Goal: Information Seeking & Learning: Learn about a topic

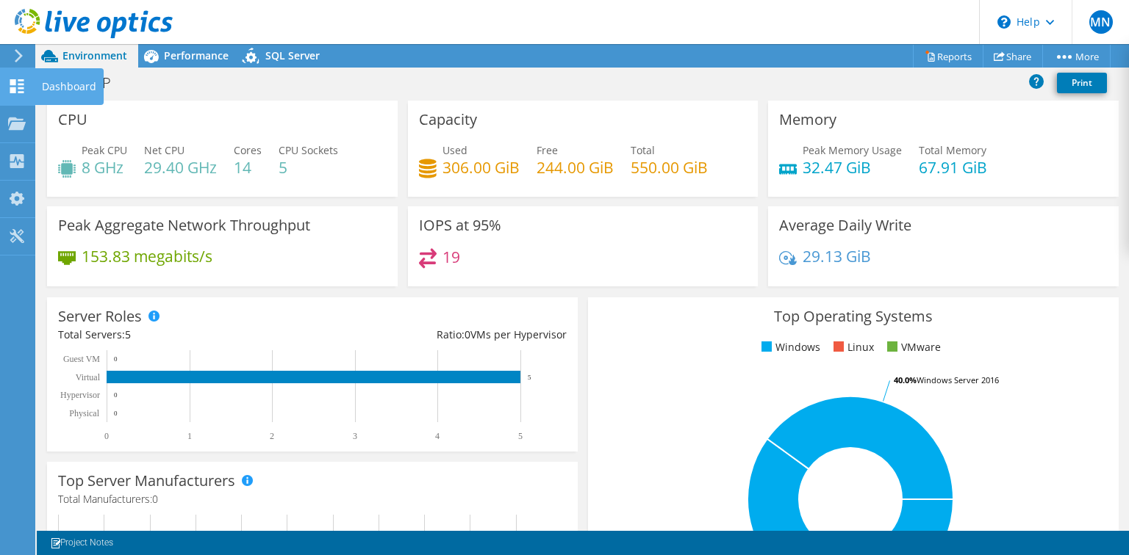
click at [10, 93] on div at bounding box center [17, 88] width 18 height 16
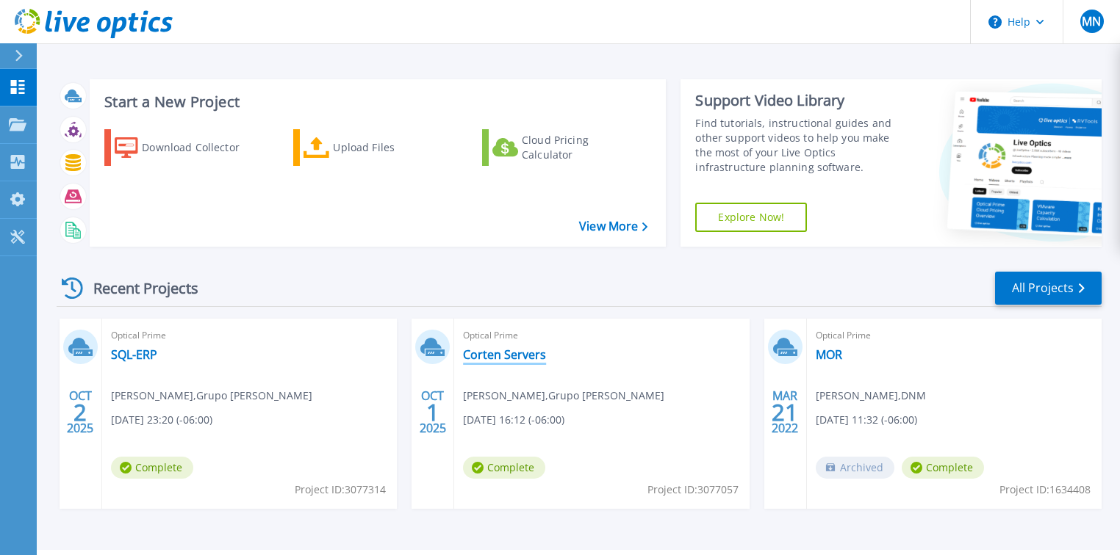
click at [497, 356] on link "Corten Servers" at bounding box center [504, 355] width 83 height 15
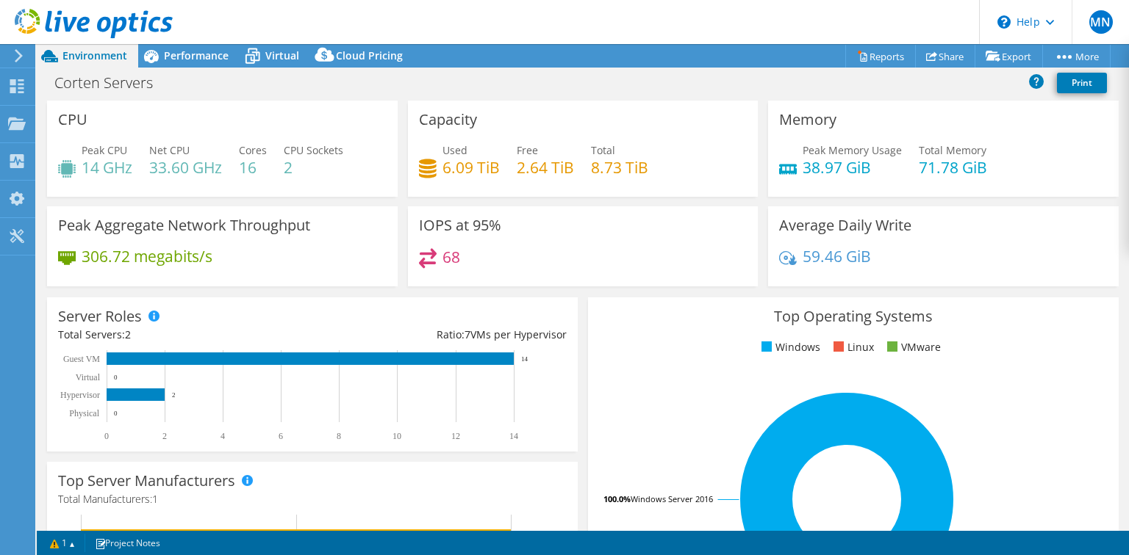
select select "USD"
drag, startPoint x: 166, startPoint y: 85, endPoint x: 55, endPoint y: 79, distance: 111.1
click at [55, 79] on h1 "Corten Servers" at bounding box center [112, 83] width 128 height 16
click at [427, 84] on div "Corten Servers Print" at bounding box center [583, 82] width 1092 height 27
drag, startPoint x: 457, startPoint y: 256, endPoint x: 438, endPoint y: 258, distance: 19.2
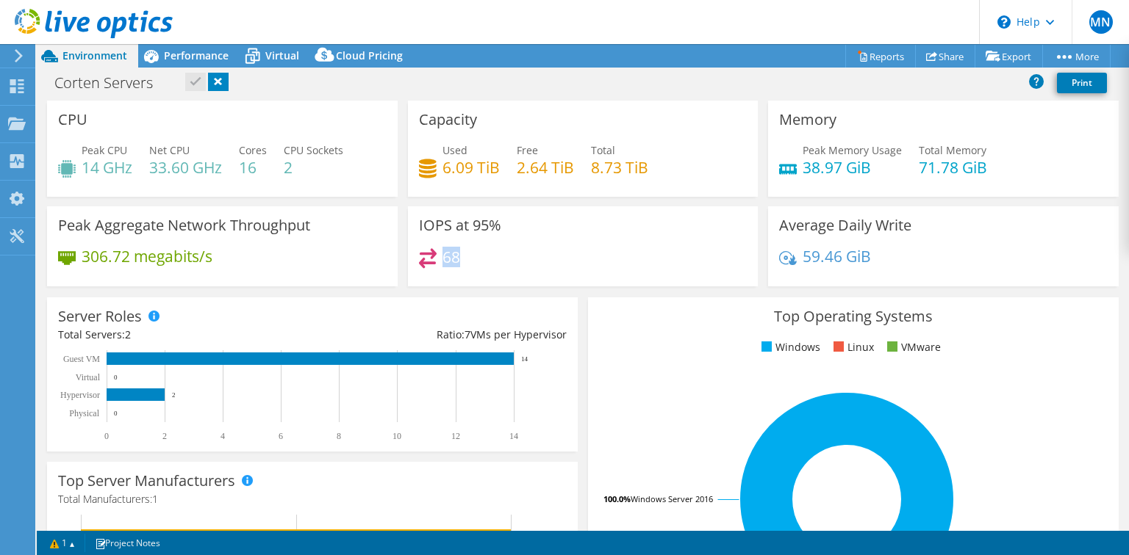
click at [438, 258] on div "68" at bounding box center [583, 264] width 328 height 32
drag, startPoint x: 414, startPoint y: 229, endPoint x: 446, endPoint y: 221, distance: 32.4
click at [446, 221] on div "IOPS at 95% 68" at bounding box center [583, 246] width 350 height 80
click at [453, 259] on h4 "68" at bounding box center [451, 257] width 18 height 16
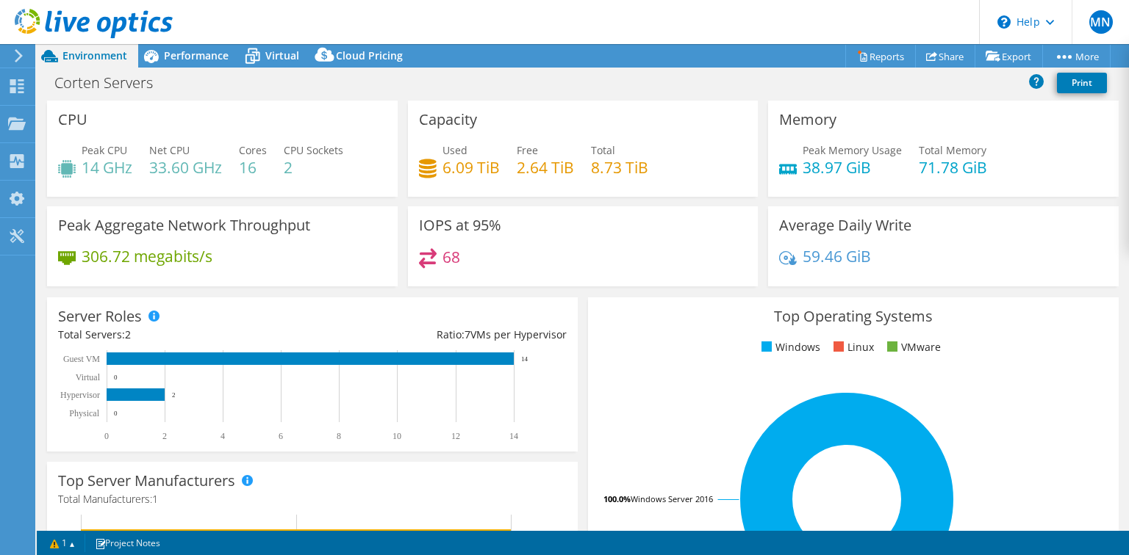
click at [453, 256] on h4 "68" at bounding box center [451, 257] width 18 height 16
drag, startPoint x: 439, startPoint y: 256, endPoint x: 461, endPoint y: 256, distance: 21.3
click at [461, 256] on div "68" at bounding box center [583, 264] width 328 height 32
click at [472, 258] on div "68" at bounding box center [583, 264] width 328 height 32
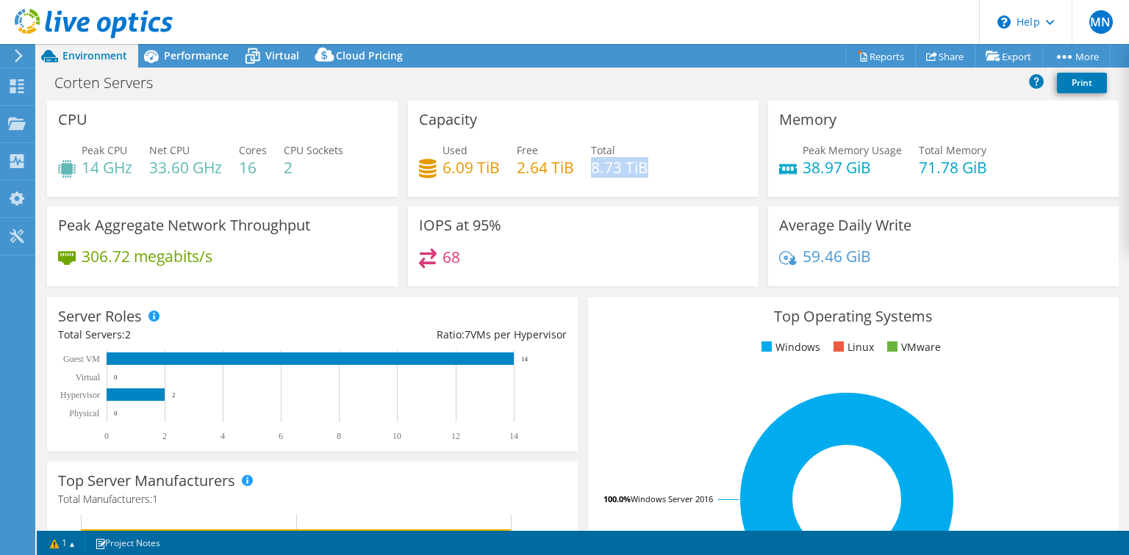
drag, startPoint x: 589, startPoint y: 162, endPoint x: 647, endPoint y: 160, distance: 58.8
click at [647, 160] on div "Used 6.09 TiB Free 2.64 TiB Total 8.73 TiB" at bounding box center [583, 167] width 328 height 48
drag, startPoint x: 512, startPoint y: 169, endPoint x: 567, endPoint y: 162, distance: 55.6
click at [567, 162] on h4 "2.64 TiB" at bounding box center [545, 167] width 57 height 16
drag, startPoint x: 283, startPoint y: 164, endPoint x: 297, endPoint y: 164, distance: 14.0
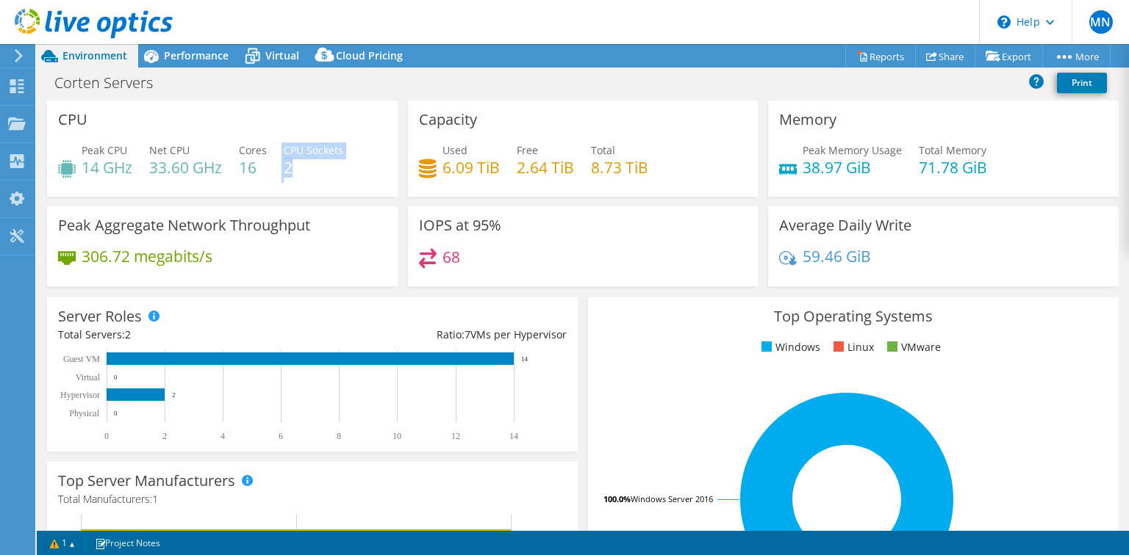
click at [297, 164] on div "Peak CPU 14 GHz Net CPU 33.60 GHz Cores 16 CPU Sockets 2" at bounding box center [222, 167] width 328 height 48
click at [318, 176] on div "Peak CPU 14 GHz Net CPU 33.60 GHz Cores 16 CPU Sockets 2" at bounding box center [222, 167] width 328 height 48
drag, startPoint x: 237, startPoint y: 162, endPoint x: 267, endPoint y: 165, distance: 30.3
click at [267, 165] on div "Peak CPU 14 GHz Net CPU 33.60 GHz Cores 16 CPU Sockets 2" at bounding box center [222, 167] width 328 height 48
drag, startPoint x: 146, startPoint y: 165, endPoint x: 217, endPoint y: 165, distance: 71.3
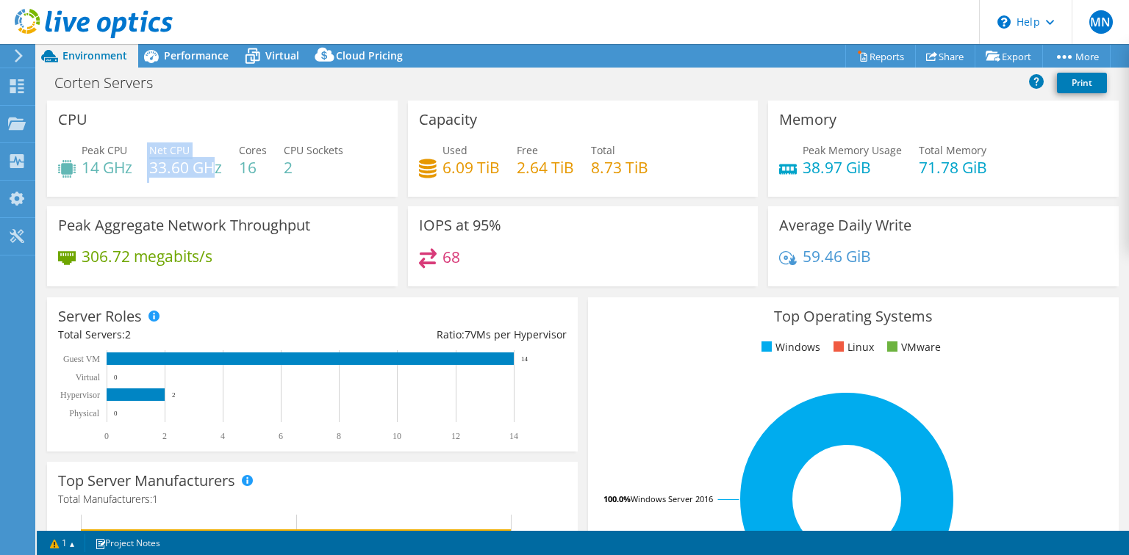
click at [217, 165] on div "Peak CPU 14 GHz Net CPU 33.60 GHz Cores 16 CPU Sockets 2" at bounding box center [222, 167] width 328 height 48
drag, startPoint x: 83, startPoint y: 167, endPoint x: 144, endPoint y: 164, distance: 61.1
click at [144, 164] on div "Peak CPU 14 GHz Net CPU 33.60 GHz Cores 16 CPU Sockets 2" at bounding box center [222, 167] width 328 height 48
drag, startPoint x: 910, startPoint y: 166, endPoint x: 991, endPoint y: 164, distance: 80.9
click at [991, 164] on div "Peak Memory Usage 38.97 GiB Total Memory 71.78 GiB" at bounding box center [943, 167] width 328 height 48
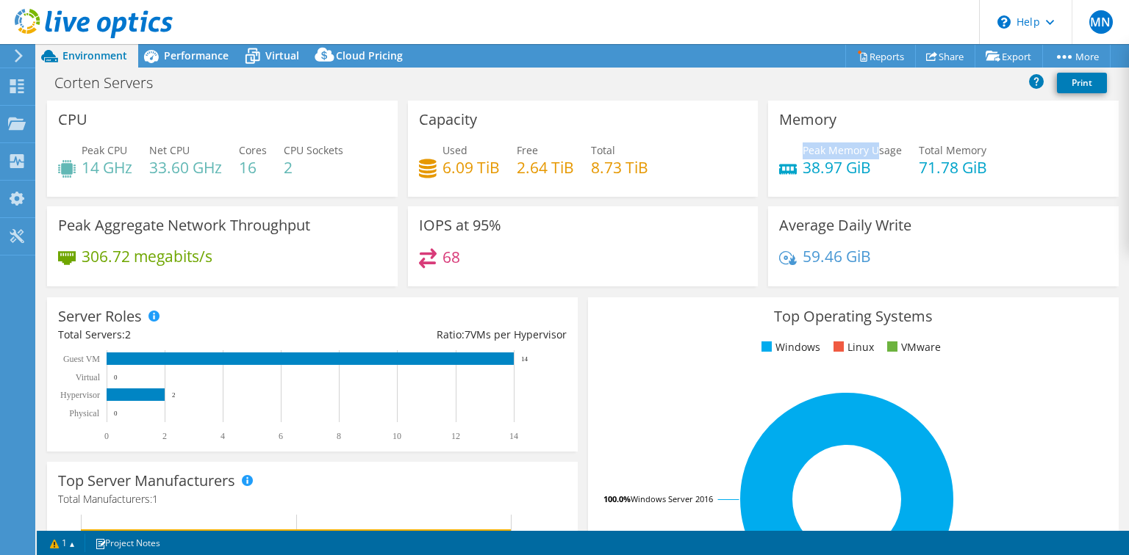
drag, startPoint x: 796, startPoint y: 169, endPoint x: 873, endPoint y: 159, distance: 77.8
click at [873, 159] on div "Peak Memory Usage 38.97 GiB" at bounding box center [840, 159] width 123 height 33
click at [195, 61] on span "Performance" at bounding box center [196, 55] width 65 height 14
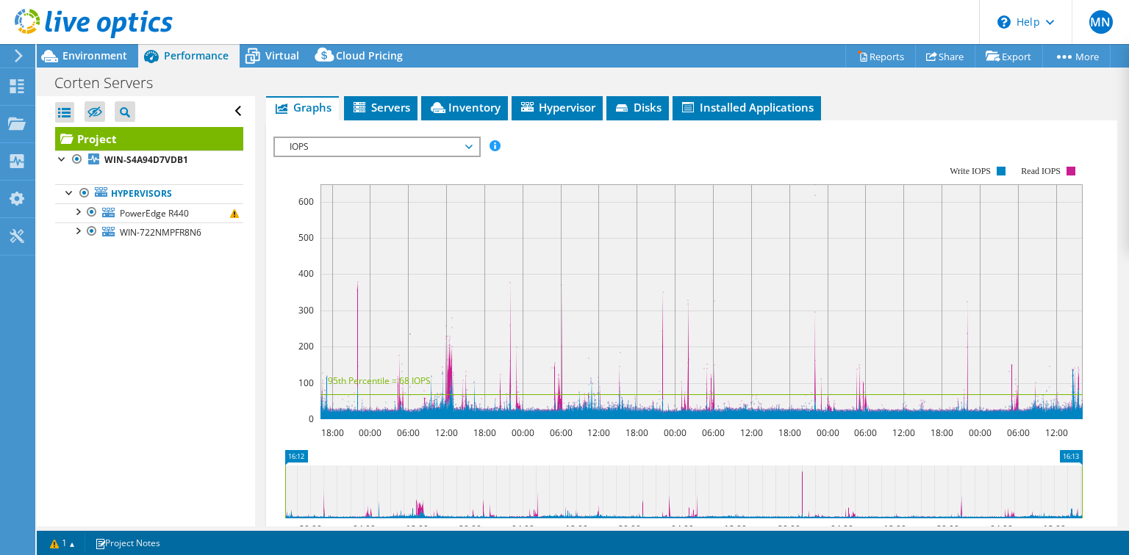
scroll to position [294, 0]
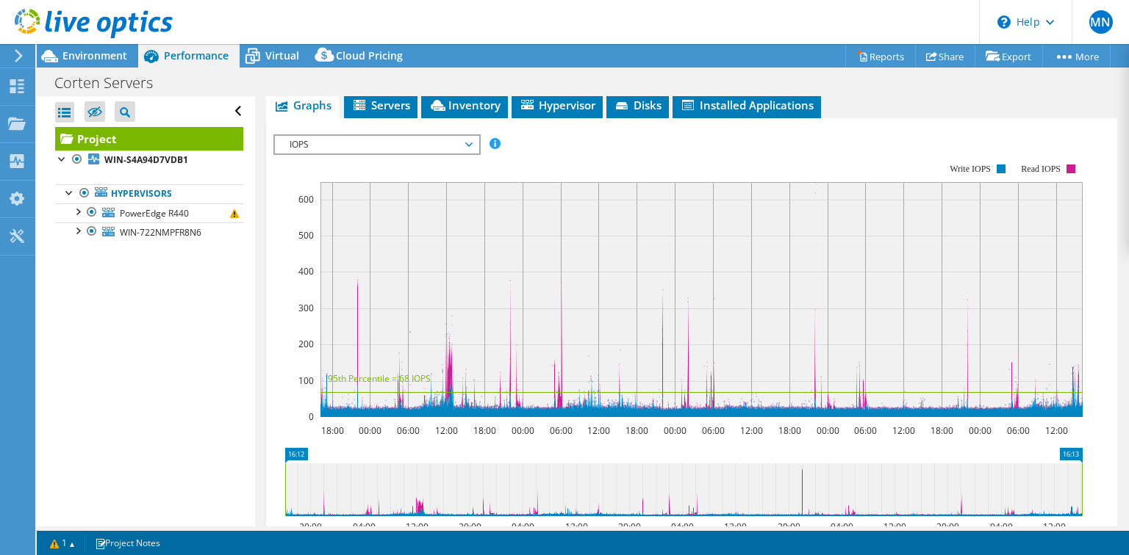
click at [318, 154] on span "IOPS" at bounding box center [376, 145] width 189 height 18
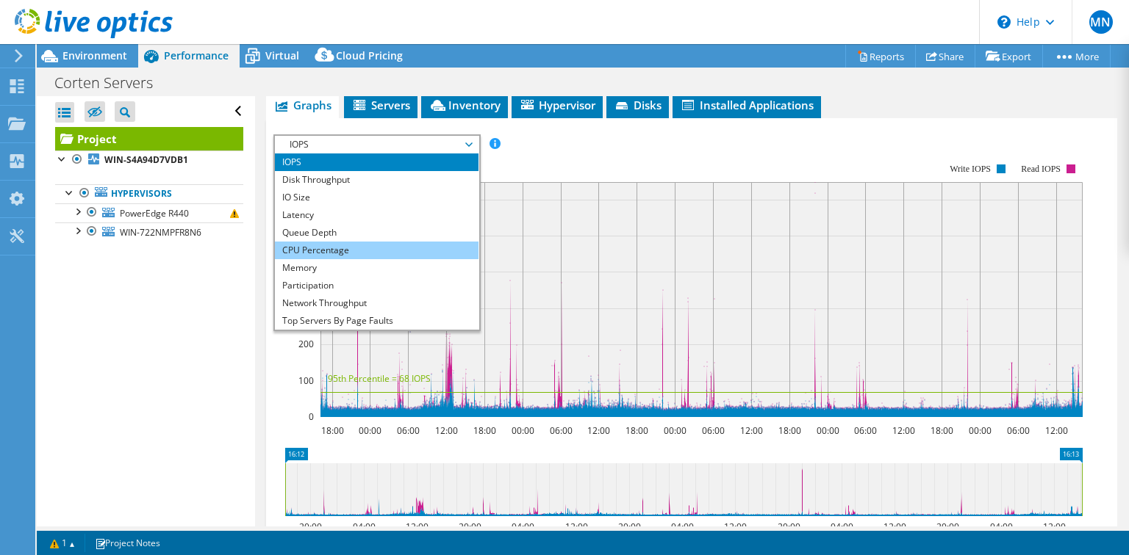
click at [317, 259] on li "CPU Percentage" at bounding box center [377, 251] width 204 height 18
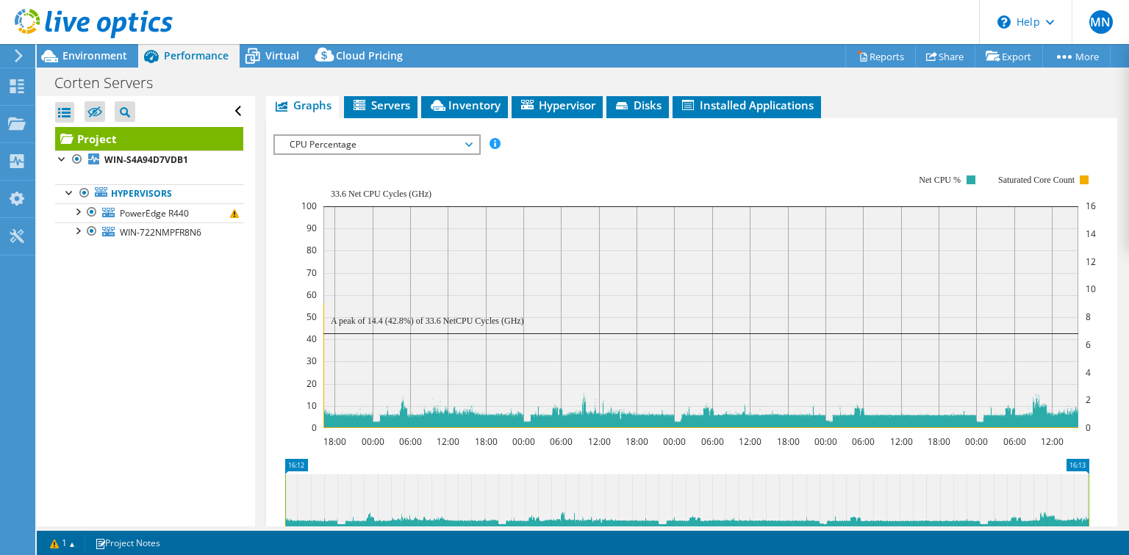
click at [370, 154] on span "CPU Percentage" at bounding box center [376, 145] width 189 height 18
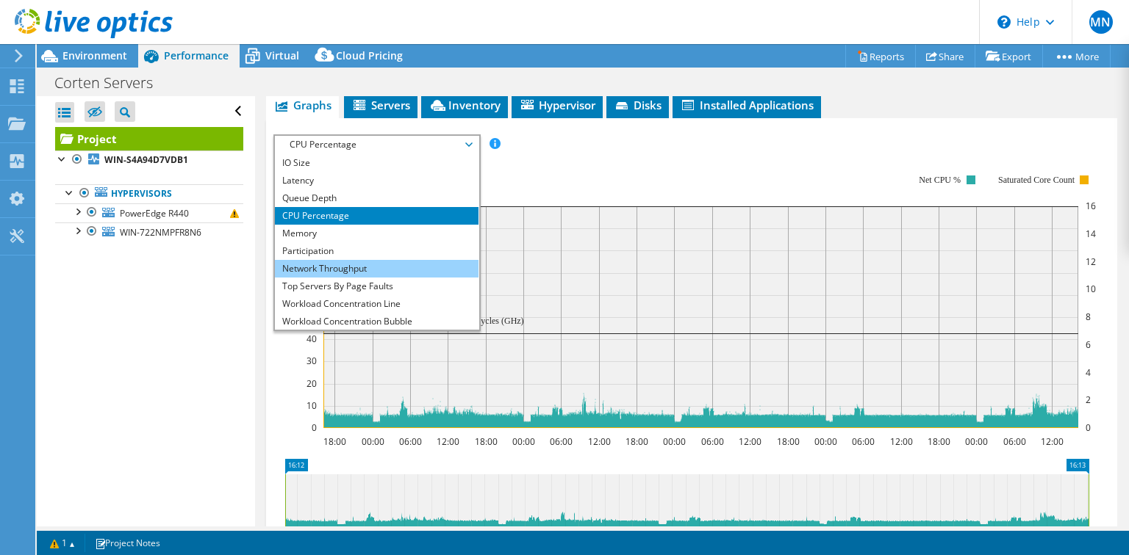
scroll to position [53, 0]
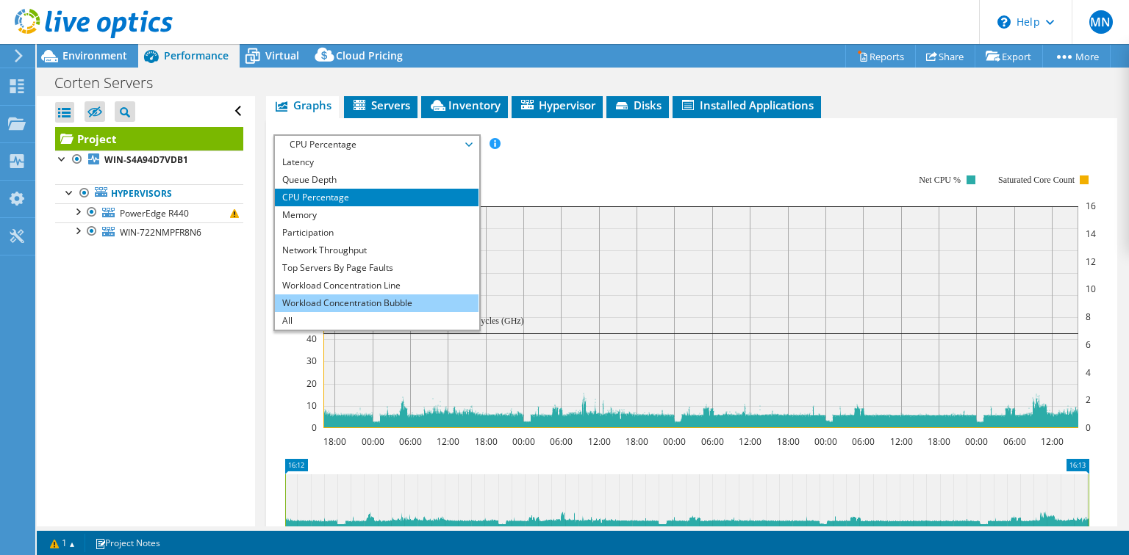
click at [339, 312] on li "Workload Concentration Bubble" at bounding box center [377, 304] width 204 height 18
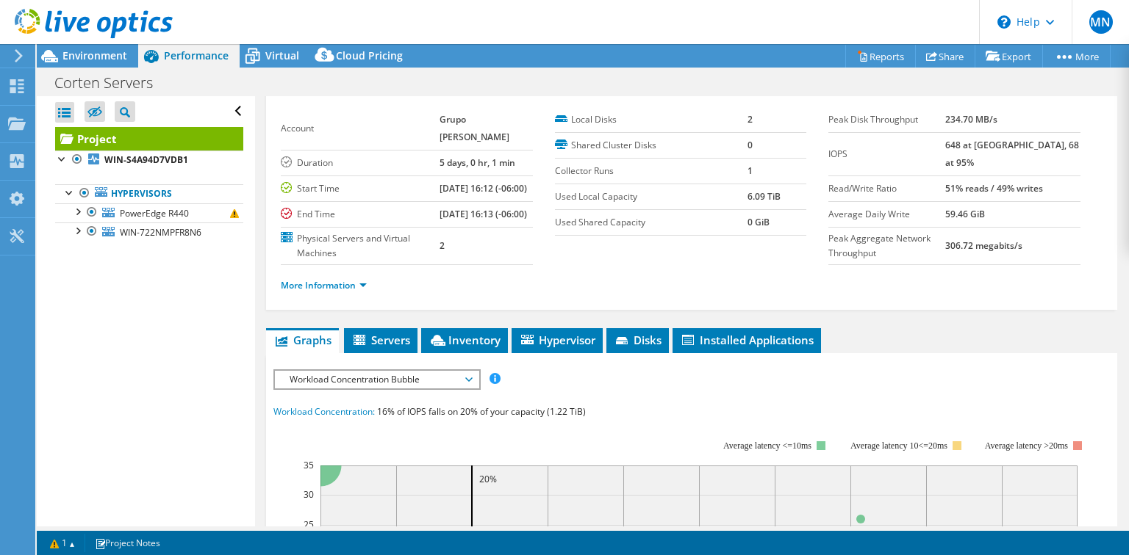
scroll to position [0, 0]
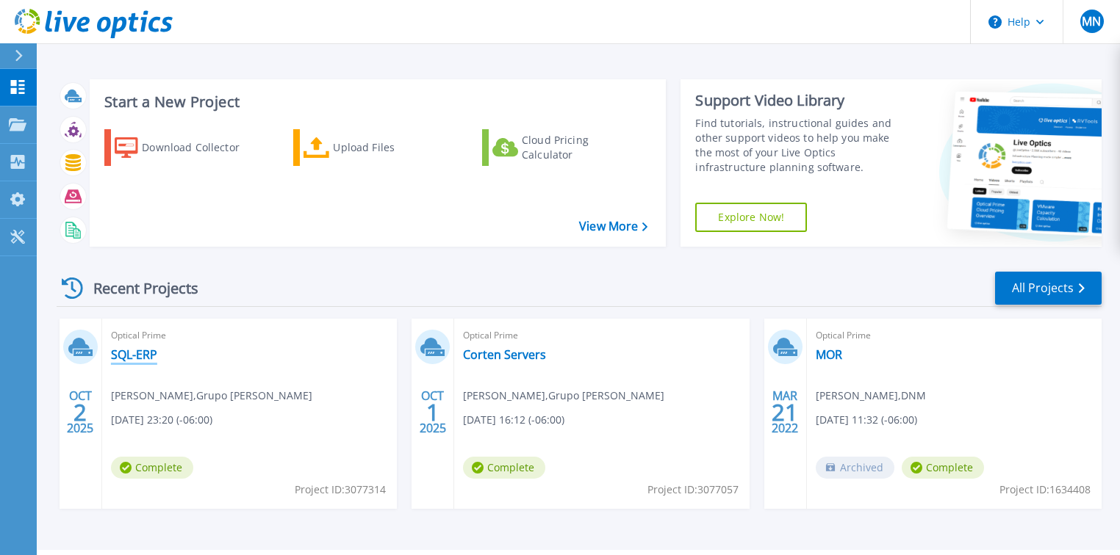
click at [137, 355] on link "SQL-ERP" at bounding box center [134, 355] width 46 height 15
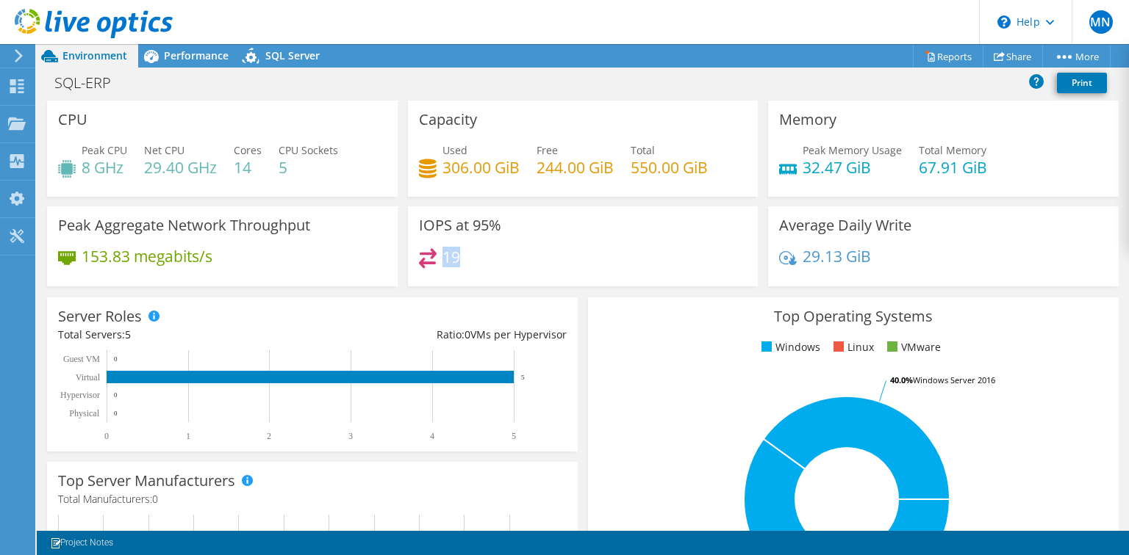
drag, startPoint x: 457, startPoint y: 256, endPoint x: 439, endPoint y: 256, distance: 17.6
click at [439, 256] on div "19" at bounding box center [583, 264] width 328 height 32
drag, startPoint x: 626, startPoint y: 165, endPoint x: 707, endPoint y: 162, distance: 80.9
click at [707, 162] on div "Used 306.00 GiB Free 244.00 GiB Total 550.00 GiB" at bounding box center [583, 167] width 328 height 48
drag, startPoint x: 532, startPoint y: 165, endPoint x: 598, endPoint y: 168, distance: 66.2
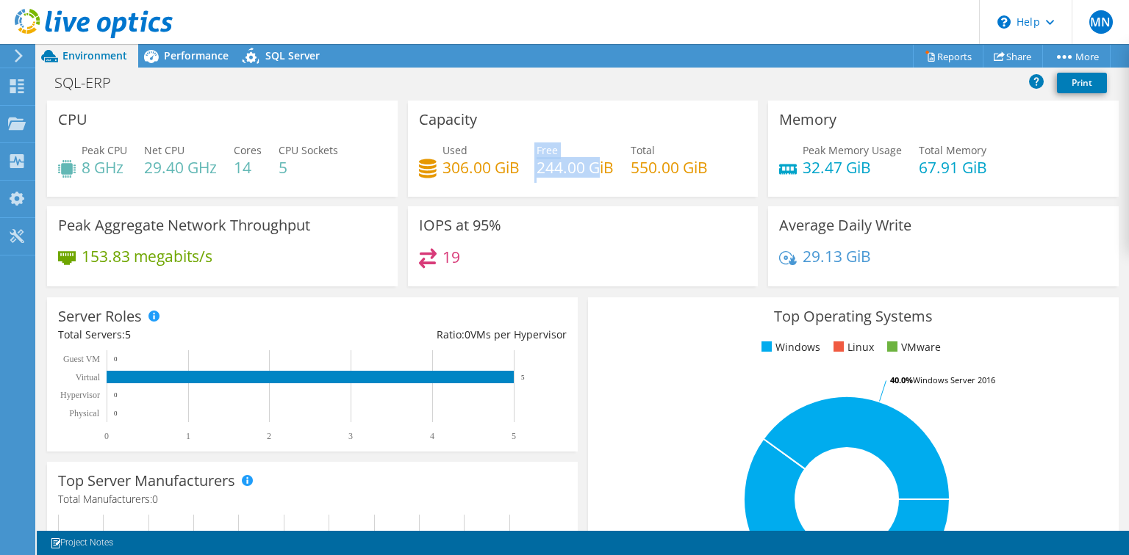
click at [598, 168] on div "Used 306.00 GiB Free 244.00 GiB Total 550.00 GiB" at bounding box center [583, 167] width 328 height 48
drag, startPoint x: 910, startPoint y: 170, endPoint x: 1001, endPoint y: 162, distance: 90.7
click at [1001, 162] on div "Peak Memory Usage 32.47 GiB Total Memory 67.91 GiB" at bounding box center [943, 167] width 328 height 48
drag, startPoint x: 796, startPoint y: 164, endPoint x: 872, endPoint y: 162, distance: 76.4
click at [872, 162] on div "Peak Memory Usage 32.47 GiB" at bounding box center [840, 159] width 123 height 33
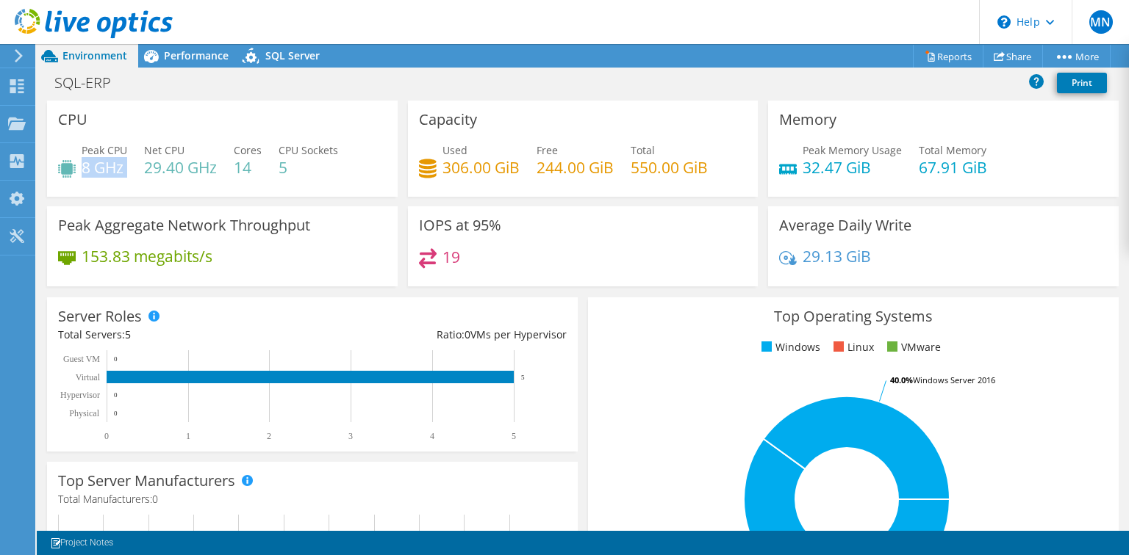
drag, startPoint x: 82, startPoint y: 165, endPoint x: 134, endPoint y: 165, distance: 52.2
click at [134, 165] on div "Peak CPU 8 GHz Net CPU 29.40 GHz Cores 14 CPU Sockets 5" at bounding box center [222, 167] width 328 height 48
drag, startPoint x: 148, startPoint y: 168, endPoint x: 227, endPoint y: 165, distance: 78.7
click at [227, 165] on div "Peak CPU 8 GHz Net CPU 29.40 GHz Cores 14 CPU Sockets 5" at bounding box center [222, 167] width 328 height 48
click at [203, 62] on span "Performance" at bounding box center [196, 55] width 65 height 14
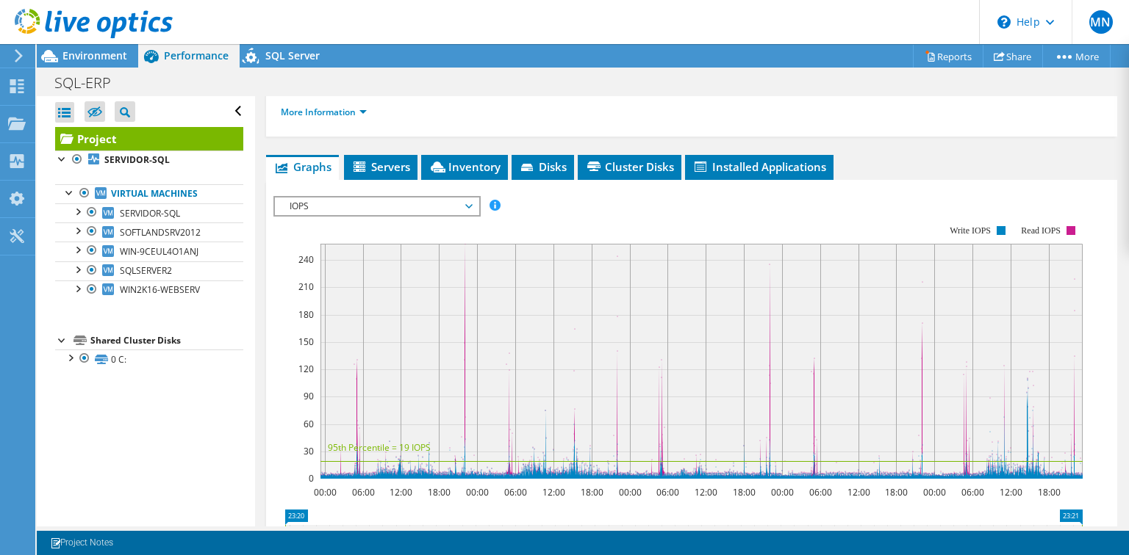
scroll to position [235, 0]
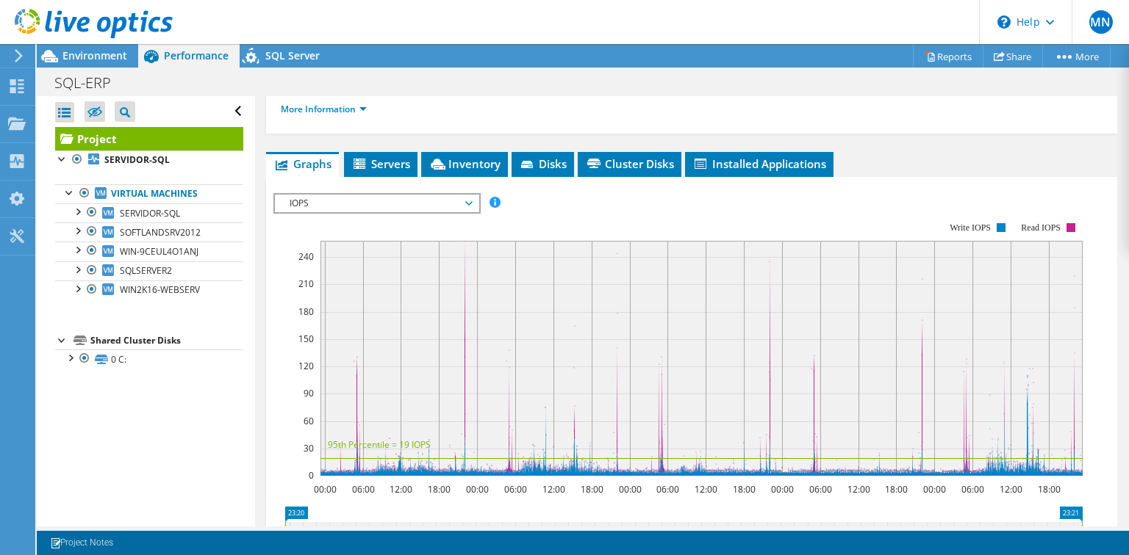
click at [356, 212] on span "IOPS" at bounding box center [376, 204] width 189 height 18
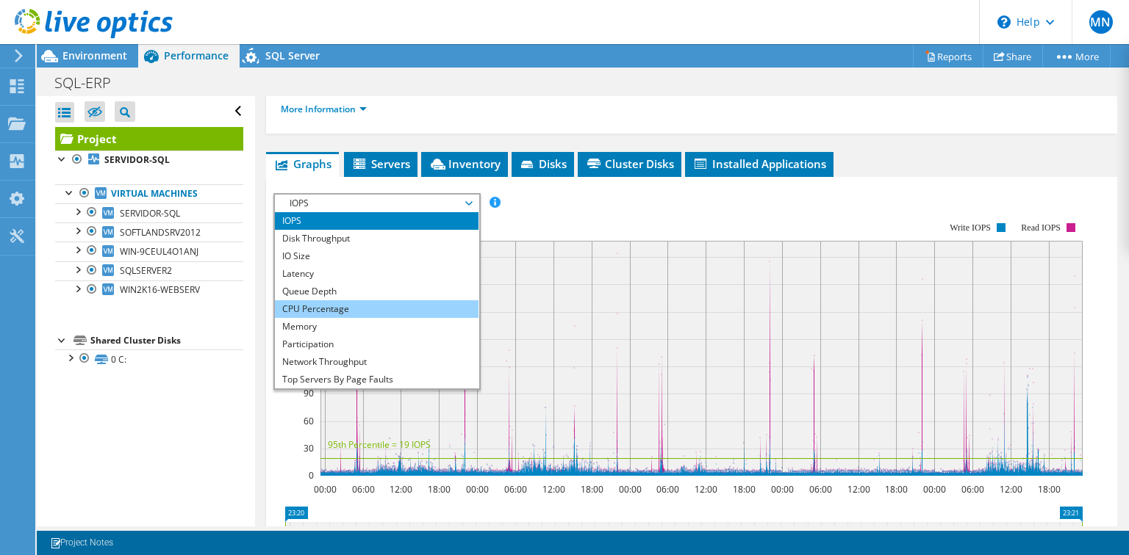
click at [309, 318] on li "CPU Percentage" at bounding box center [377, 310] width 204 height 18
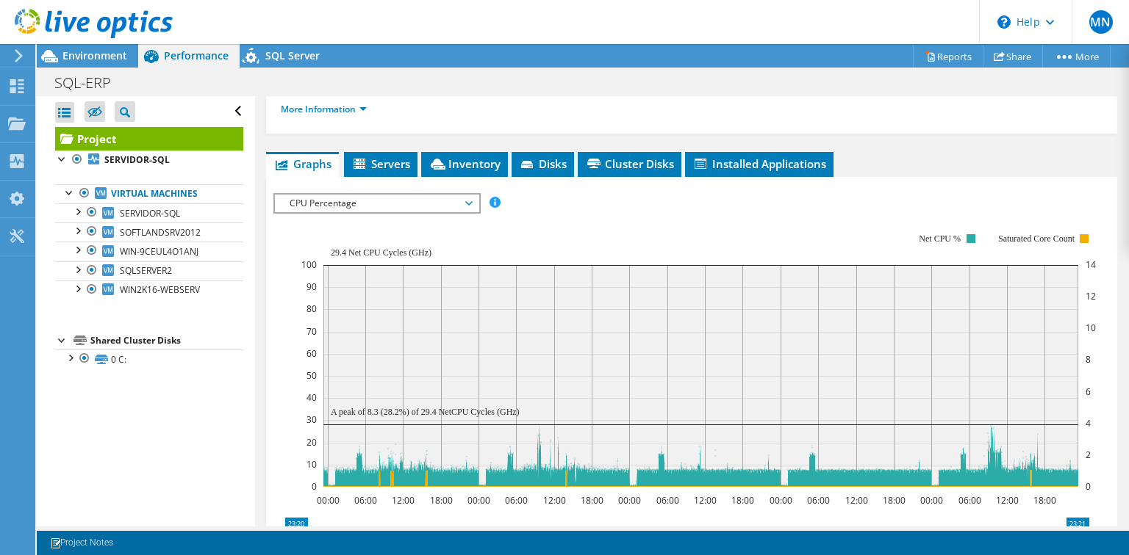
click at [356, 212] on span "CPU Percentage" at bounding box center [376, 204] width 189 height 18
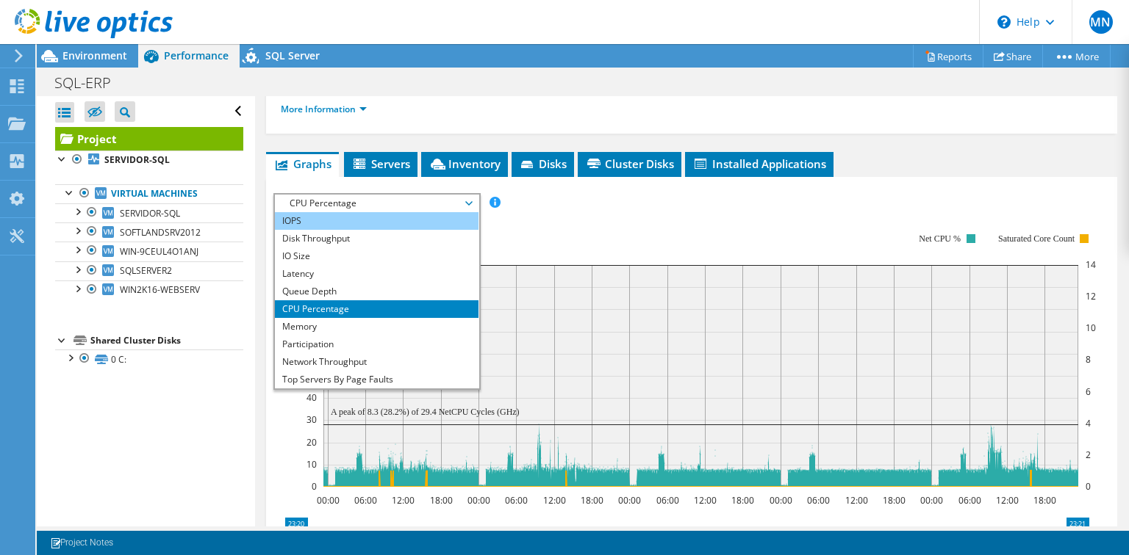
click at [303, 230] on li "IOPS" at bounding box center [377, 221] width 204 height 18
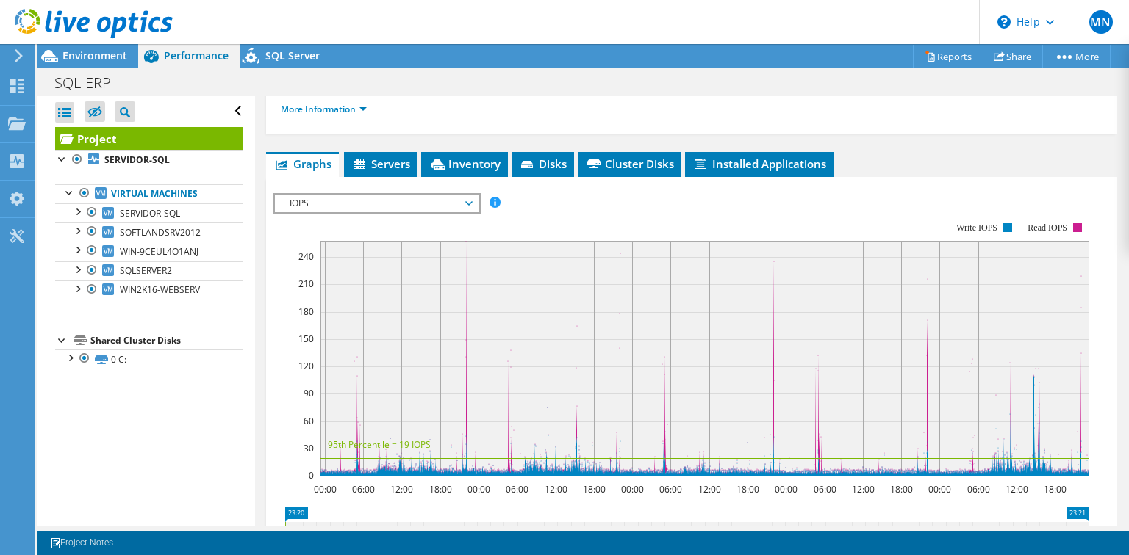
click at [447, 476] on rect at bounding box center [704, 358] width 769 height 235
click at [156, 216] on span "SERVIDOR-SQL" at bounding box center [150, 213] width 60 height 12
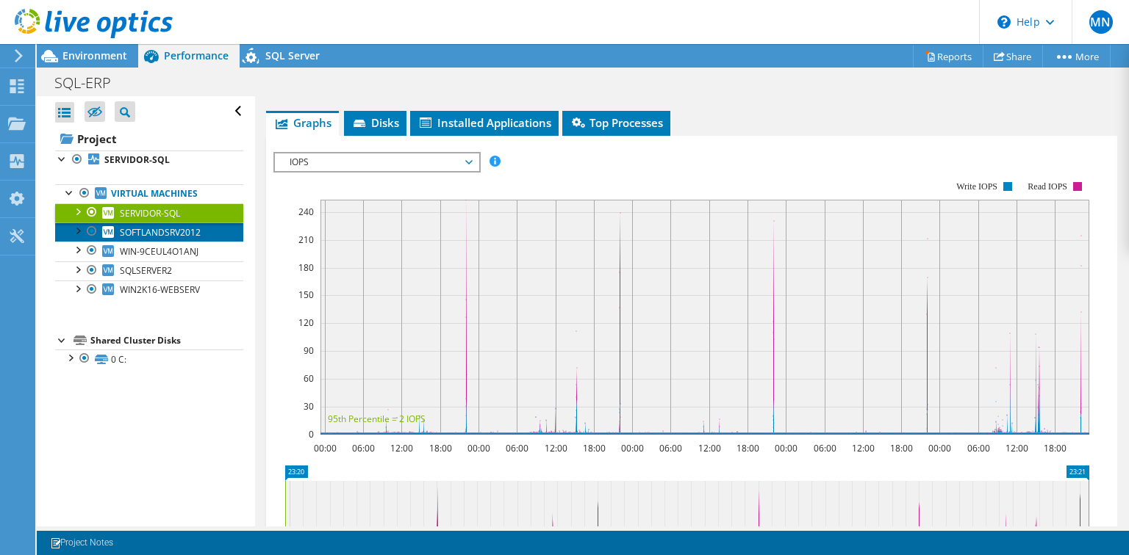
click at [168, 229] on span "SOFTLANDSRV2012" at bounding box center [160, 232] width 81 height 12
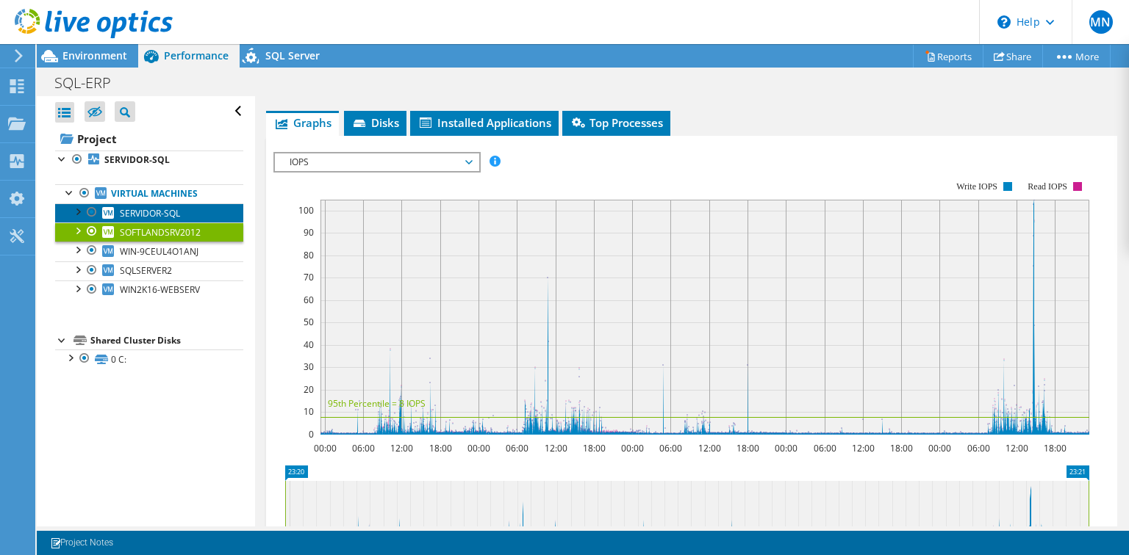
click at [166, 215] on span "SERVIDOR-SQL" at bounding box center [150, 213] width 60 height 12
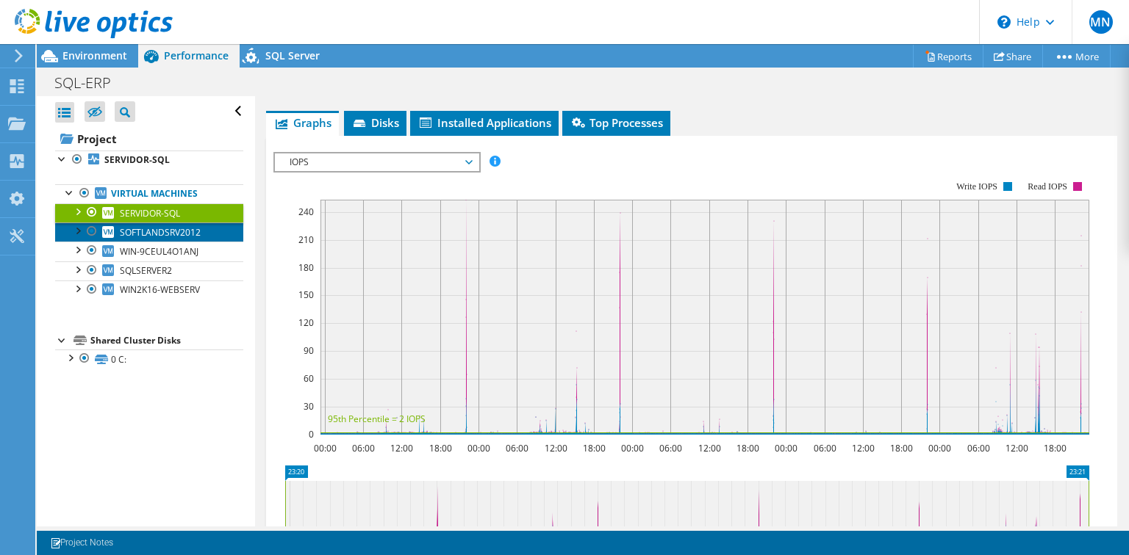
click at [171, 230] on span "SOFTLANDSRV2012" at bounding box center [160, 232] width 81 height 12
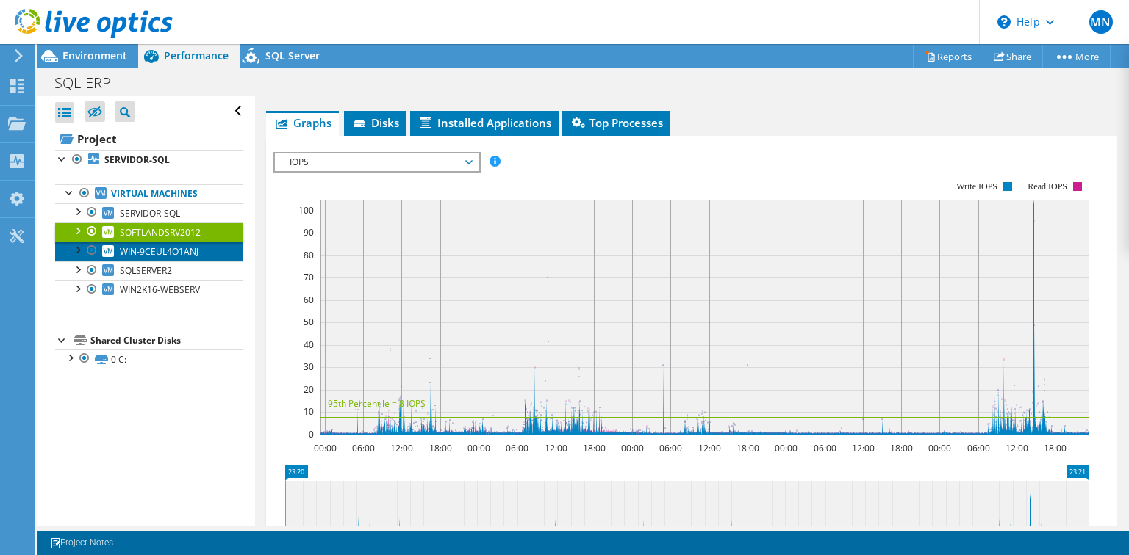
click at [201, 251] on link "WIN-9CEUL4O1ANJ" at bounding box center [149, 251] width 188 height 19
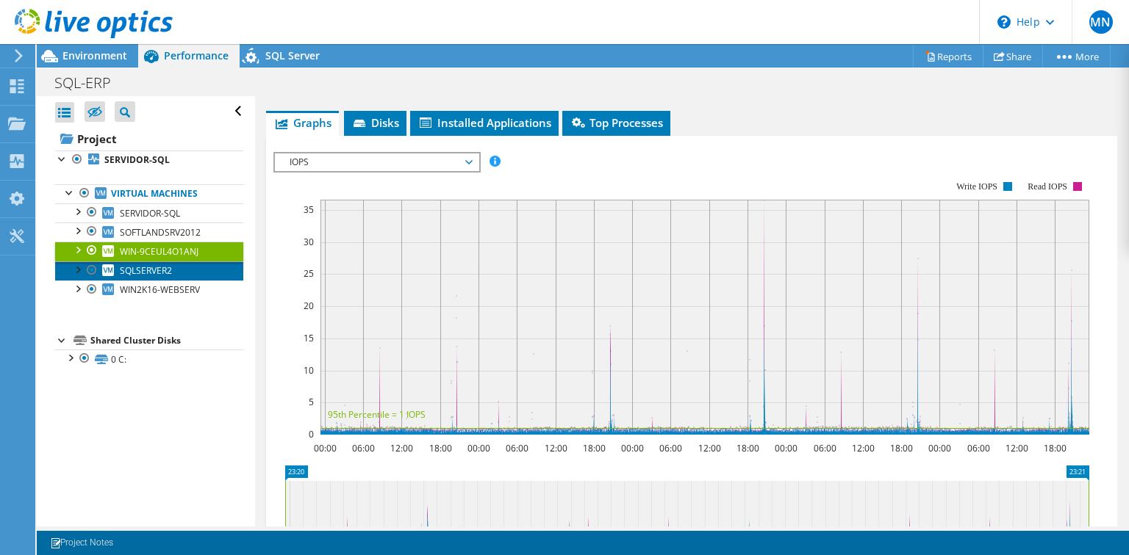
click at [156, 276] on link "SQLSERVER2" at bounding box center [149, 271] width 188 height 19
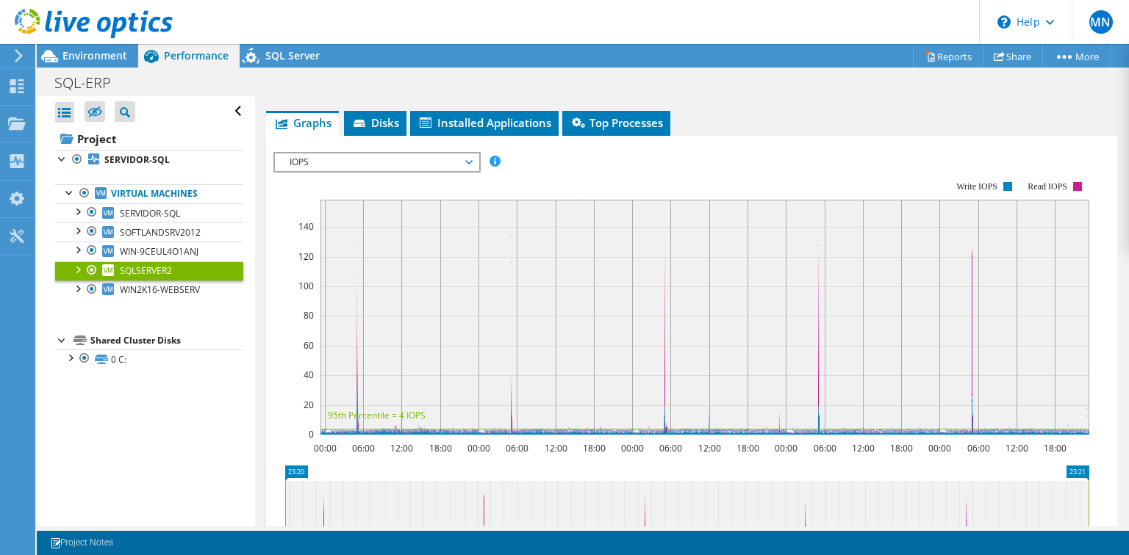
scroll to position [353, 0]
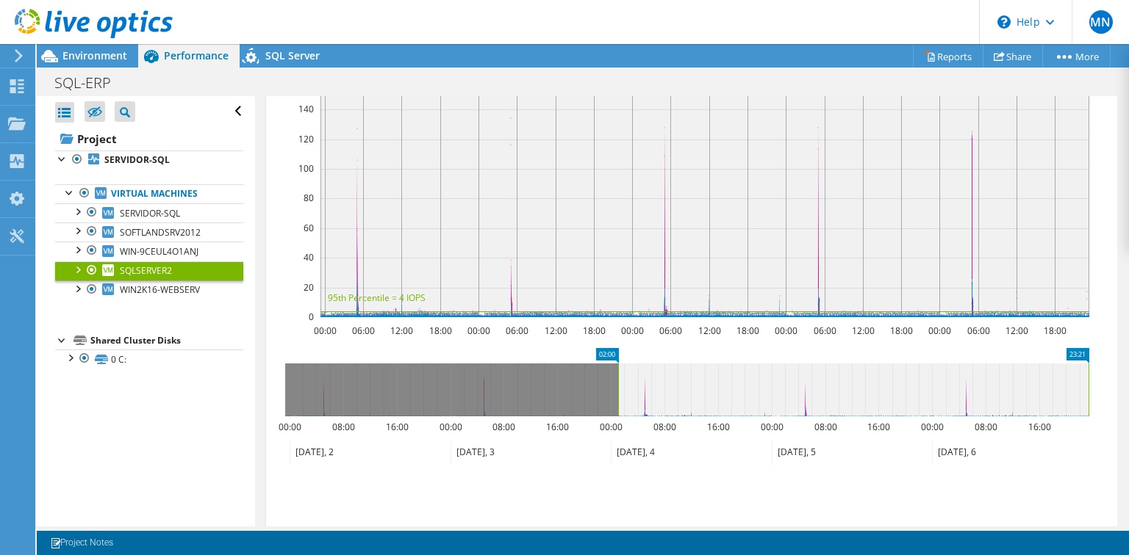
drag, startPoint x: 285, startPoint y: 395, endPoint x: 618, endPoint y: 387, distance: 332.9
click at [618, 387] on rect at bounding box center [618, 390] width 6 height 53
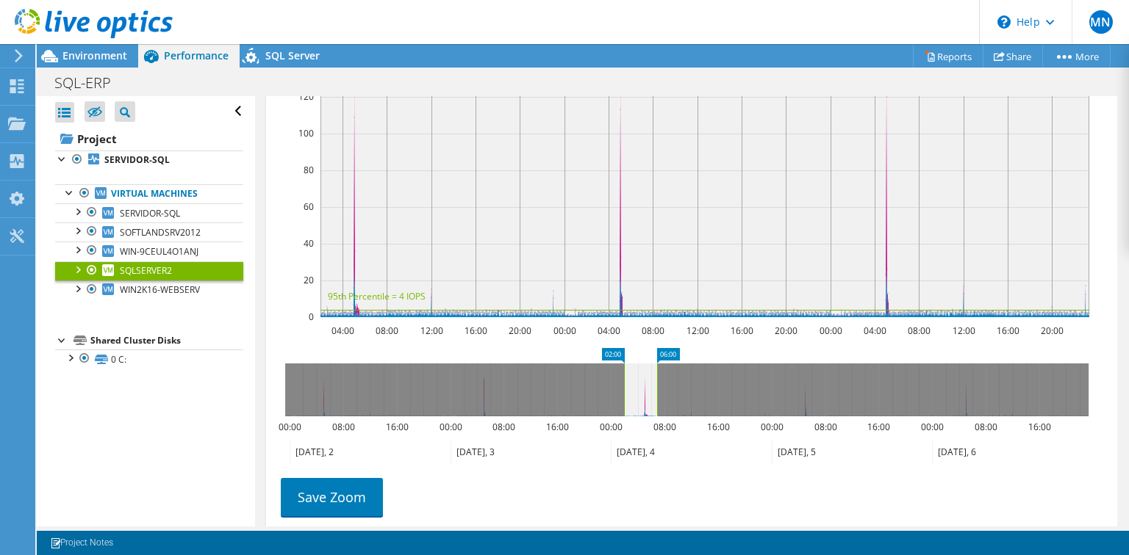
drag, startPoint x: 1087, startPoint y: 394, endPoint x: 656, endPoint y: 422, distance: 432.2
click at [656, 422] on icon "02:00 06:00 00:00 08:00 16:00 00:00 08:00 16:00 00:00 08:00 16:00 00:00 08:00 1…" at bounding box center [686, 407] width 827 height 118
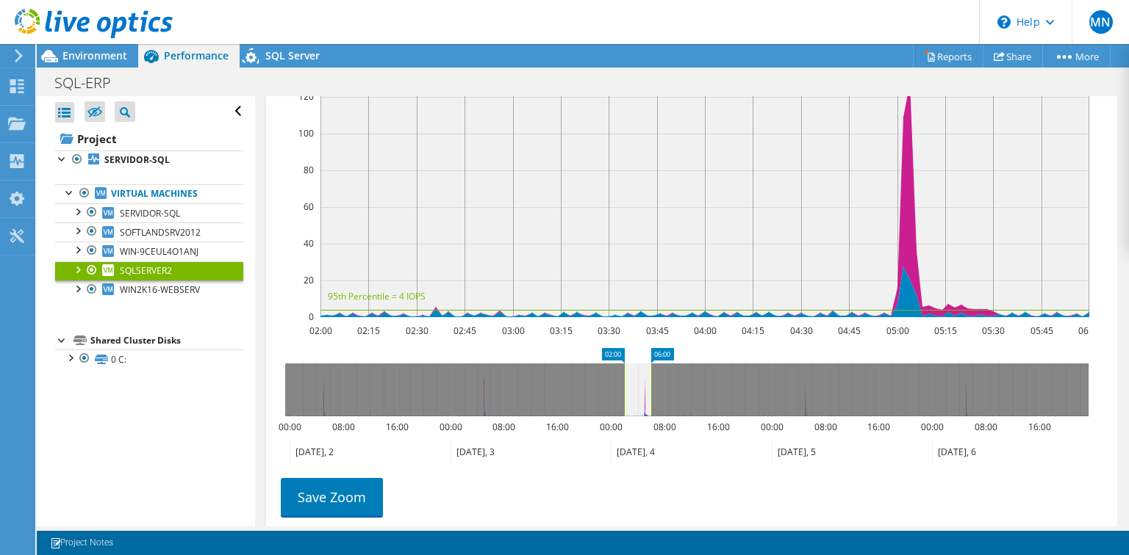
scroll to position [235, 0]
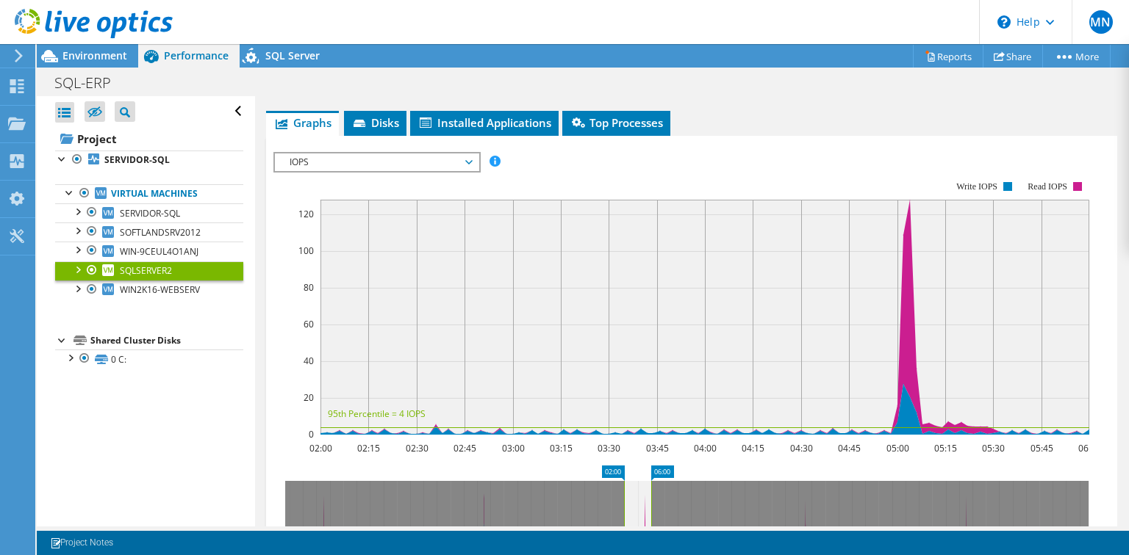
click at [346, 165] on span "IOPS" at bounding box center [376, 163] width 189 height 18
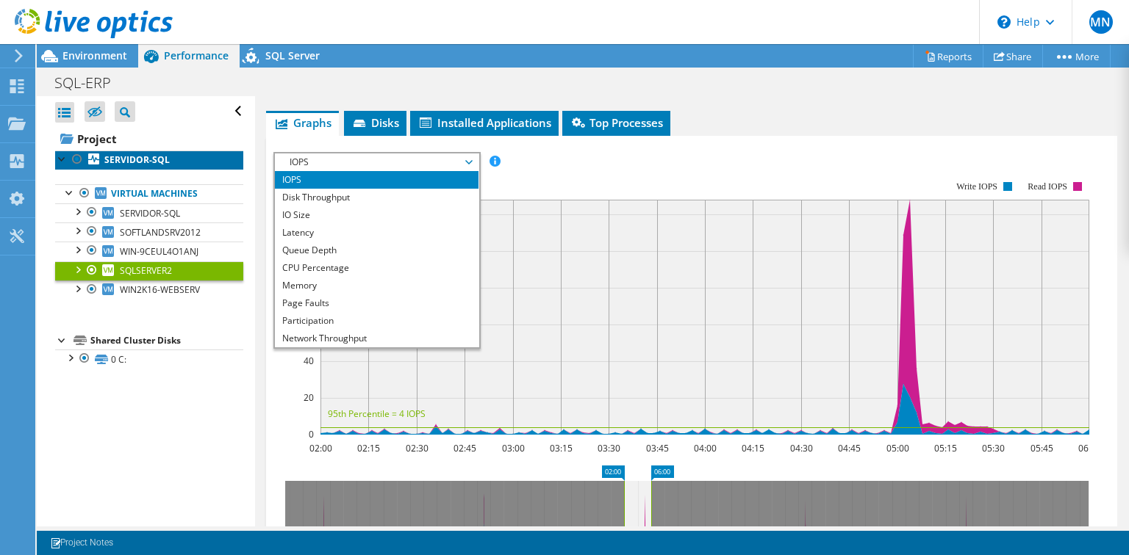
click at [135, 156] on b "SERVIDOR-SQL" at bounding box center [136, 160] width 65 height 12
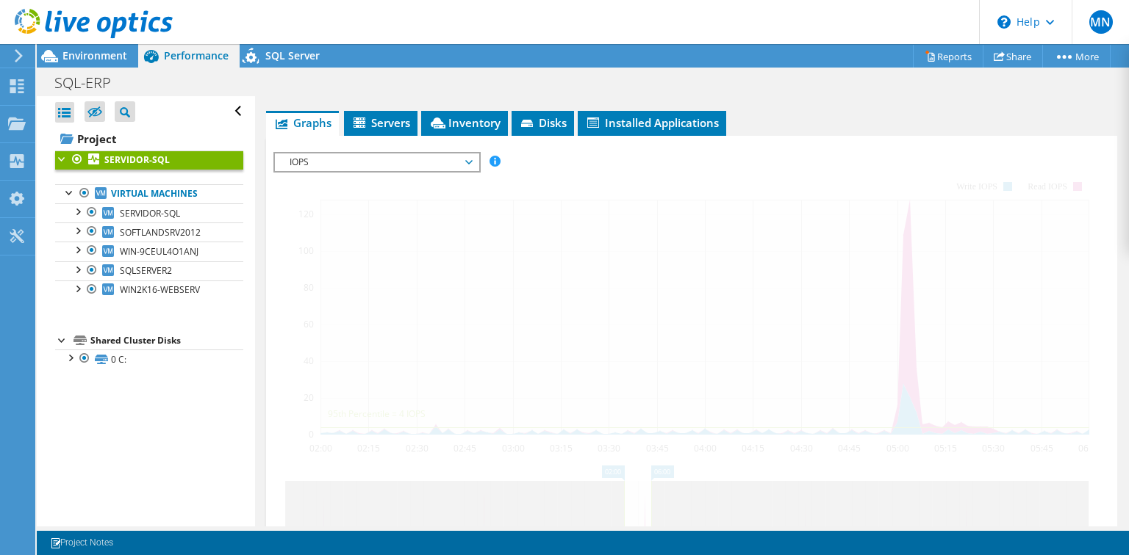
click at [344, 156] on span "IOPS" at bounding box center [376, 163] width 189 height 18
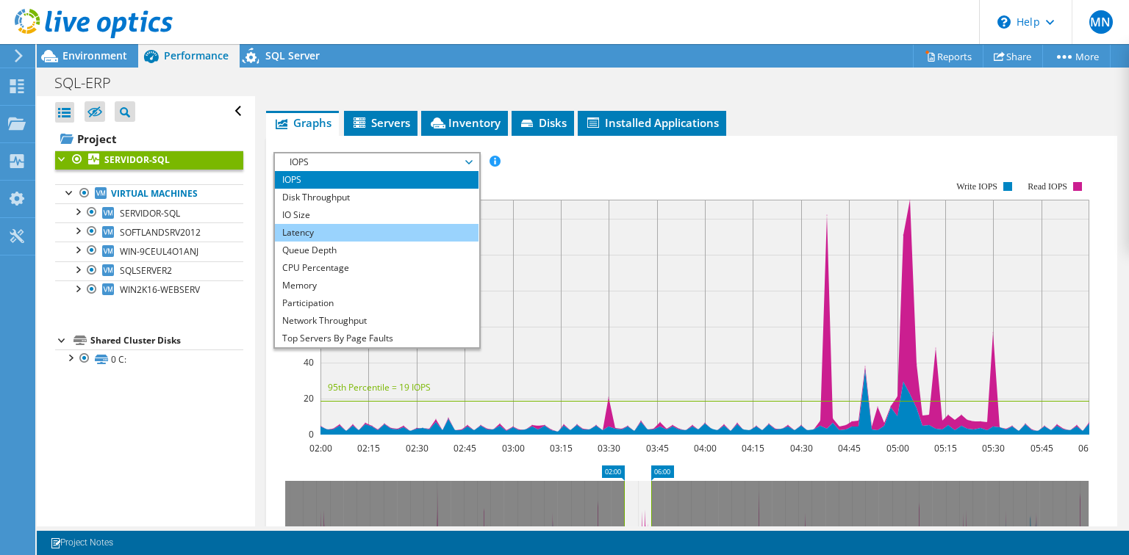
click at [294, 227] on li "Latency" at bounding box center [377, 233] width 204 height 18
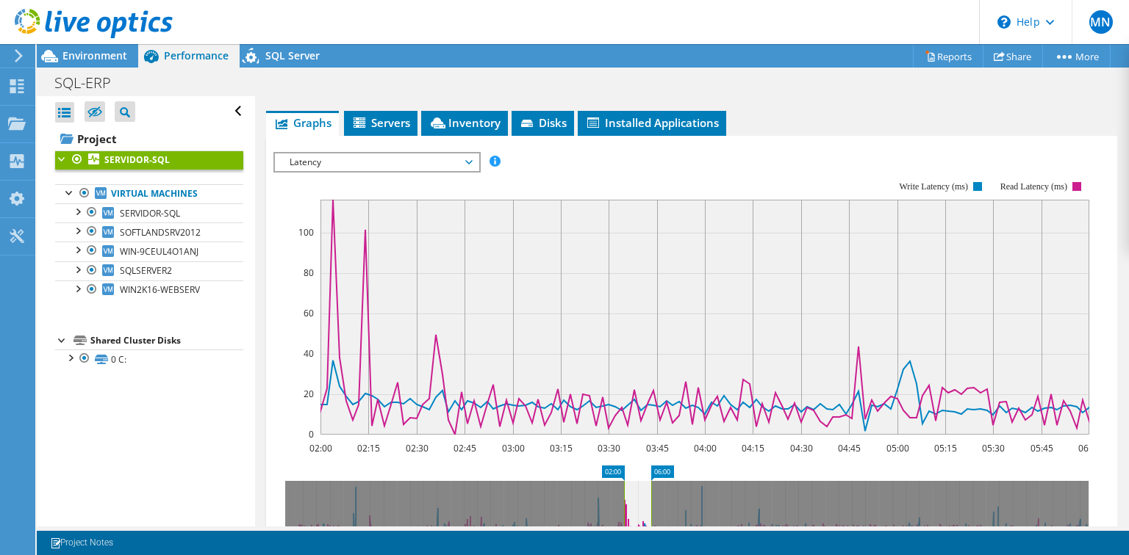
scroll to position [353, 0]
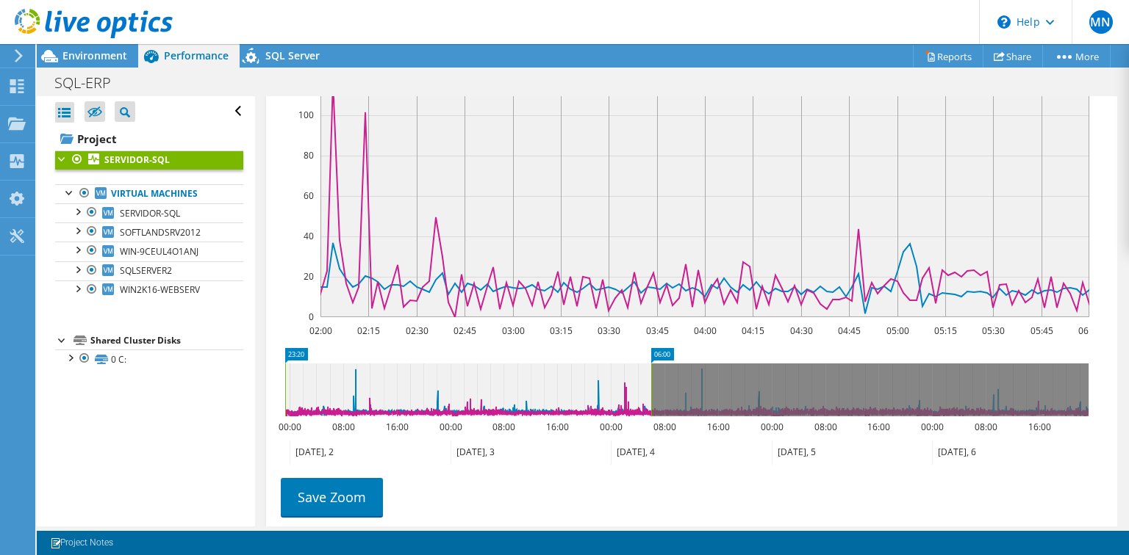
drag, startPoint x: 624, startPoint y: 385, endPoint x: 231, endPoint y: 384, distance: 393.1
click at [231, 384] on div "Open All Close All Hide Excluded Nodes Project Tree Filter" at bounding box center [583, 311] width 1092 height 431
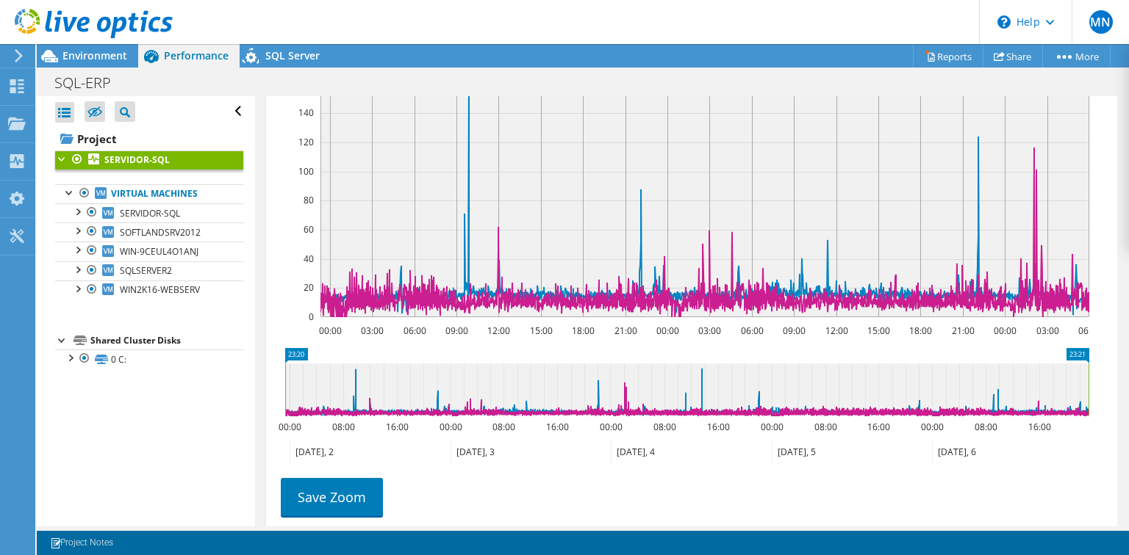
drag, startPoint x: 650, startPoint y: 377, endPoint x: 1096, endPoint y: 372, distance: 446.7
click at [1096, 372] on icon "23:20 23:21 00:00 08:00 16:00 00:00 08:00 16:00 00:00 08:00 16:00 00:00 08:00 1…" at bounding box center [686, 407] width 827 height 118
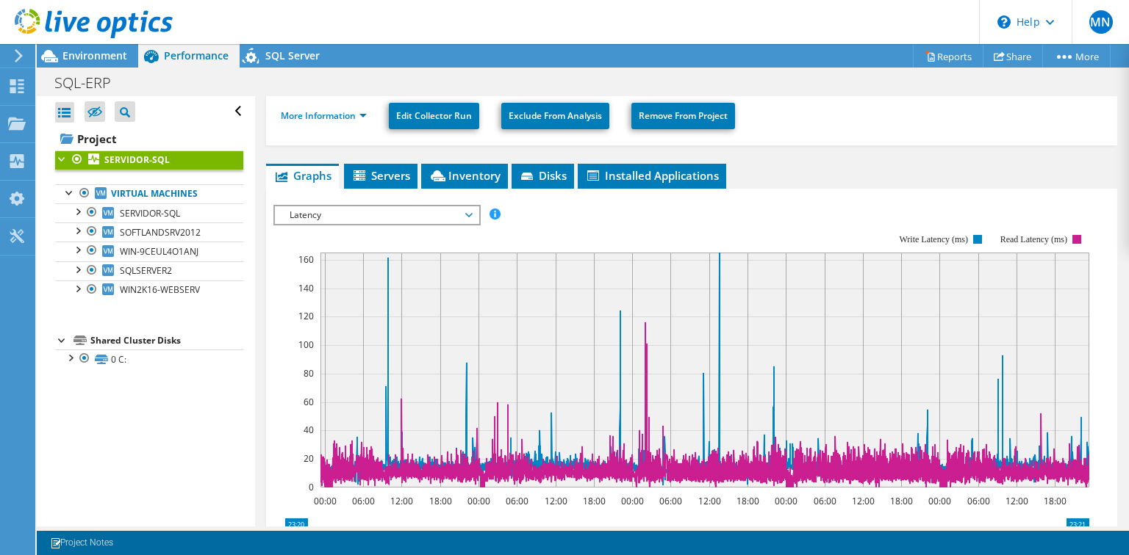
scroll to position [176, 0]
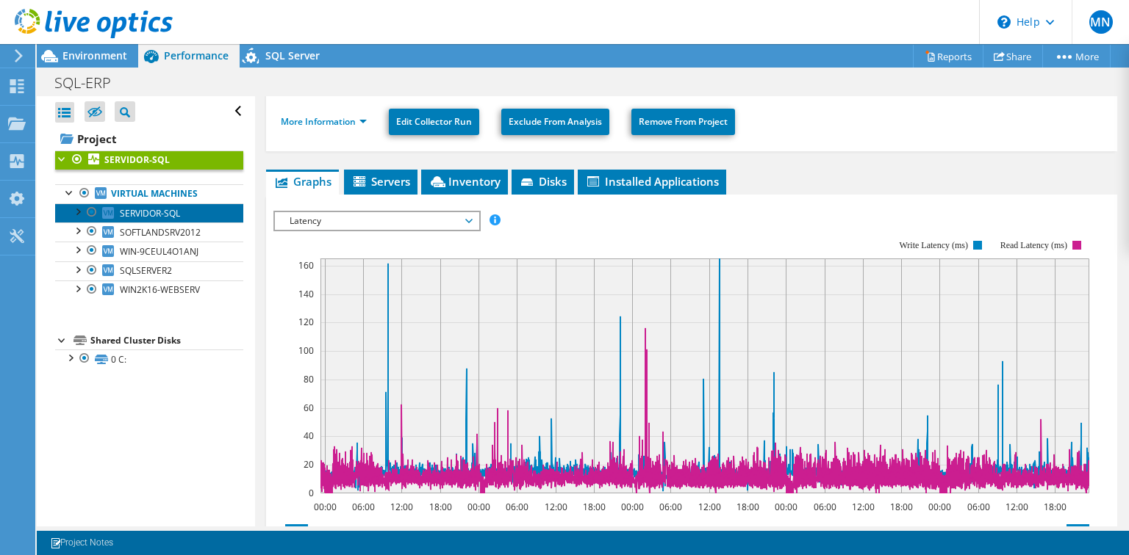
click at [165, 216] on span "SERVIDOR-SQL" at bounding box center [150, 213] width 60 height 12
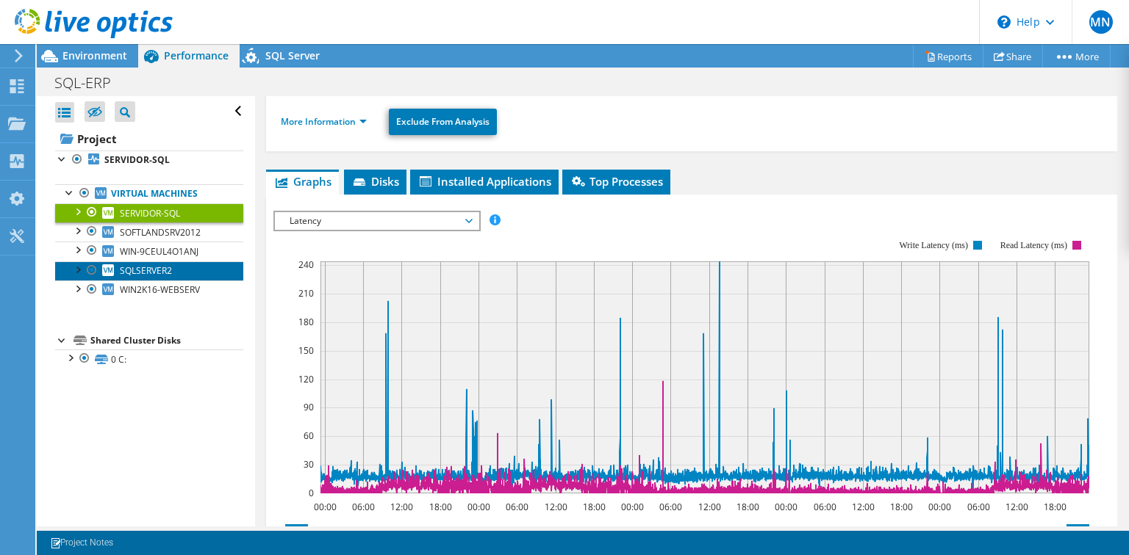
click at [152, 268] on span "SQLSERVER2" at bounding box center [146, 271] width 52 height 12
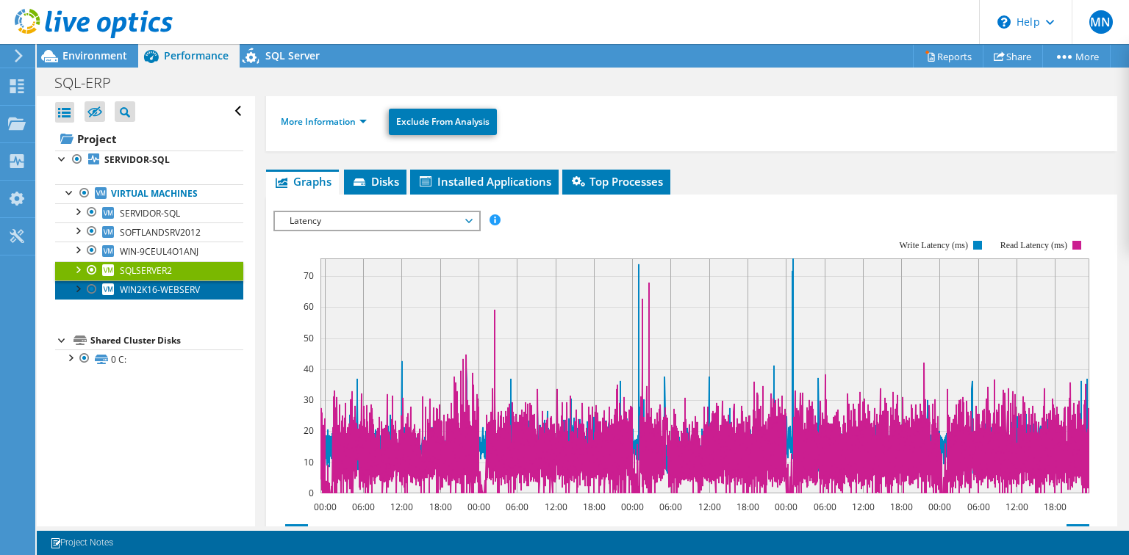
click at [170, 289] on span "WIN2K16-WEBSERV" at bounding box center [160, 290] width 80 height 12
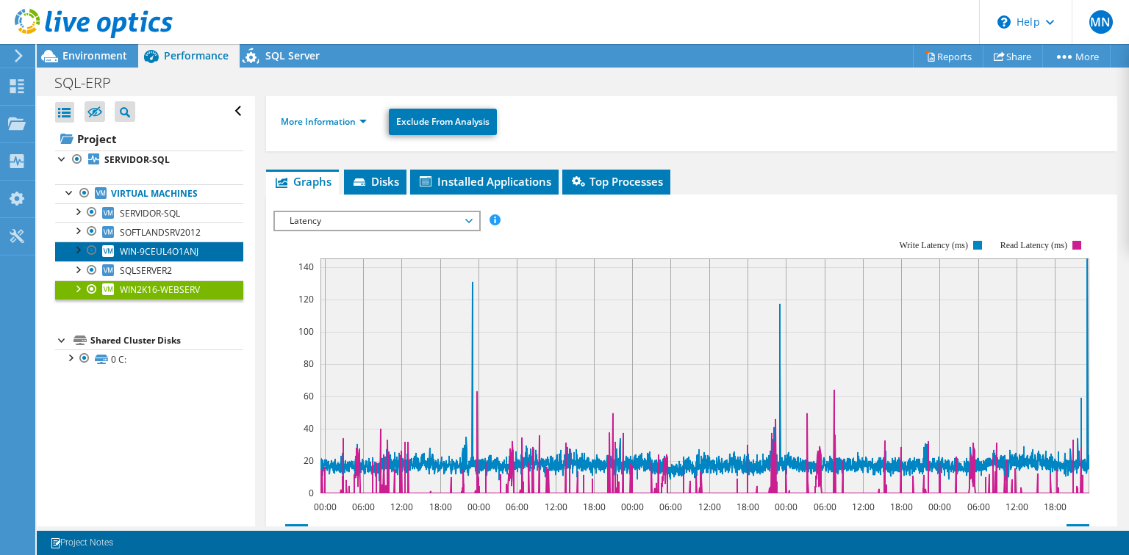
click at [177, 249] on span "WIN-9CEUL4O1ANJ" at bounding box center [159, 251] width 79 height 12
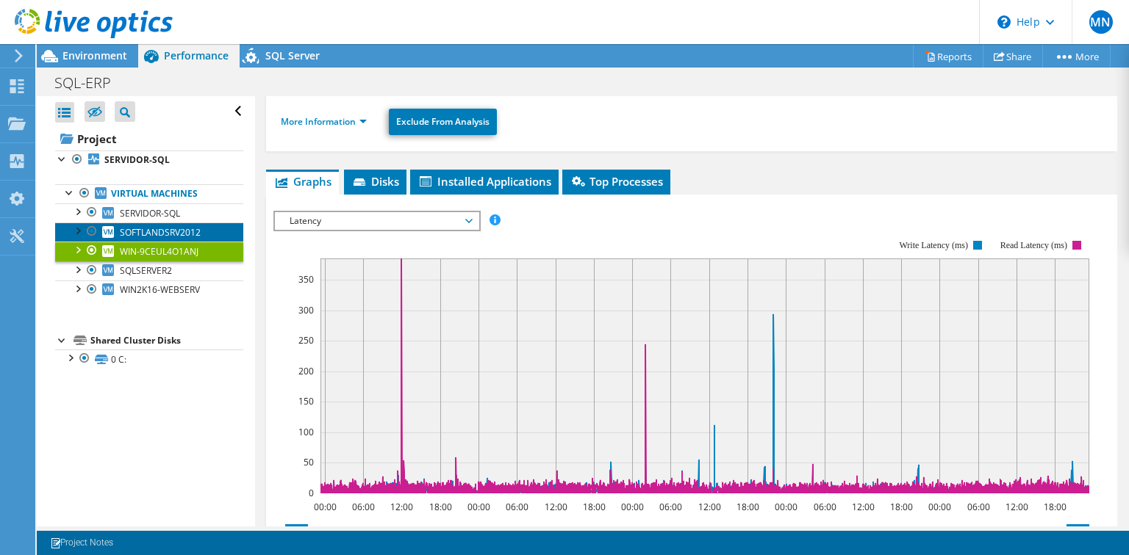
click at [159, 229] on span "SOFTLANDSRV2012" at bounding box center [160, 232] width 81 height 12
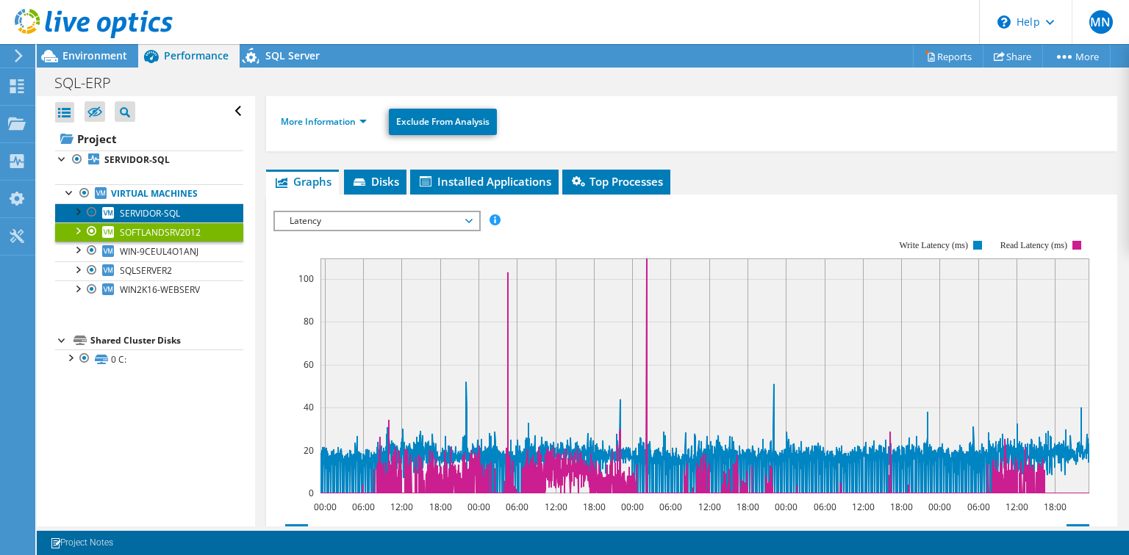
click at [137, 215] on span "SERVIDOR-SQL" at bounding box center [150, 213] width 60 height 12
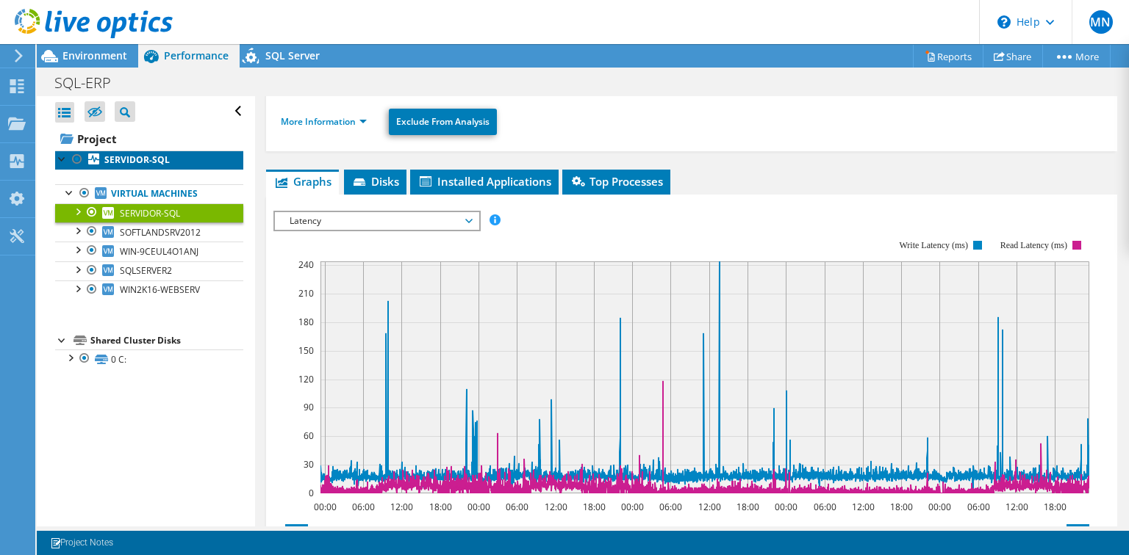
click at [128, 159] on b "SERVIDOR-SQL" at bounding box center [136, 160] width 65 height 12
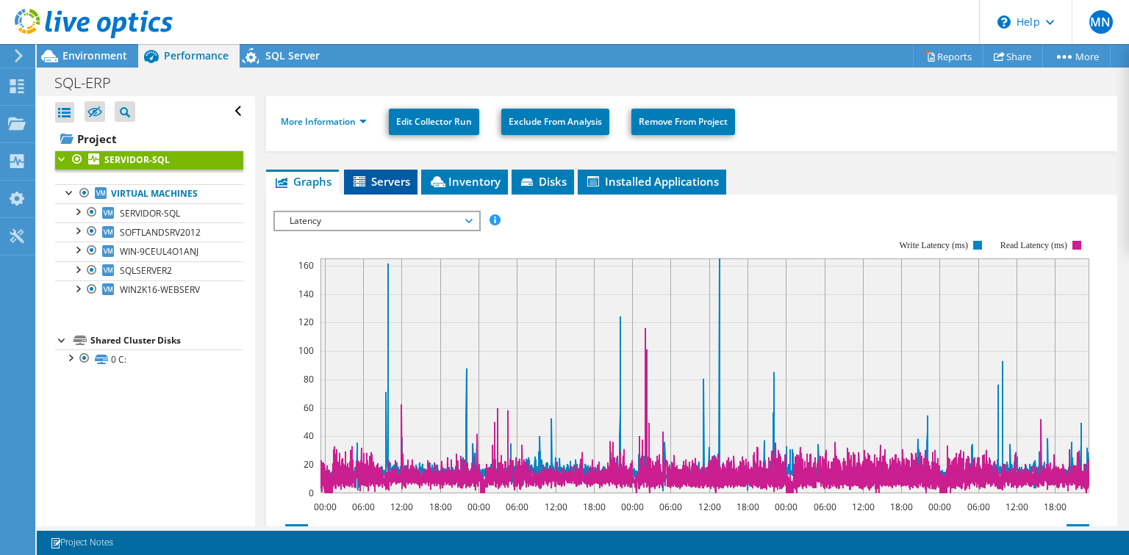
click at [380, 182] on span "Servers" at bounding box center [380, 181] width 59 height 15
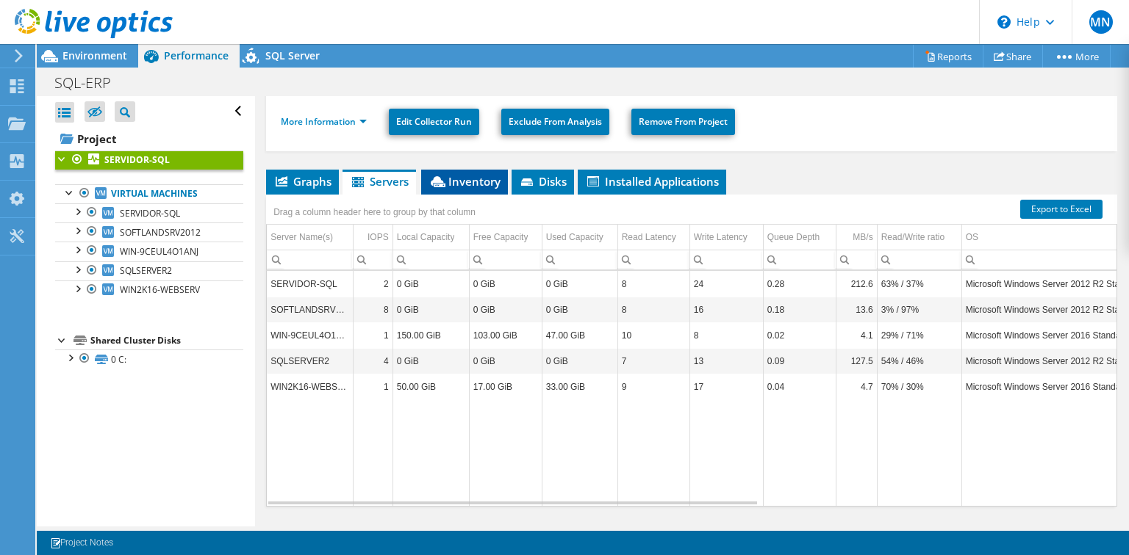
click at [472, 182] on span "Inventory" at bounding box center [464, 181] width 72 height 15
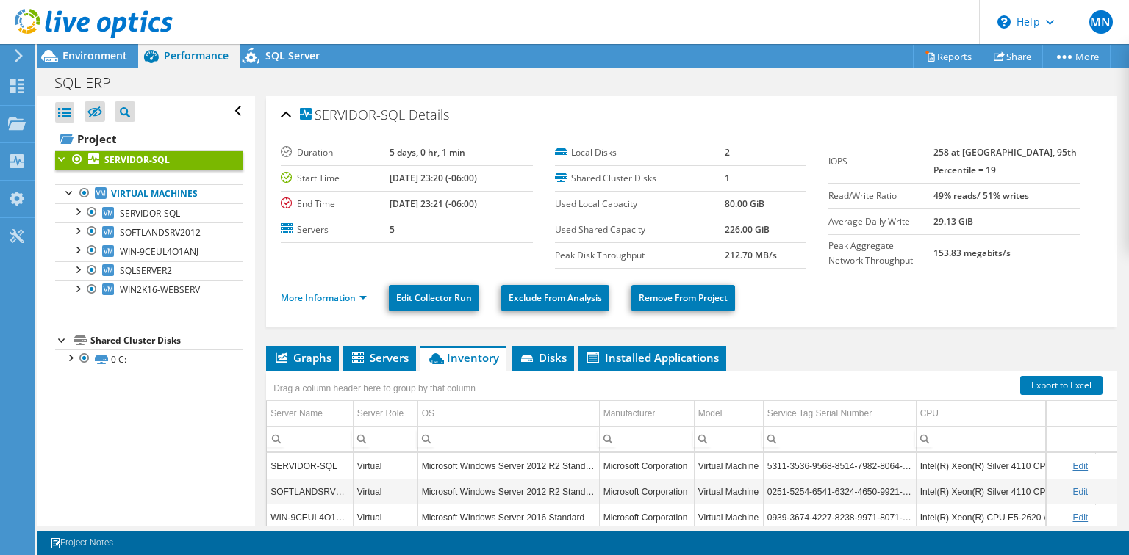
scroll to position [176, 0]
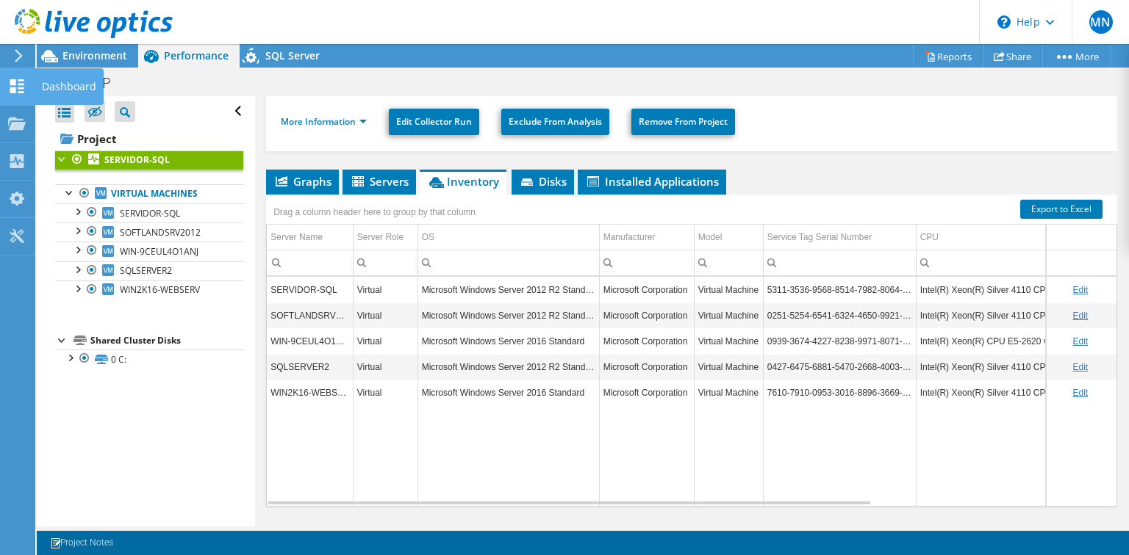
click at [24, 91] on icon at bounding box center [17, 86] width 18 height 14
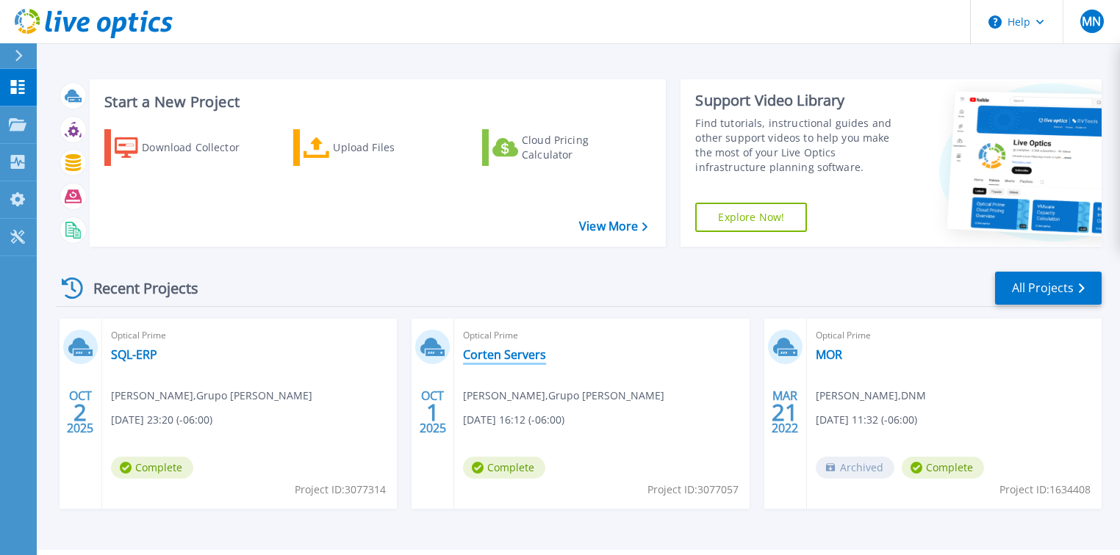
click at [514, 356] on link "Corten Servers" at bounding box center [504, 355] width 83 height 15
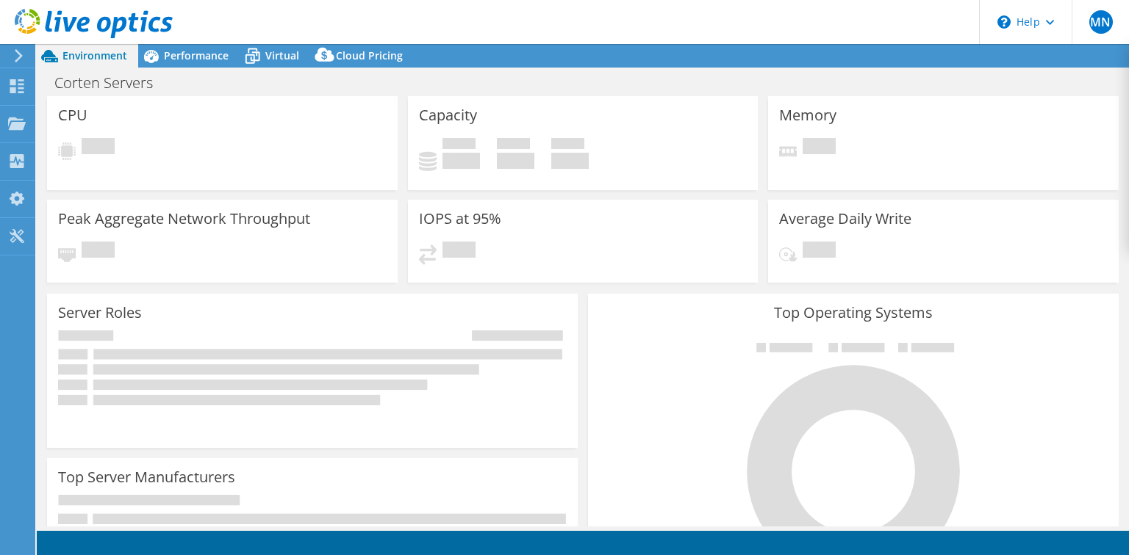
select select "USD"
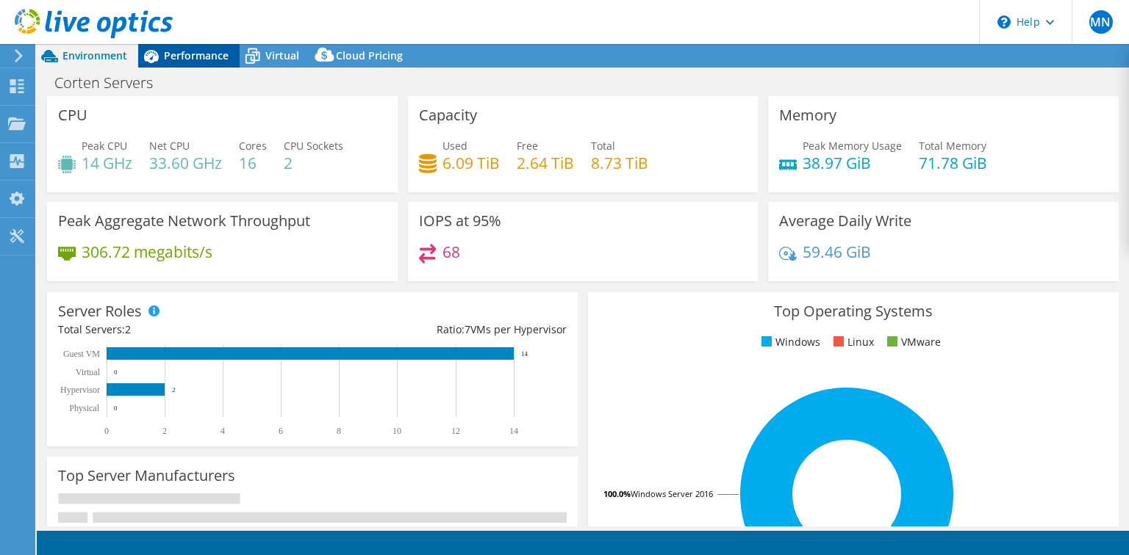
click at [190, 59] on span "Performance" at bounding box center [196, 55] width 65 height 14
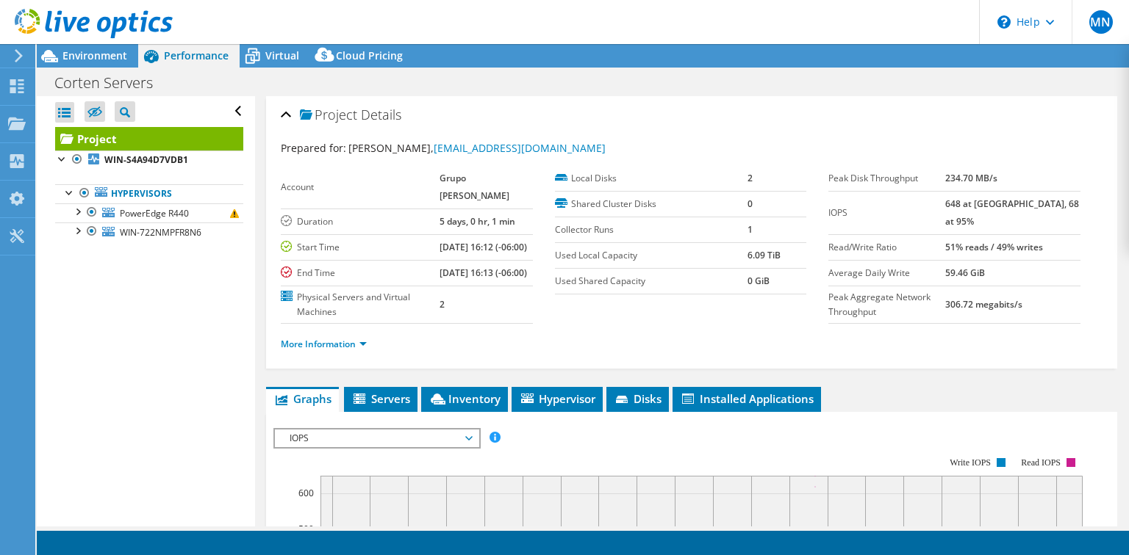
click at [196, 53] on span "Performance" at bounding box center [196, 55] width 65 height 14
click at [468, 406] on span "Inventory" at bounding box center [464, 399] width 72 height 15
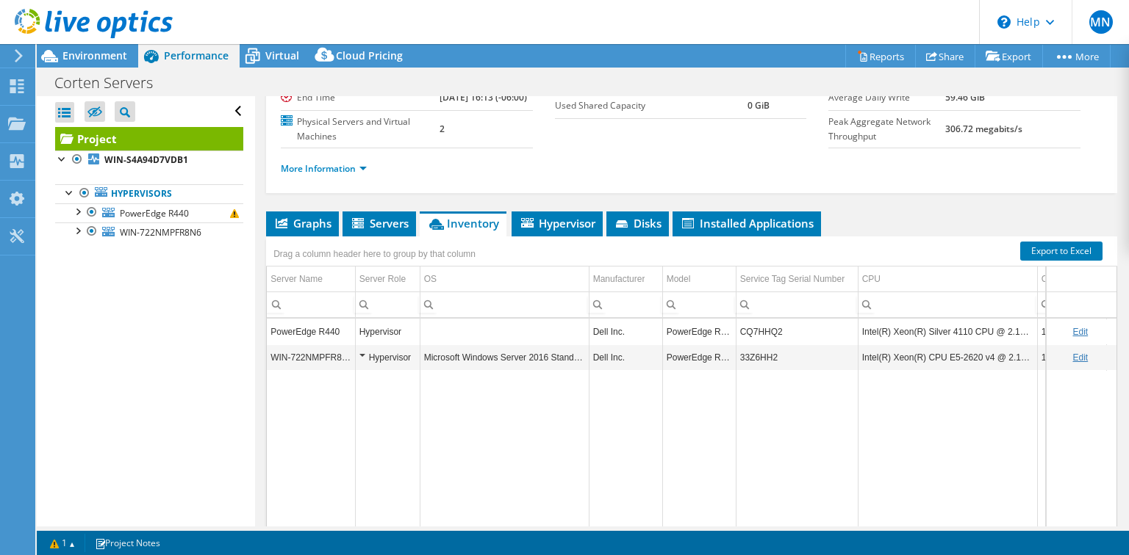
scroll to position [176, 0]
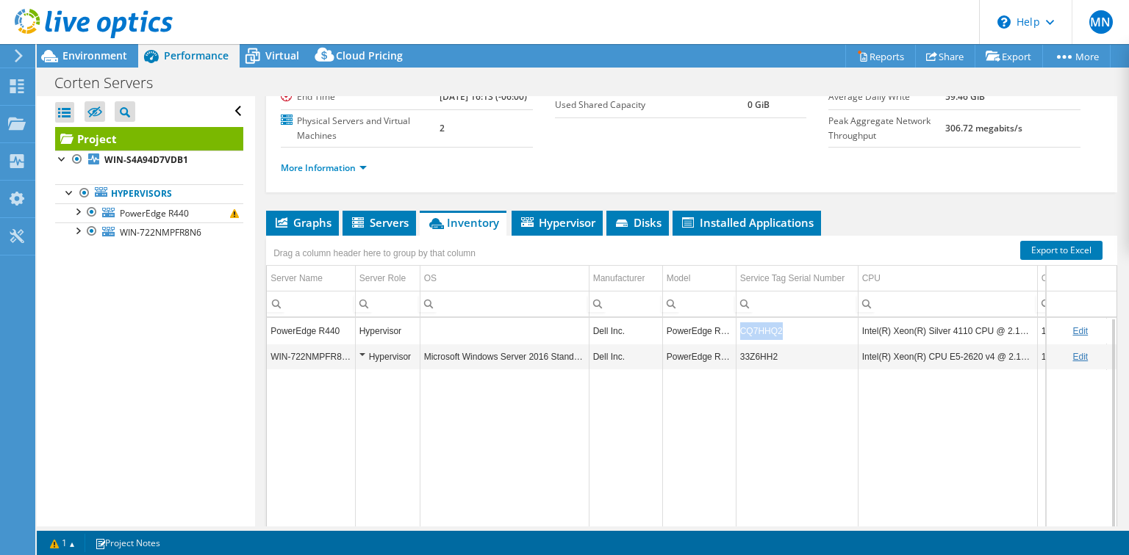
drag, startPoint x: 780, startPoint y: 343, endPoint x: 734, endPoint y: 347, distance: 45.7
click at [734, 344] on tr "PowerEdge R440 Hypervisor Dell Inc. PowerEdge R440 CQ7HHQ2 Intel(R) Xeon(R) Sil…" at bounding box center [822, 331] width 1110 height 26
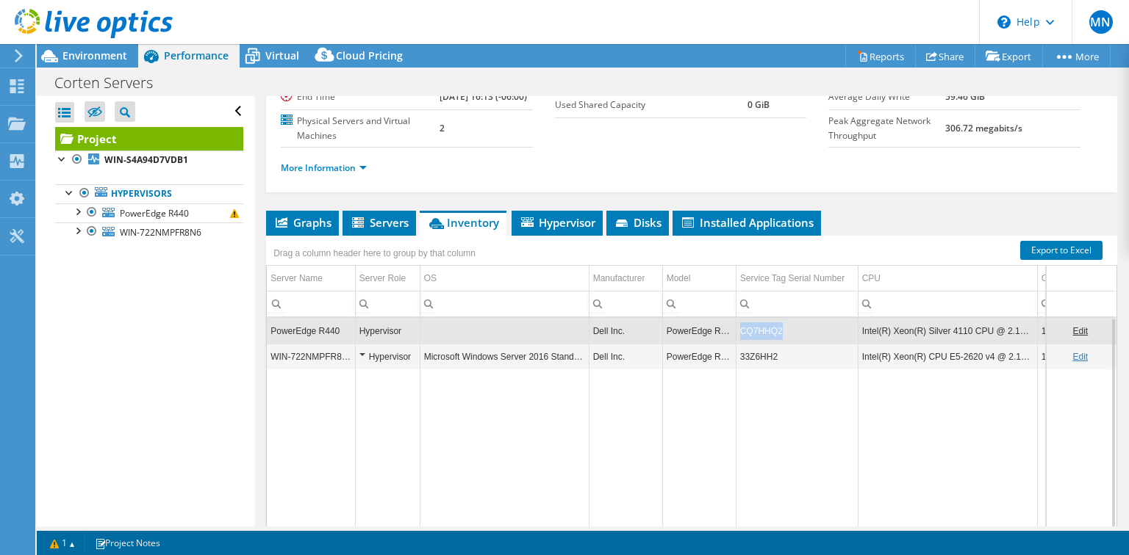
copy tr "CQ7HHQ2"
click at [143, 160] on b "WIN-S4A94D7VDB1" at bounding box center [146, 160] width 84 height 12
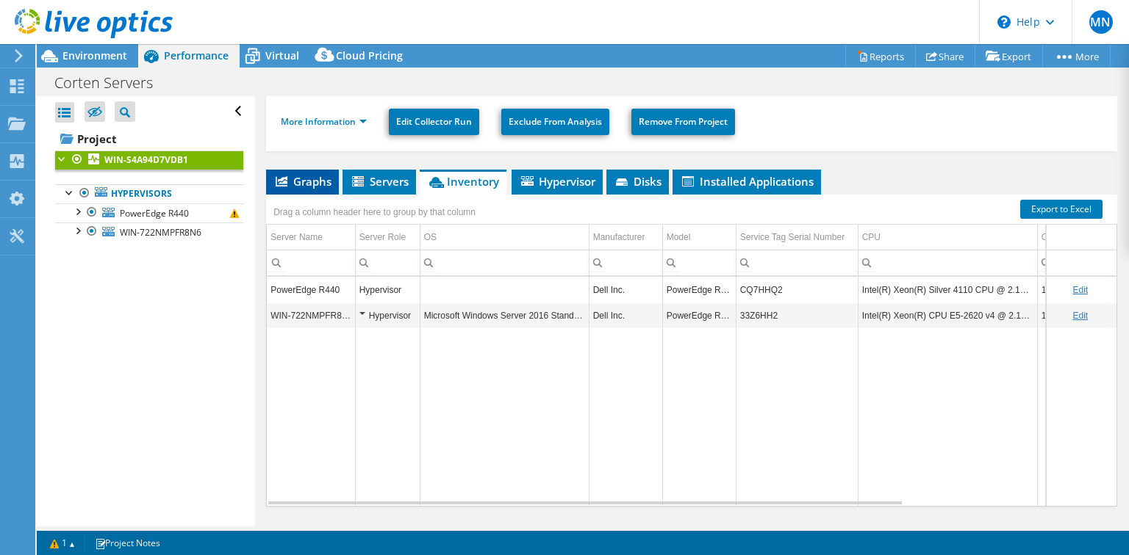
click at [313, 181] on span "Graphs" at bounding box center [302, 181] width 58 height 15
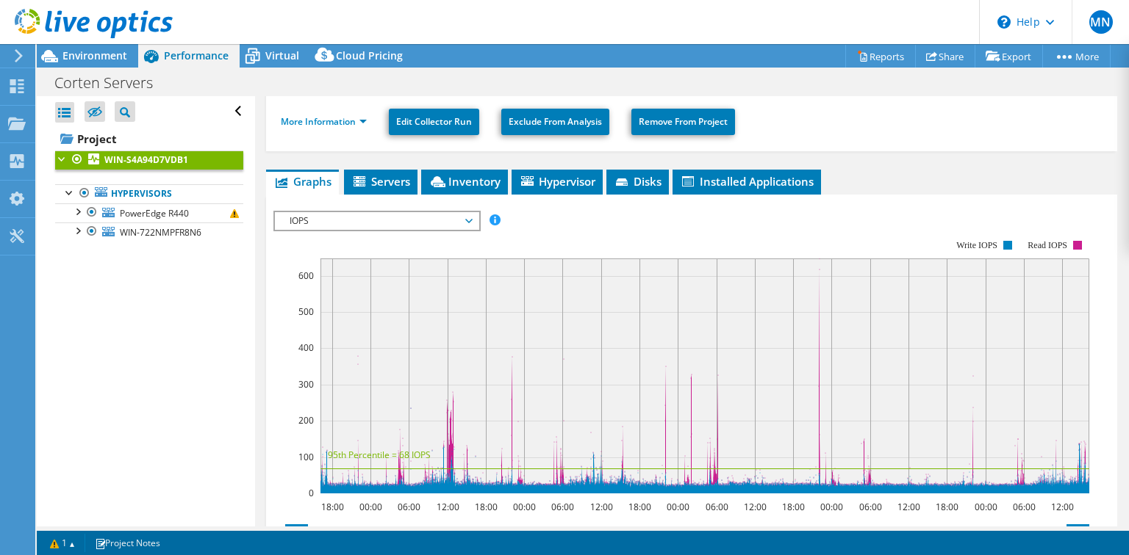
click at [319, 220] on span "IOPS" at bounding box center [376, 221] width 189 height 18
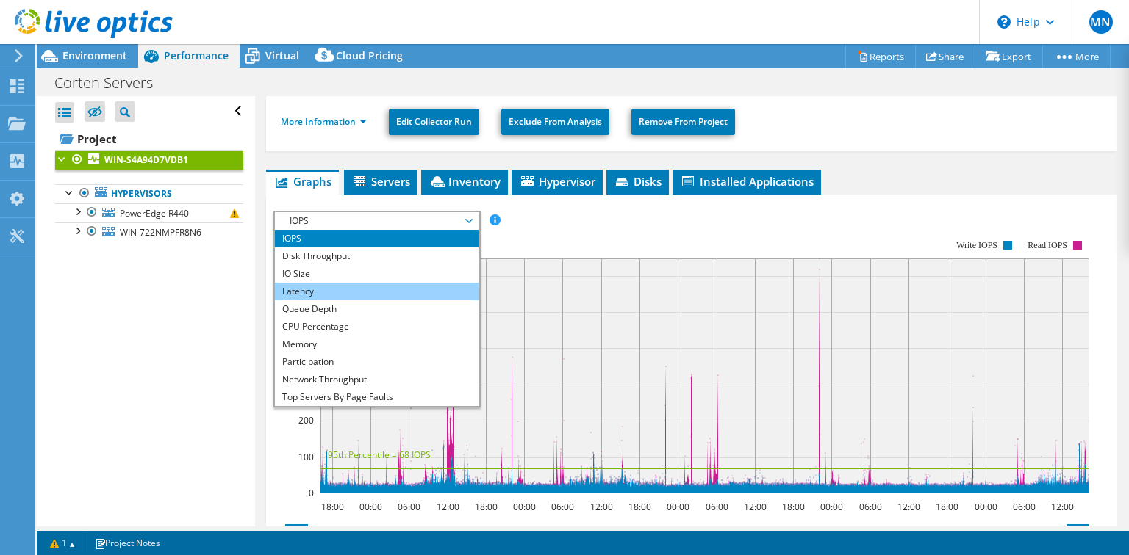
click at [306, 287] on li "Latency" at bounding box center [377, 292] width 204 height 18
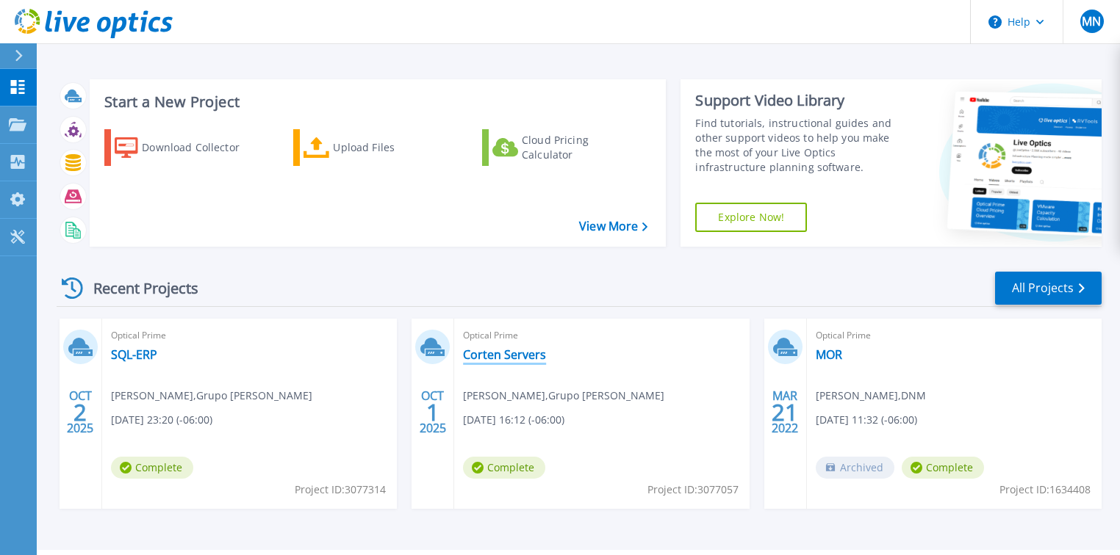
click at [503, 353] on link "Corten Servers" at bounding box center [504, 355] width 83 height 15
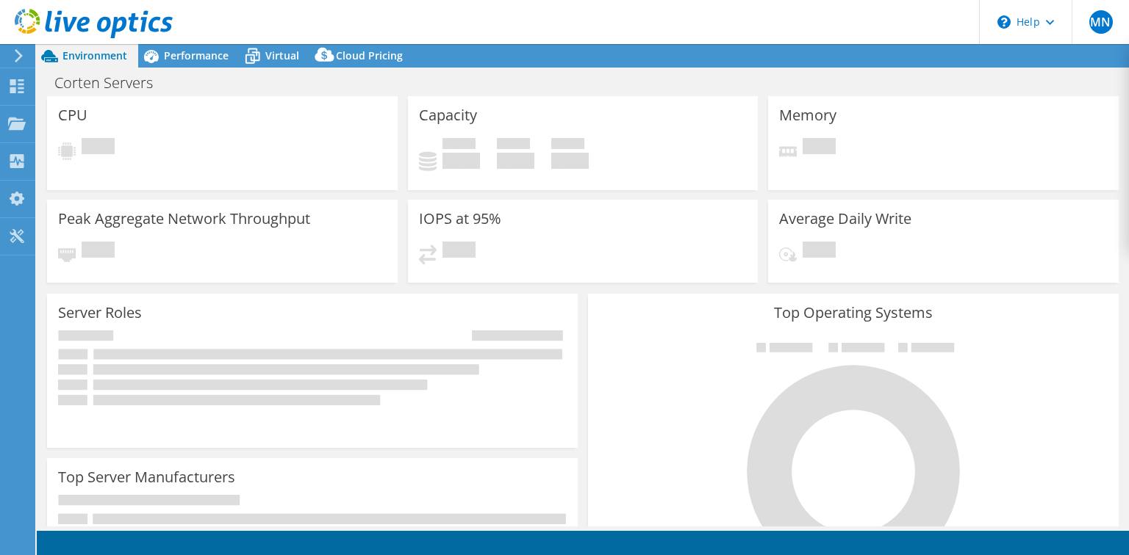
select select "USD"
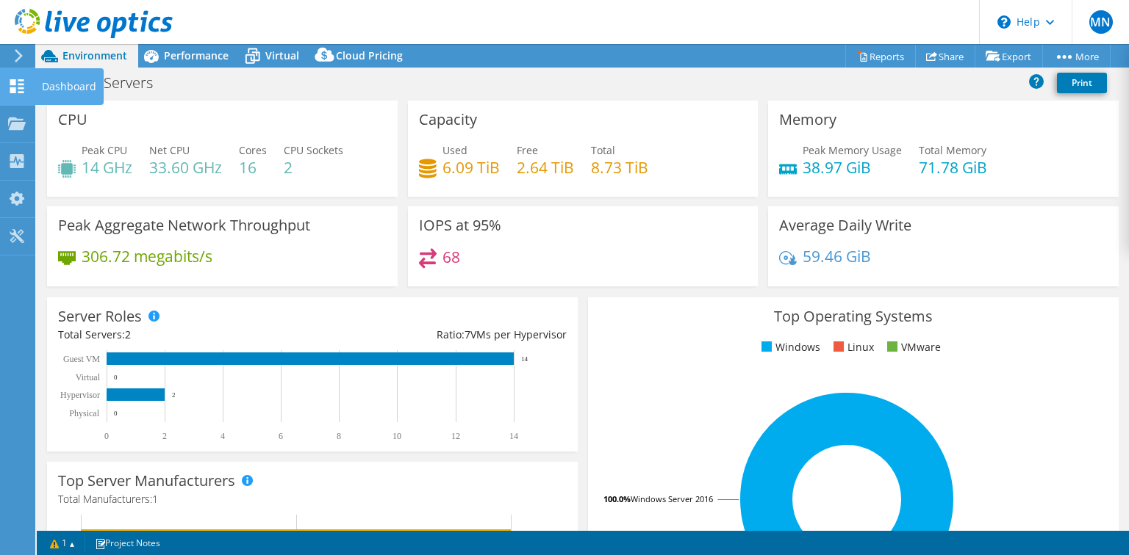
click at [19, 93] on div at bounding box center [17, 88] width 18 height 16
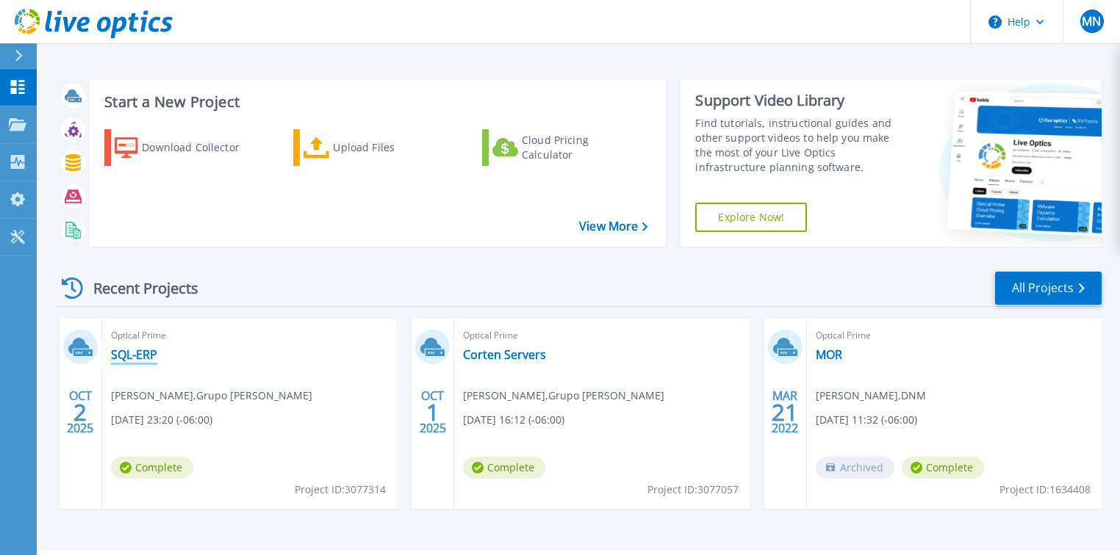
click at [145, 358] on link "SQL-ERP" at bounding box center [134, 355] width 46 height 15
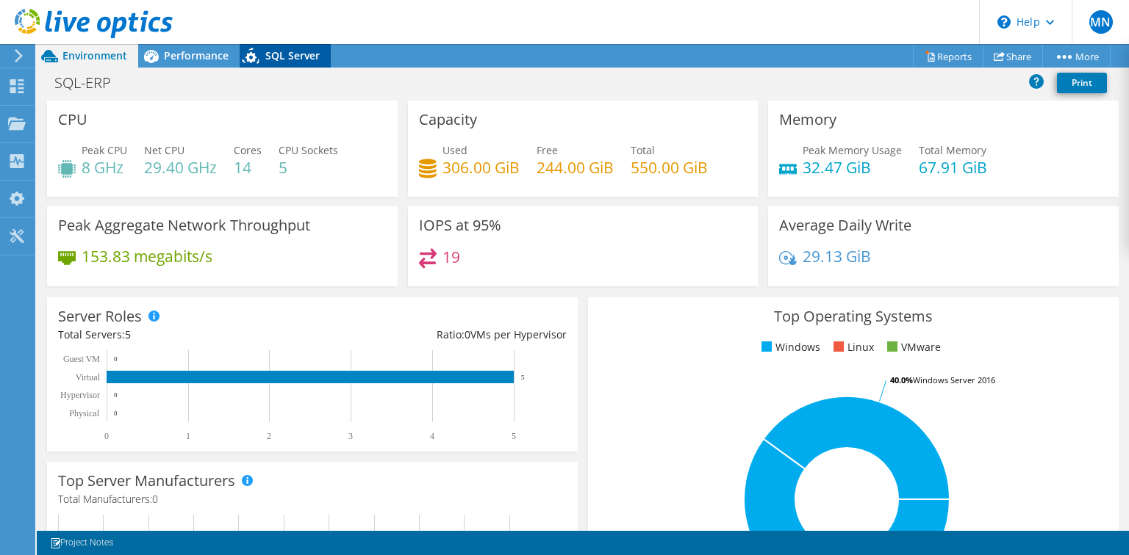
click at [302, 62] on div "SQL Server" at bounding box center [285, 56] width 91 height 24
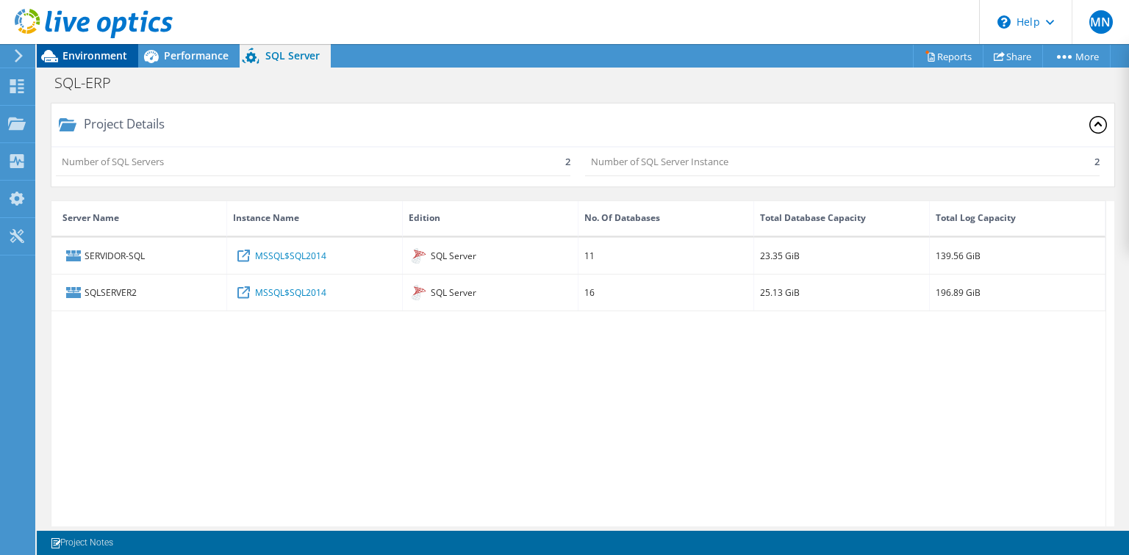
click at [105, 59] on span "Environment" at bounding box center [94, 55] width 65 height 14
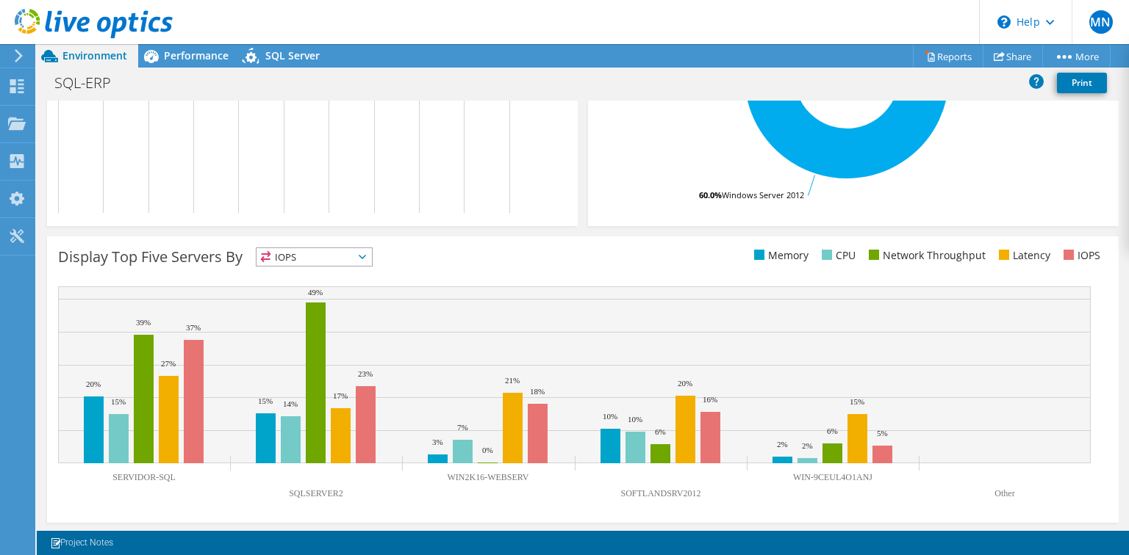
scroll to position [425, 0]
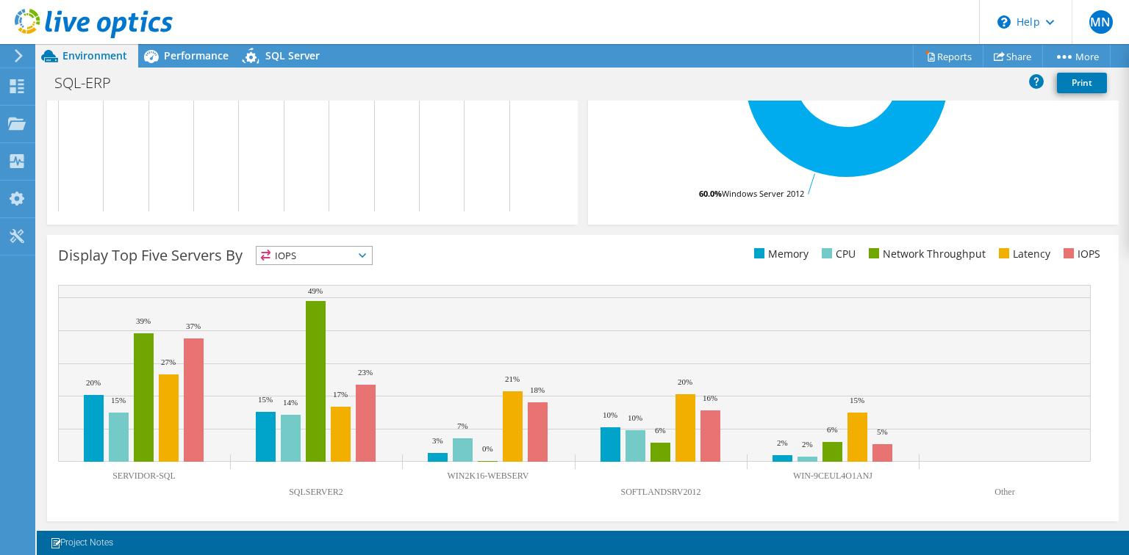
click at [359, 252] on span "IOPS" at bounding box center [313, 256] width 115 height 18
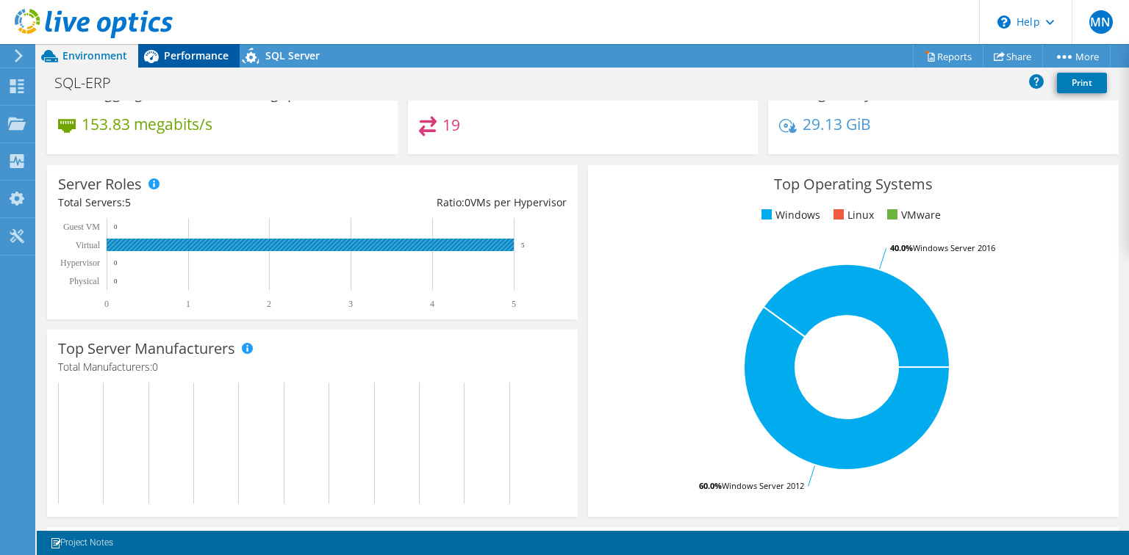
scroll to position [131, 0]
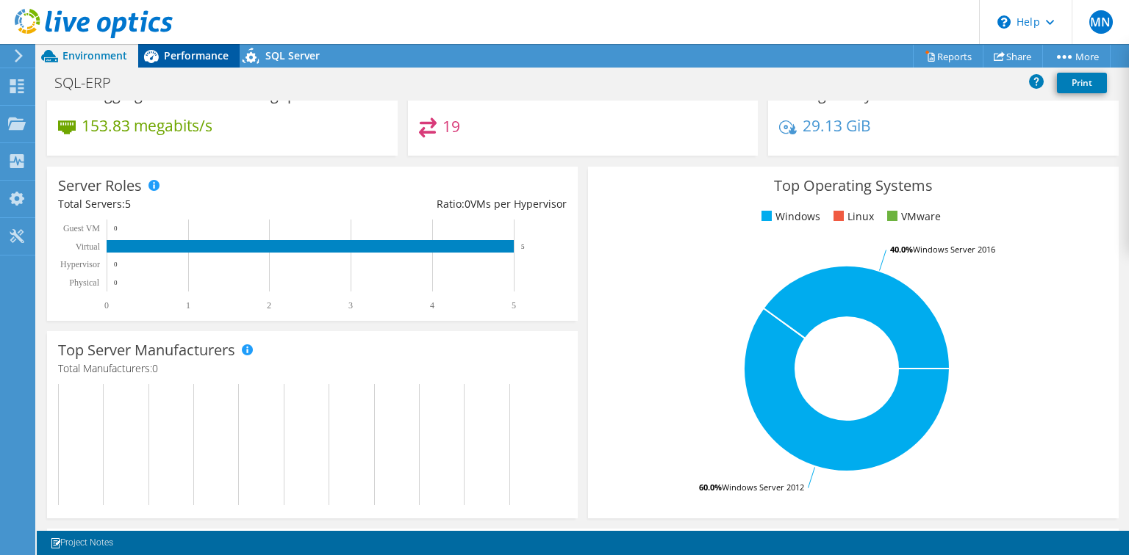
click at [187, 53] on span "Performance" at bounding box center [196, 55] width 65 height 14
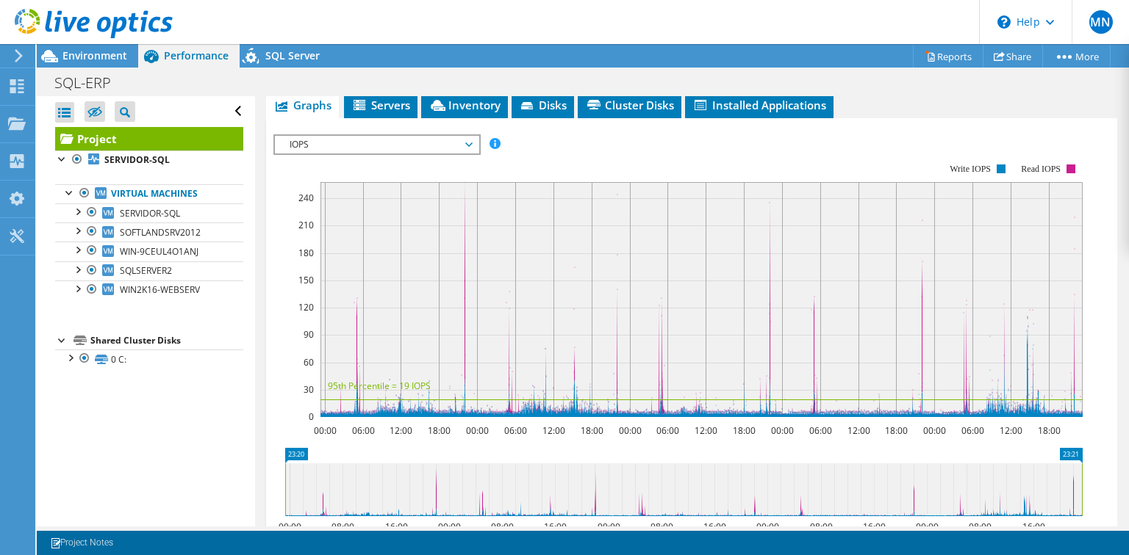
scroll to position [284, 0]
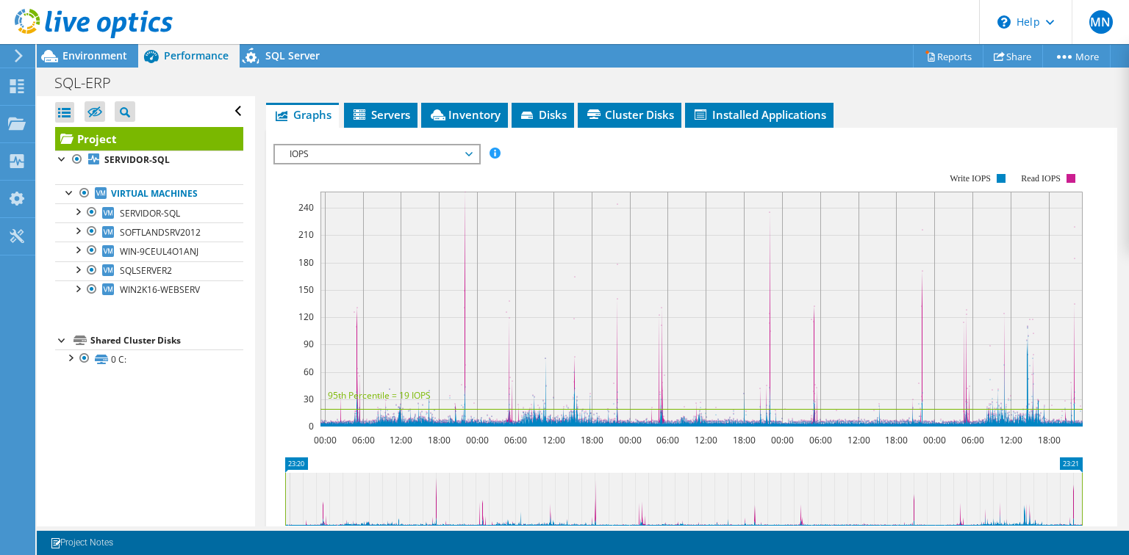
click at [401, 163] on span "IOPS" at bounding box center [376, 154] width 189 height 18
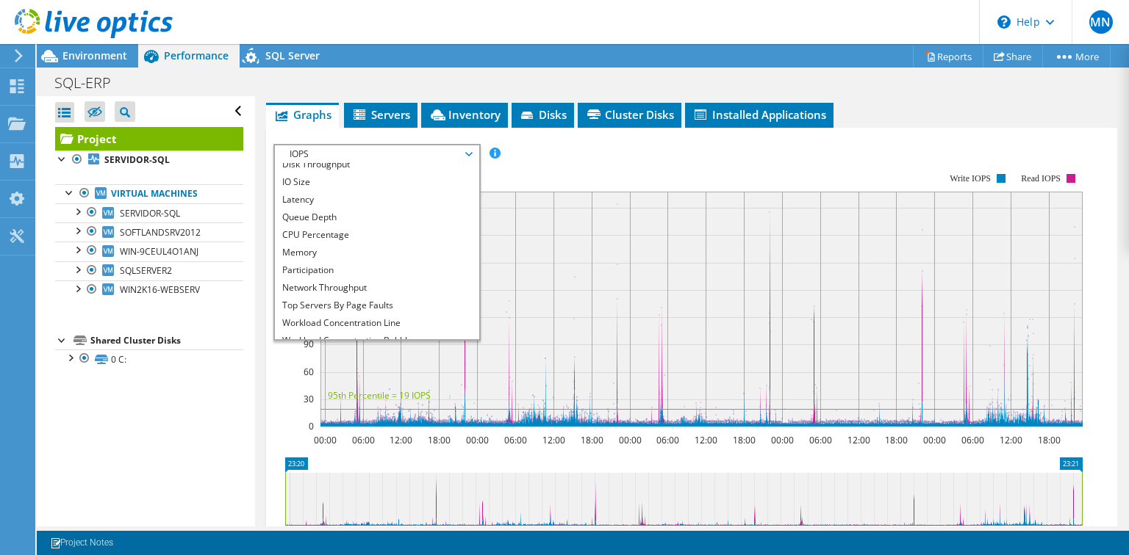
scroll to position [53, 0]
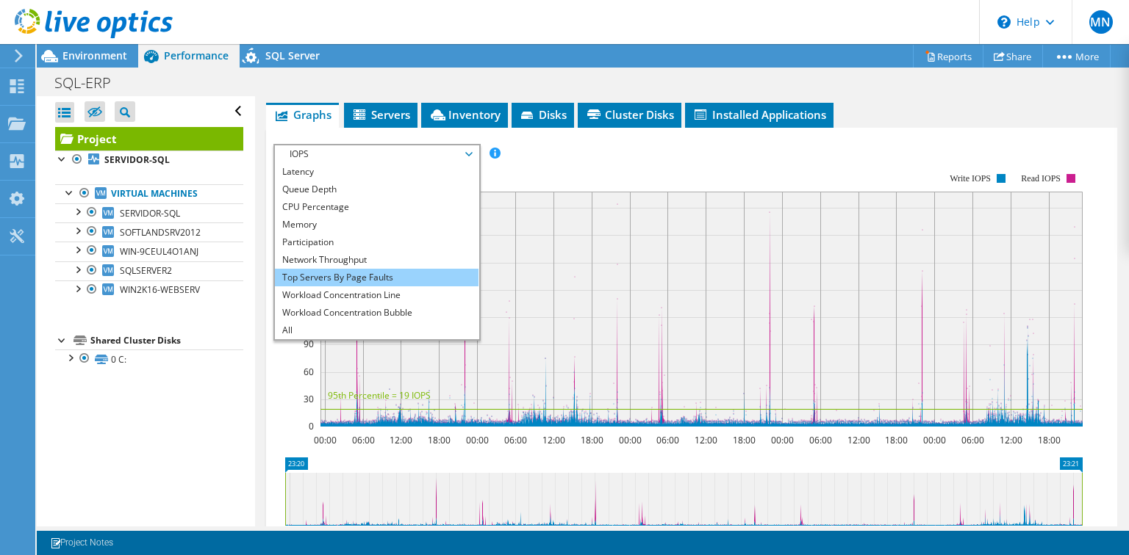
click at [357, 287] on li "Top Servers By Page Faults" at bounding box center [377, 278] width 204 height 18
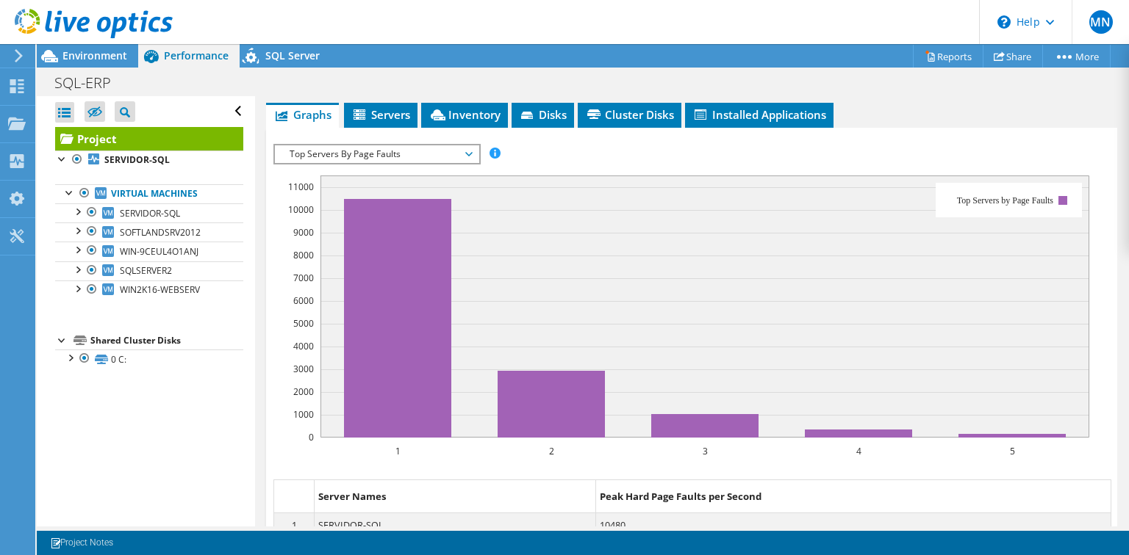
click at [375, 163] on span "Top Servers By Page Faults" at bounding box center [376, 154] width 189 height 18
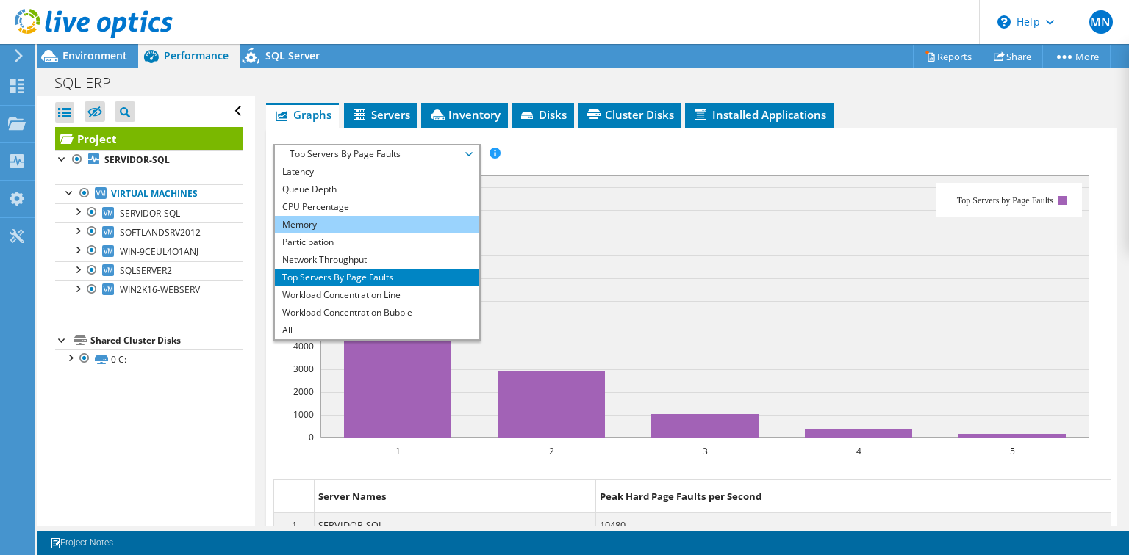
scroll to position [0, 0]
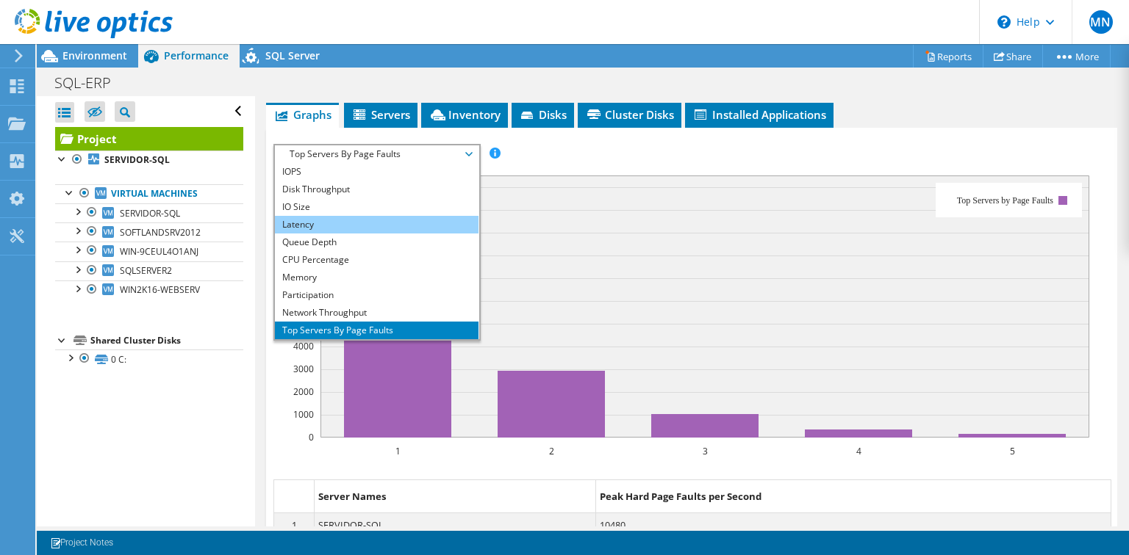
click at [334, 234] on li "Latency" at bounding box center [377, 225] width 204 height 18
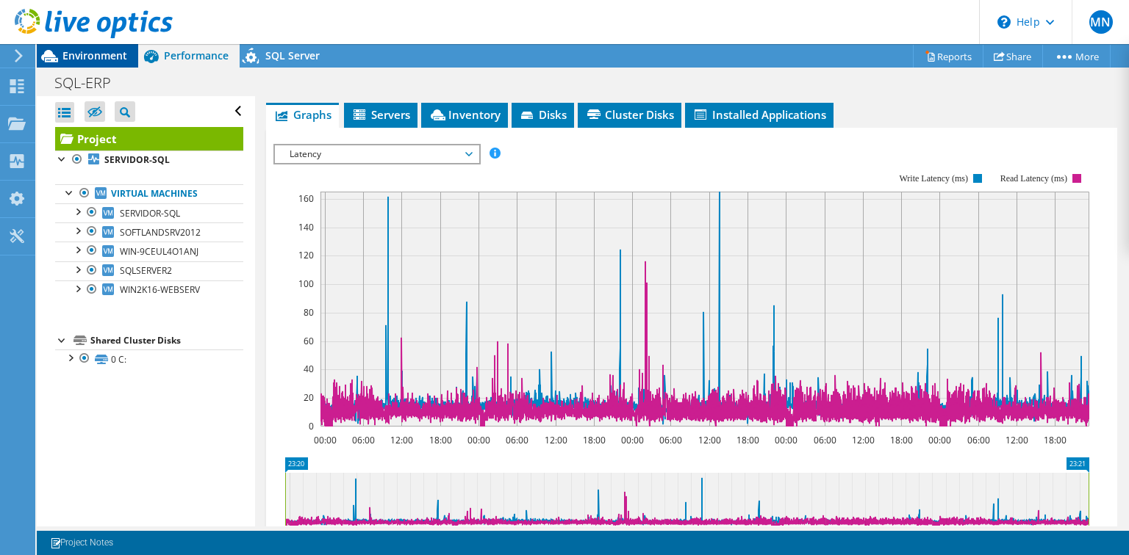
click at [73, 59] on span "Environment" at bounding box center [94, 55] width 65 height 14
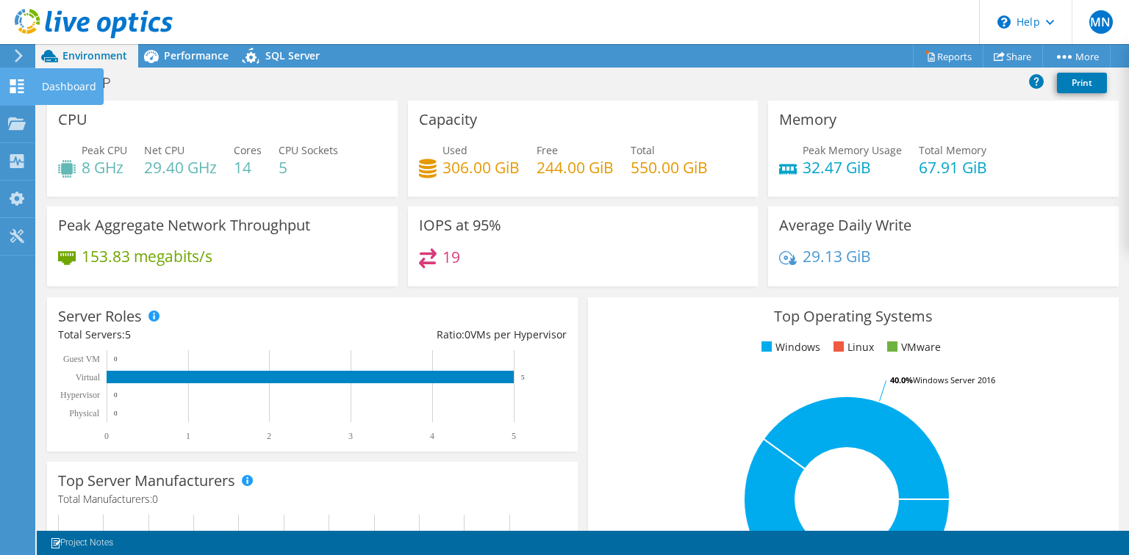
click at [24, 87] on use at bounding box center [17, 86] width 14 height 14
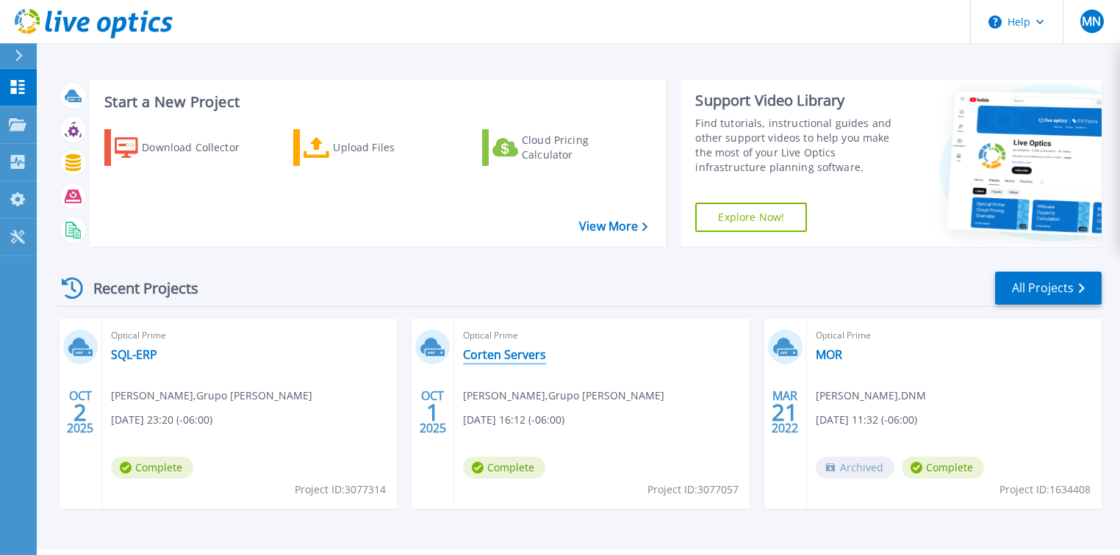
click at [516, 352] on link "Corten Servers" at bounding box center [504, 355] width 83 height 15
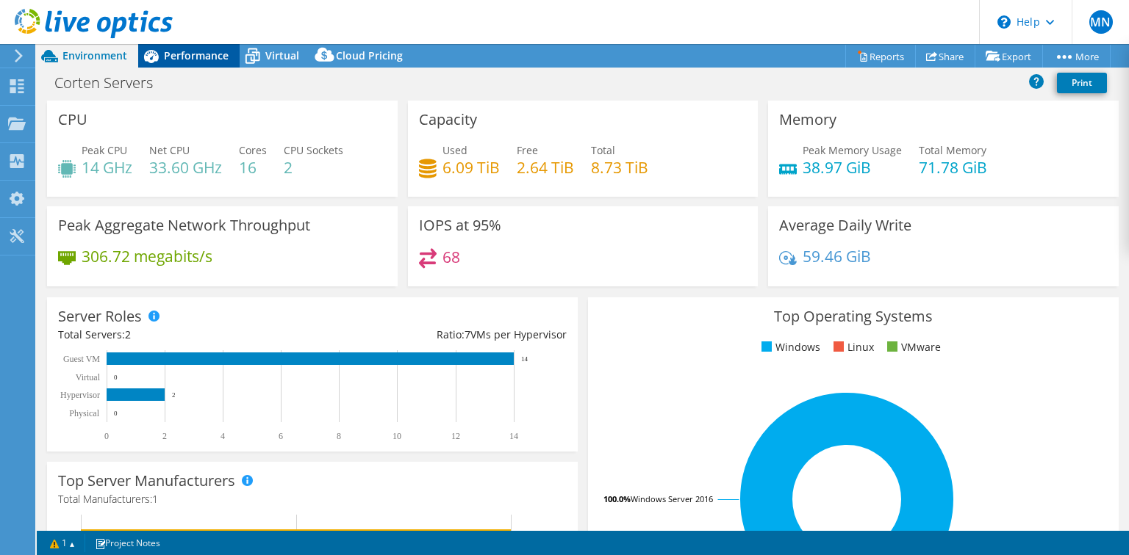
click at [189, 56] on span "Performance" at bounding box center [196, 55] width 65 height 14
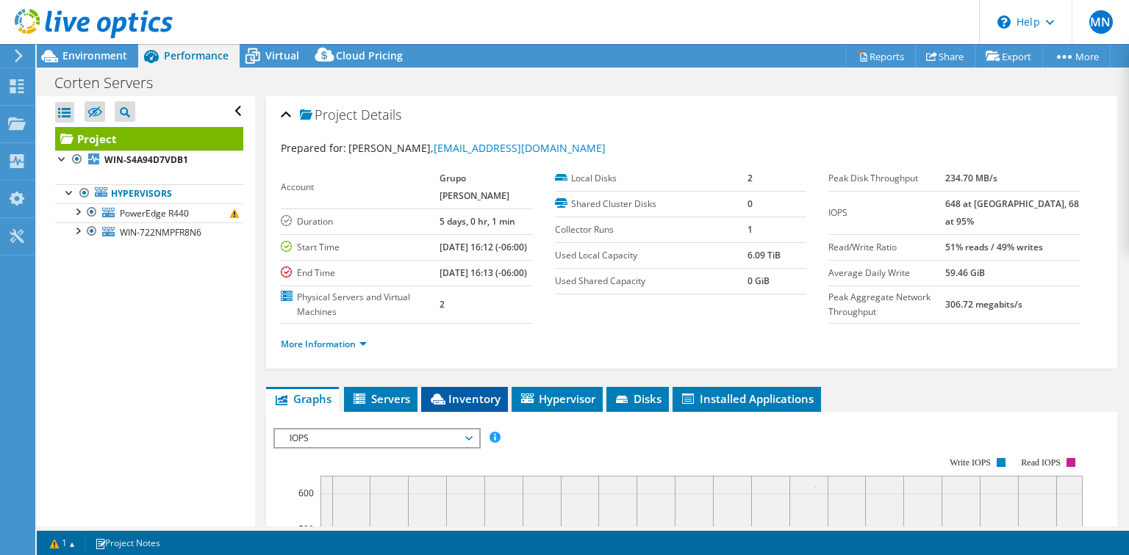
click at [447, 406] on span "Inventory" at bounding box center [464, 399] width 72 height 15
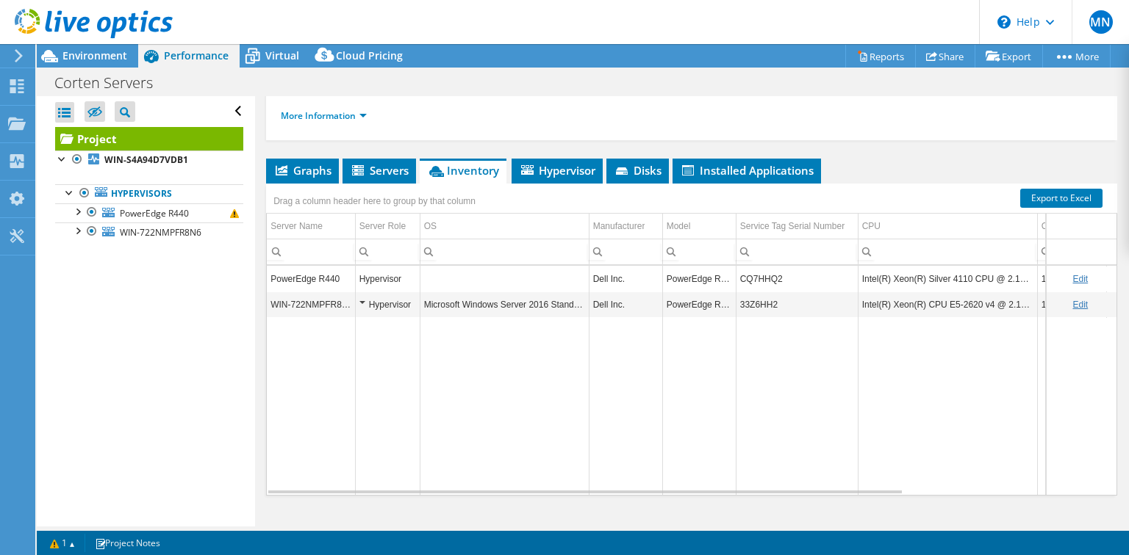
scroll to position [235, 0]
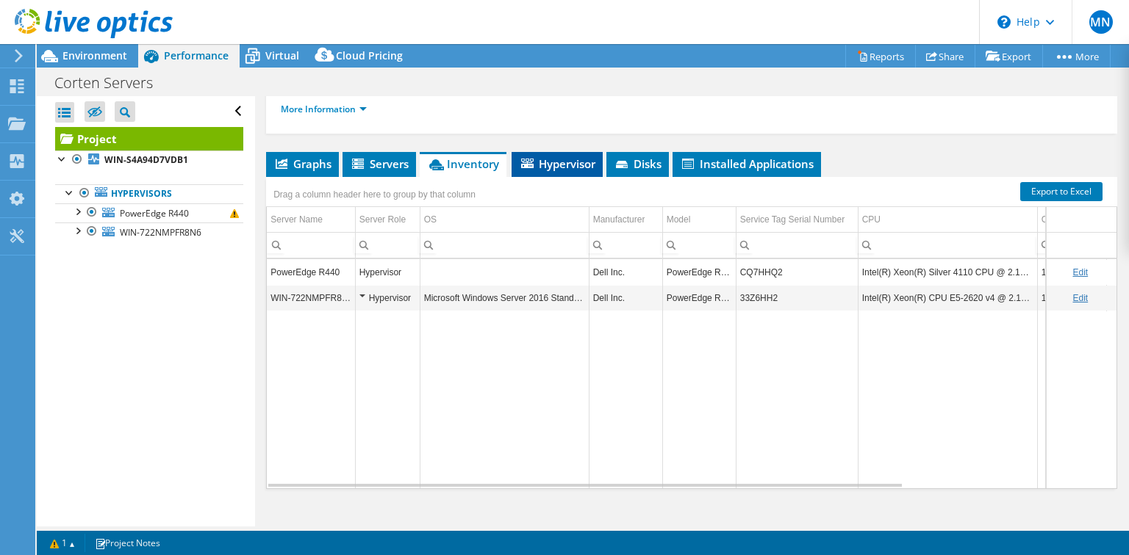
click at [572, 171] on span "Hypervisor" at bounding box center [557, 163] width 76 height 15
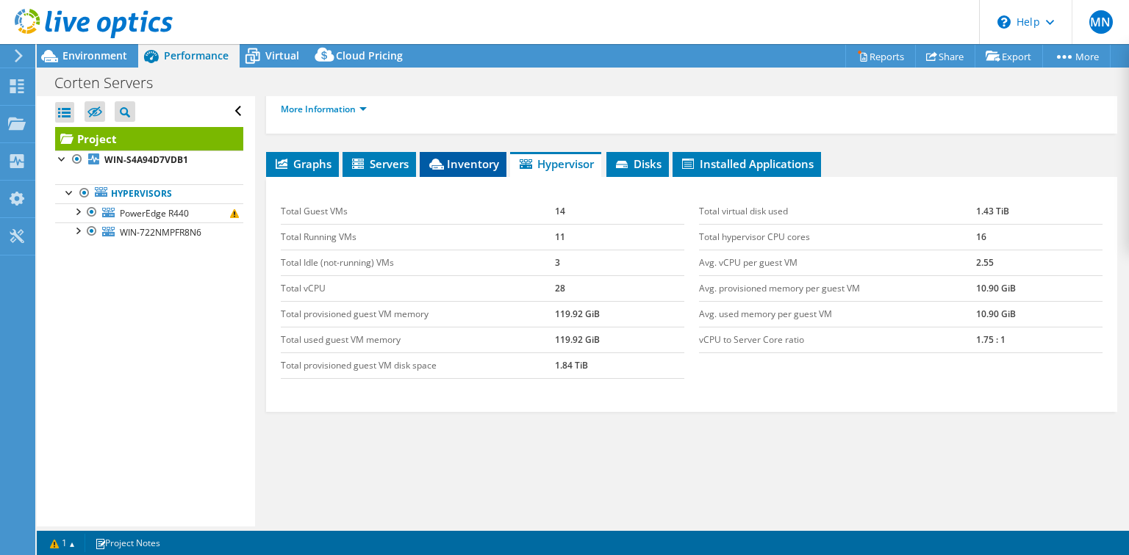
click at [468, 171] on span "Inventory" at bounding box center [463, 163] width 72 height 15
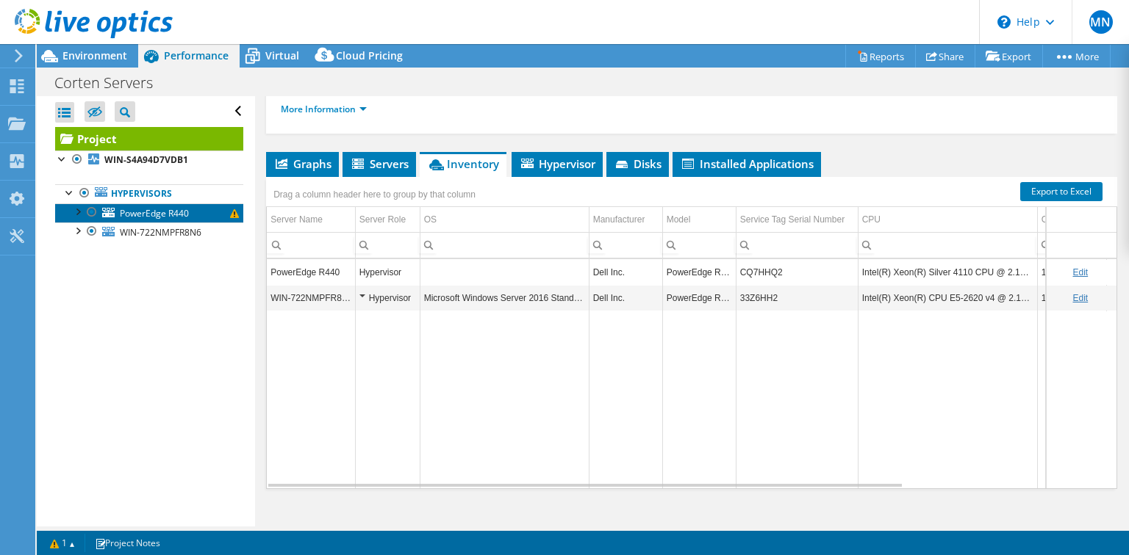
click at [152, 209] on span "PowerEdge R440" at bounding box center [154, 213] width 69 height 12
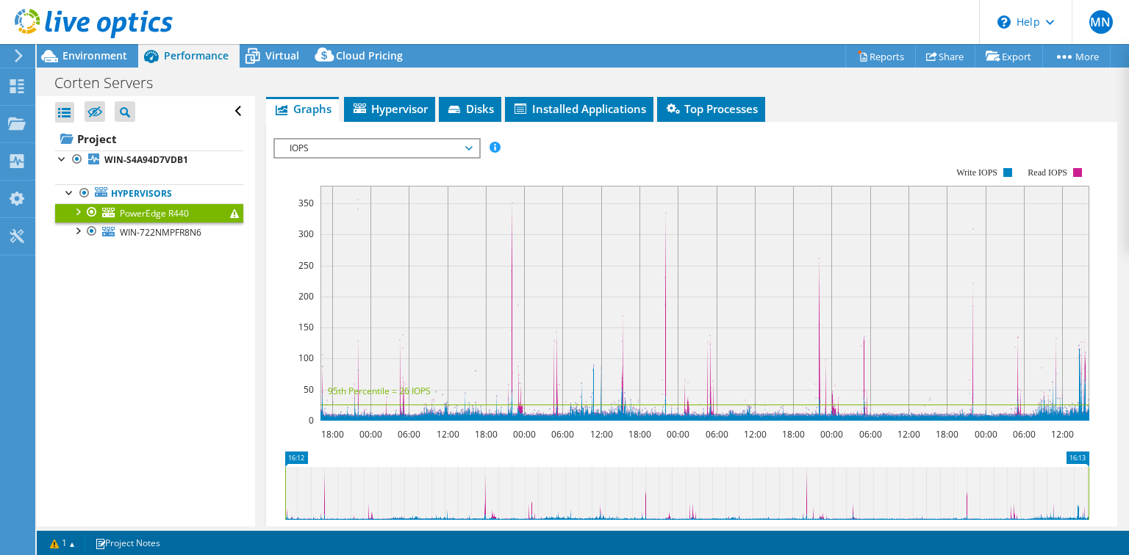
scroll to position [0, 0]
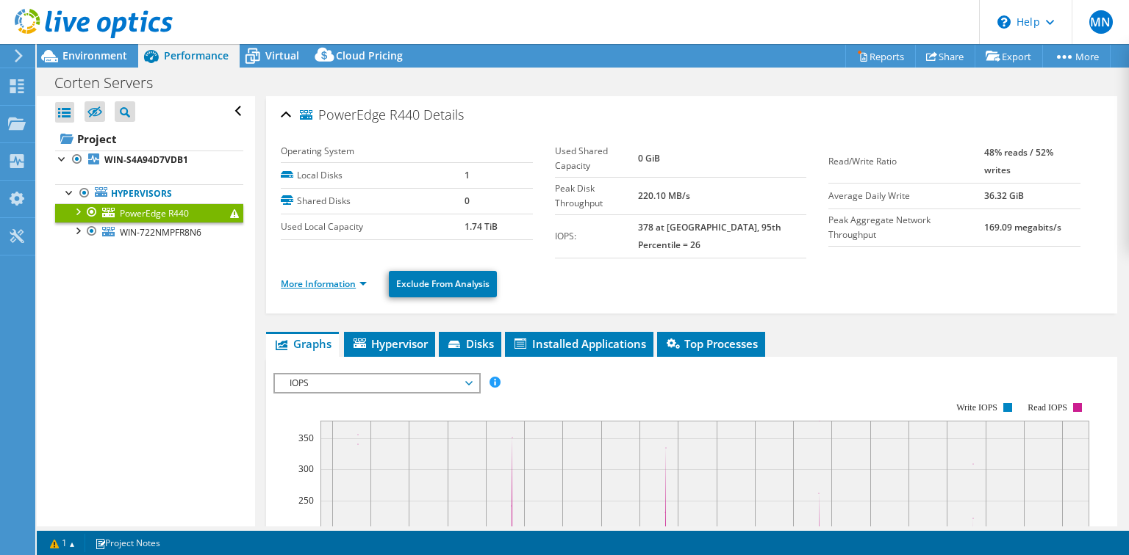
click at [312, 278] on link "More Information" at bounding box center [324, 284] width 86 height 12
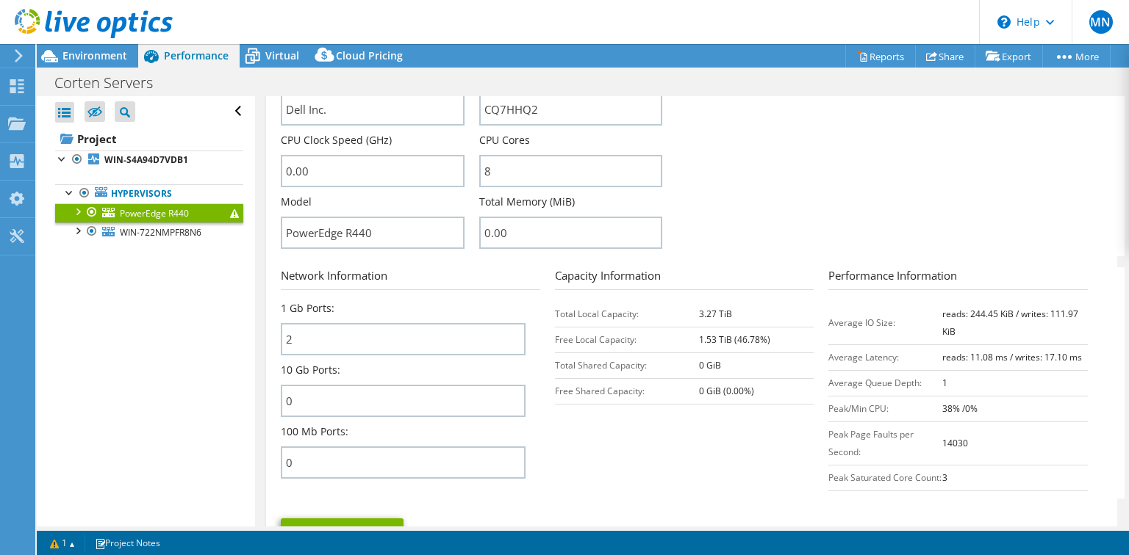
scroll to position [411, 0]
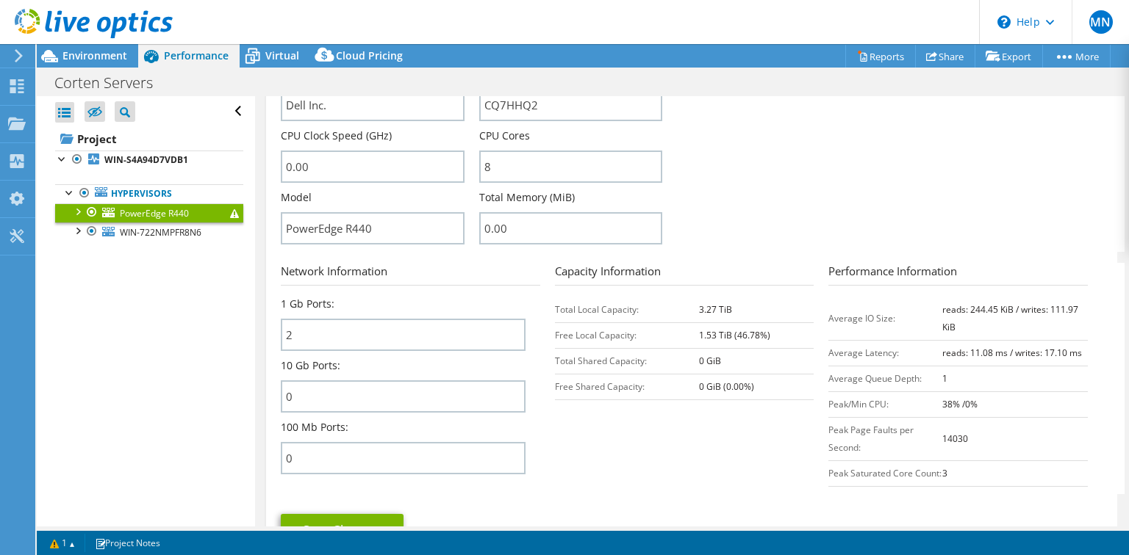
drag, startPoint x: 735, startPoint y: 294, endPoint x: 683, endPoint y: 292, distance: 51.5
click at [683, 297] on tr "Total Local Capacity: 3.27 TiB" at bounding box center [684, 310] width 259 height 26
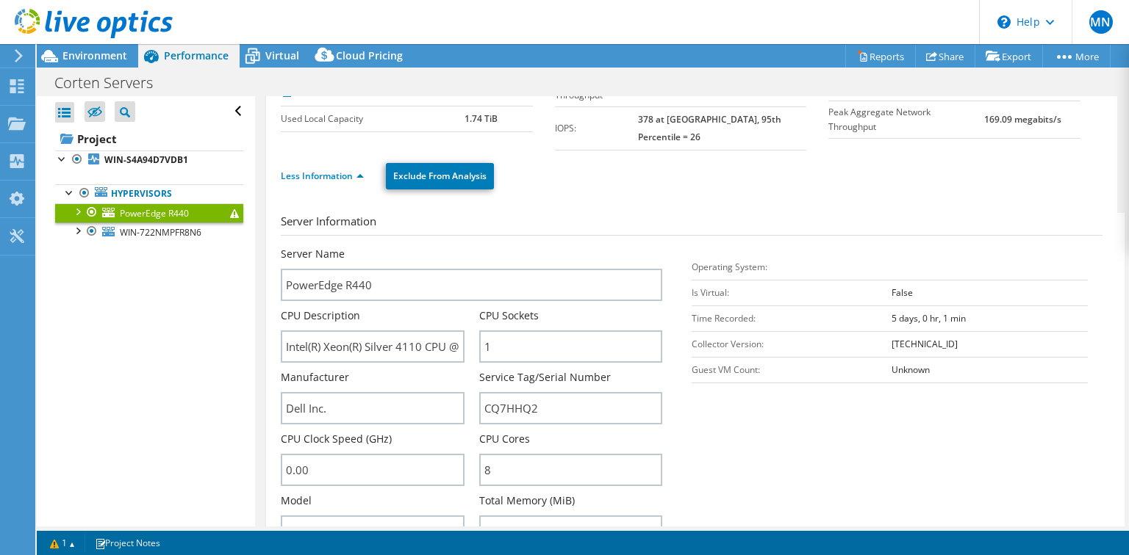
scroll to position [0, 0]
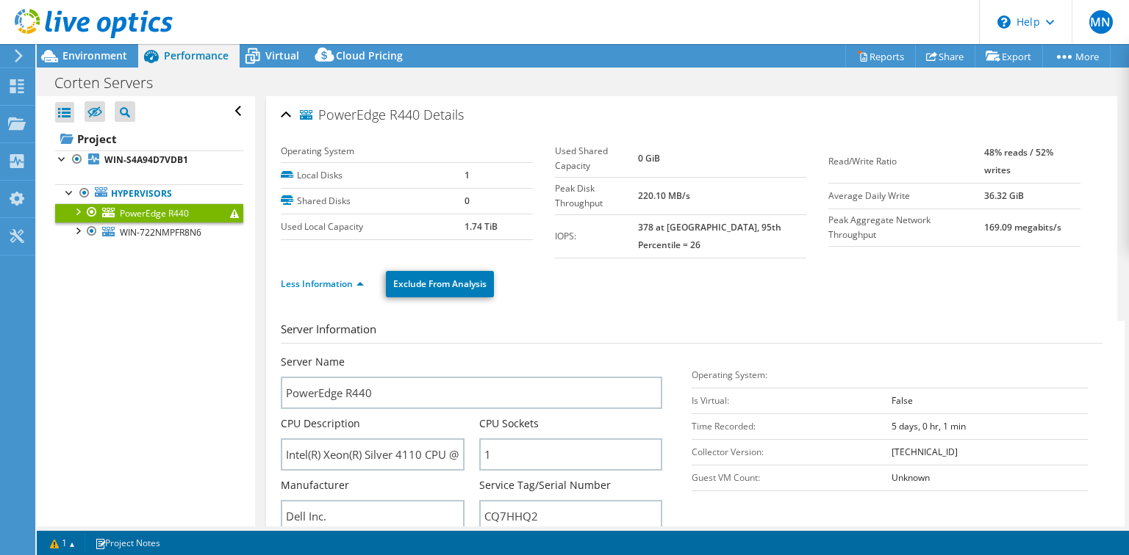
click at [289, 116] on div "PowerEdge R440 Details" at bounding box center [691, 116] width 821 height 32
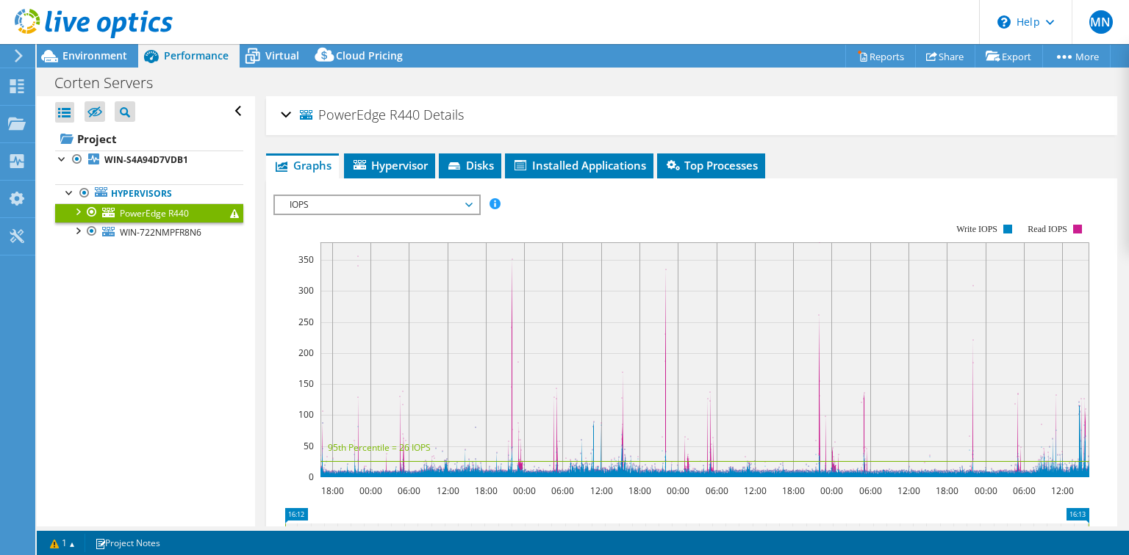
click at [320, 199] on span "IOPS" at bounding box center [376, 205] width 189 height 18
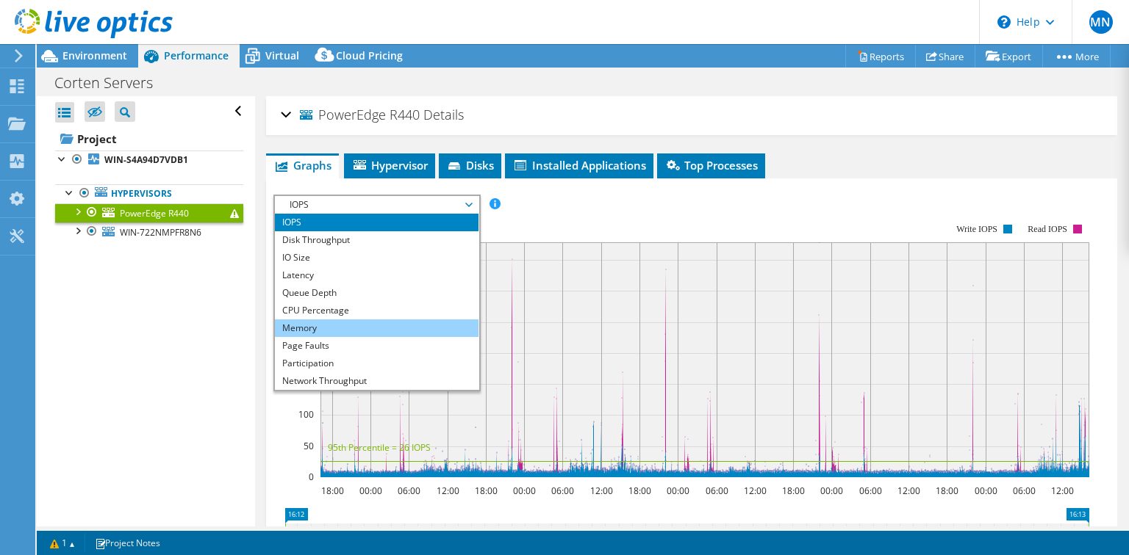
click at [311, 329] on li "Memory" at bounding box center [377, 329] width 204 height 18
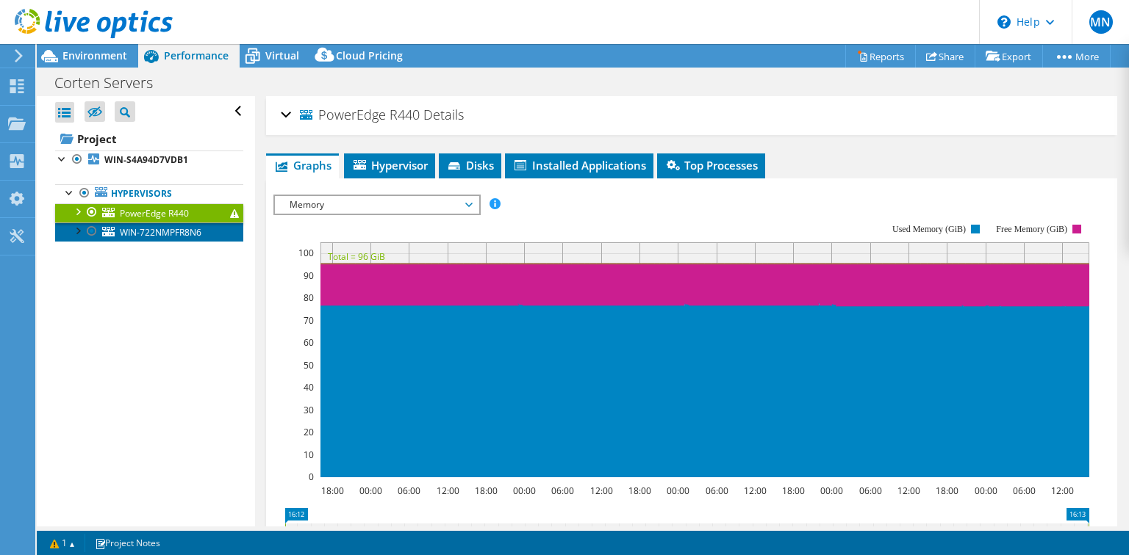
click at [180, 235] on span "WIN-722NMPFR8N6" at bounding box center [161, 232] width 82 height 12
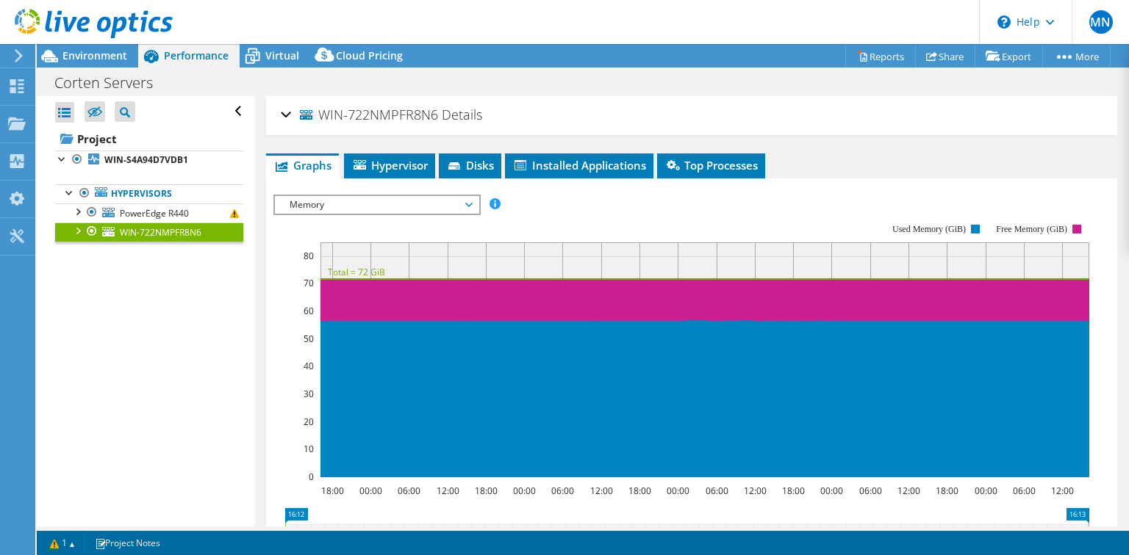
click at [286, 115] on div "WIN-722NMPFR8N6 Details" at bounding box center [691, 116] width 821 height 32
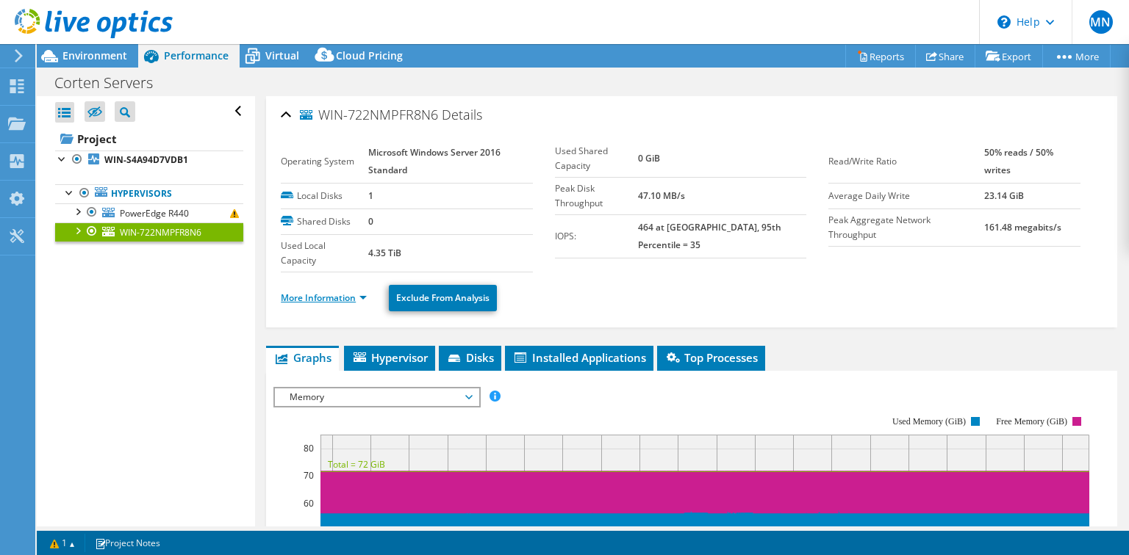
click at [306, 294] on link "More Information" at bounding box center [324, 298] width 86 height 12
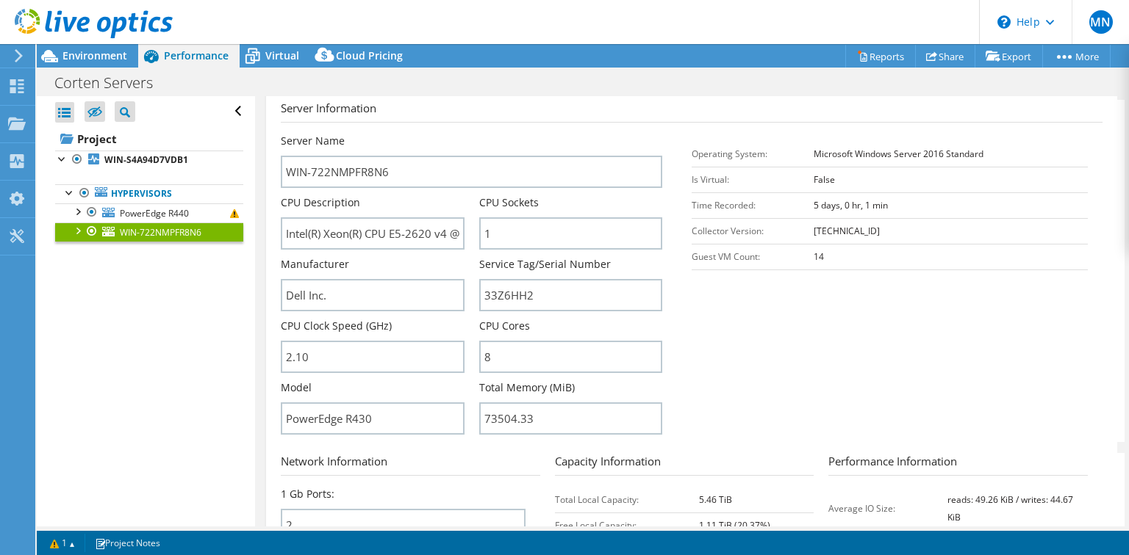
scroll to position [353, 0]
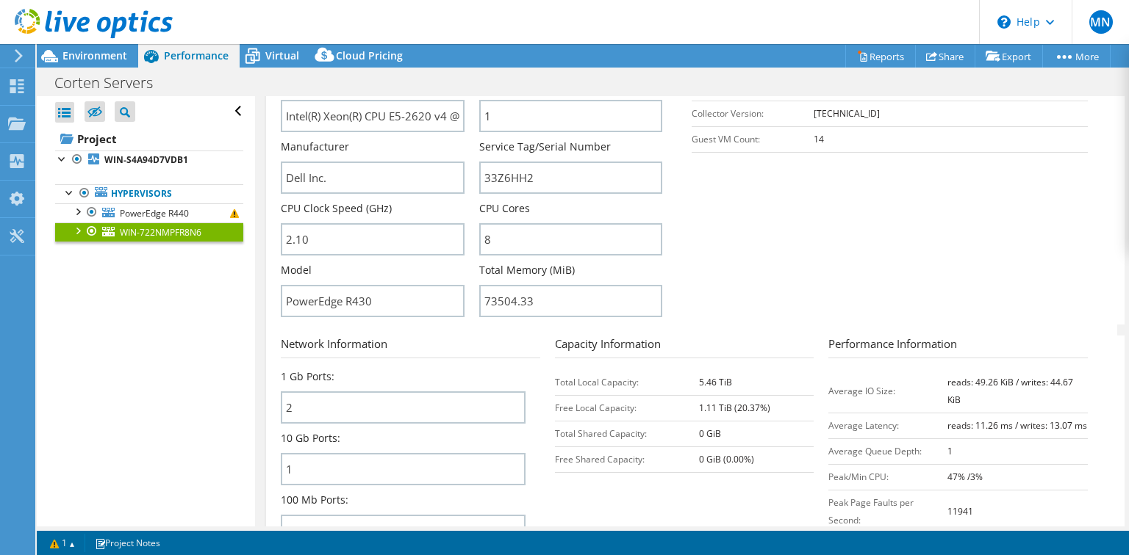
drag, startPoint x: 729, startPoint y: 377, endPoint x: 685, endPoint y: 377, distance: 44.1
click at [685, 377] on tr "Total Local Capacity: 5.46 TiB" at bounding box center [684, 383] width 259 height 26
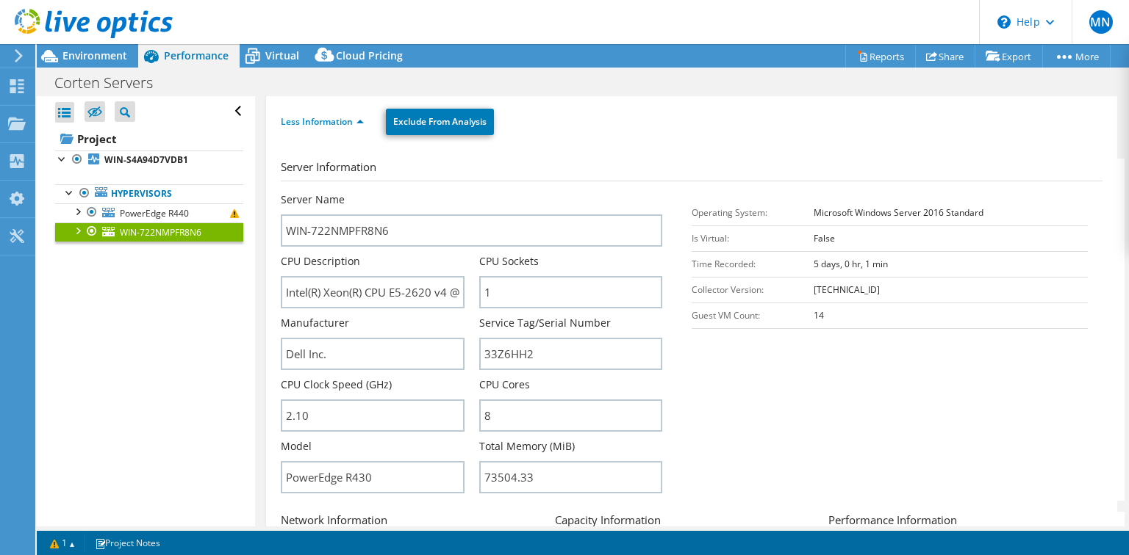
scroll to position [0, 0]
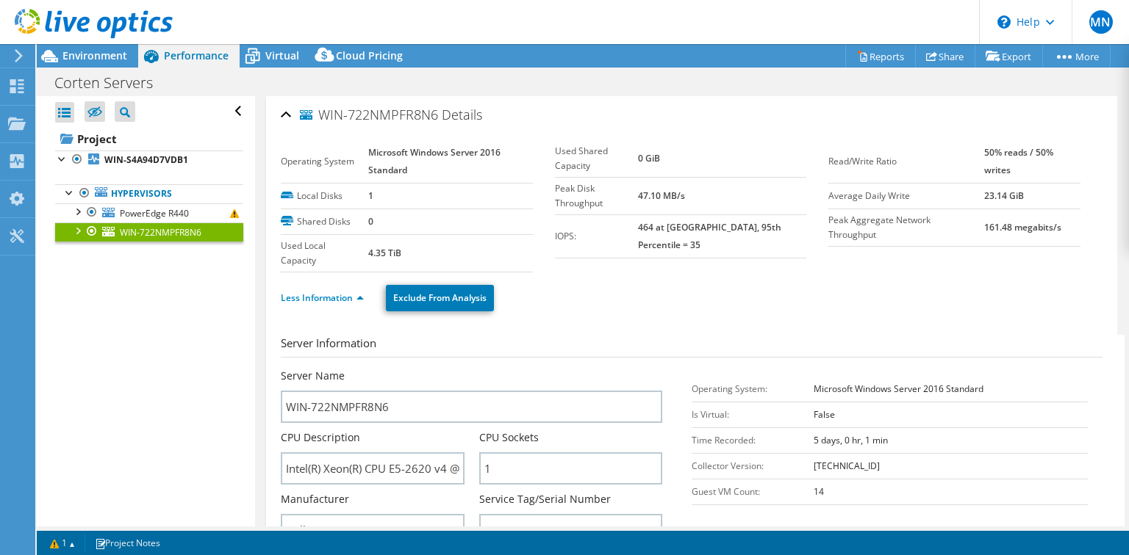
click at [290, 114] on div "WIN-722NMPFR8N6 Details" at bounding box center [691, 116] width 821 height 32
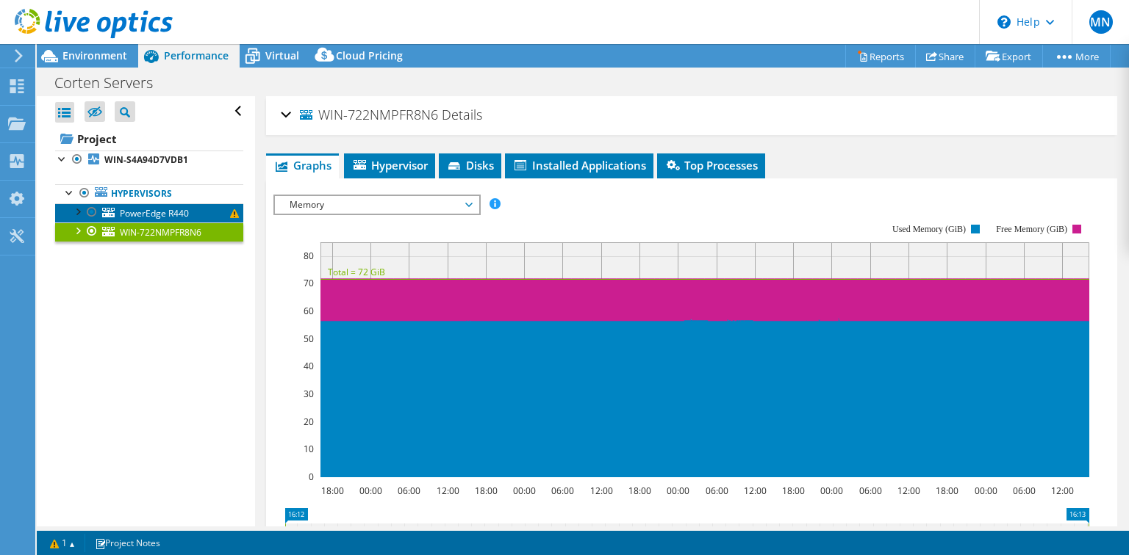
click at [148, 213] on span "PowerEdge R440" at bounding box center [154, 213] width 69 height 12
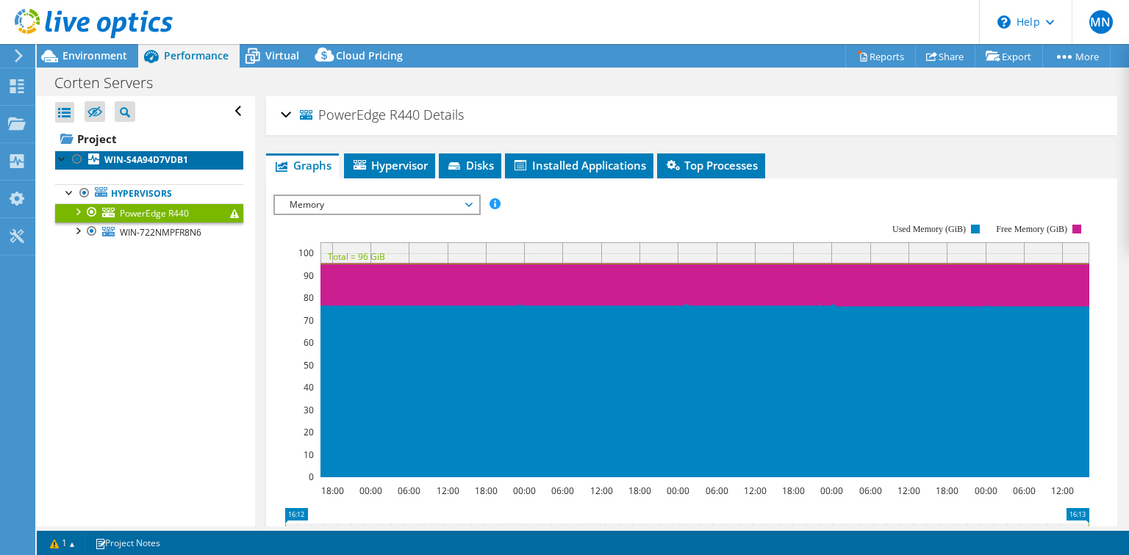
click at [157, 154] on b "WIN-S4A94D7VDB1" at bounding box center [146, 160] width 84 height 12
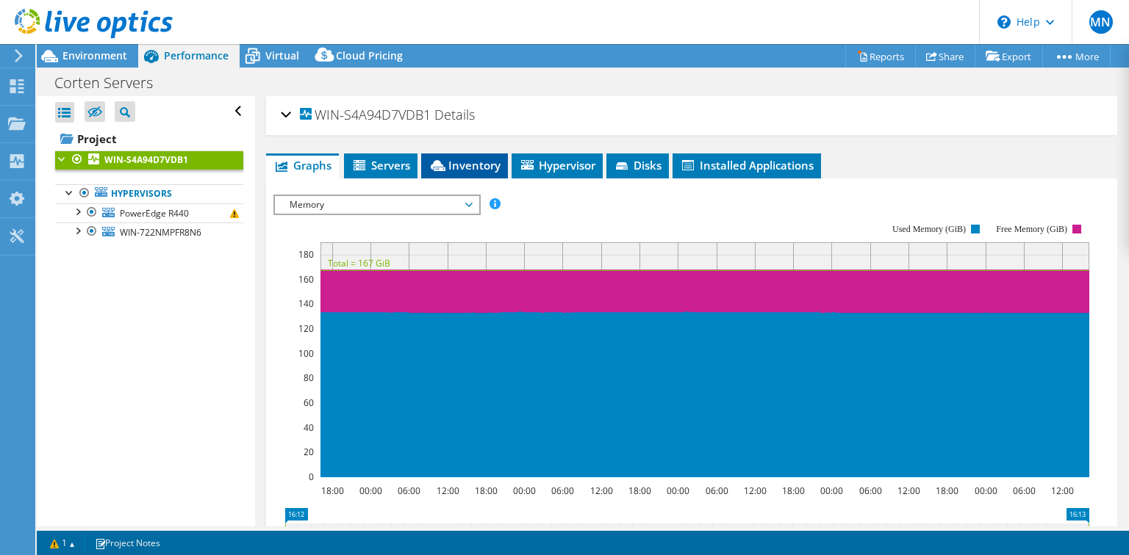
click at [475, 170] on span "Inventory" at bounding box center [464, 165] width 72 height 15
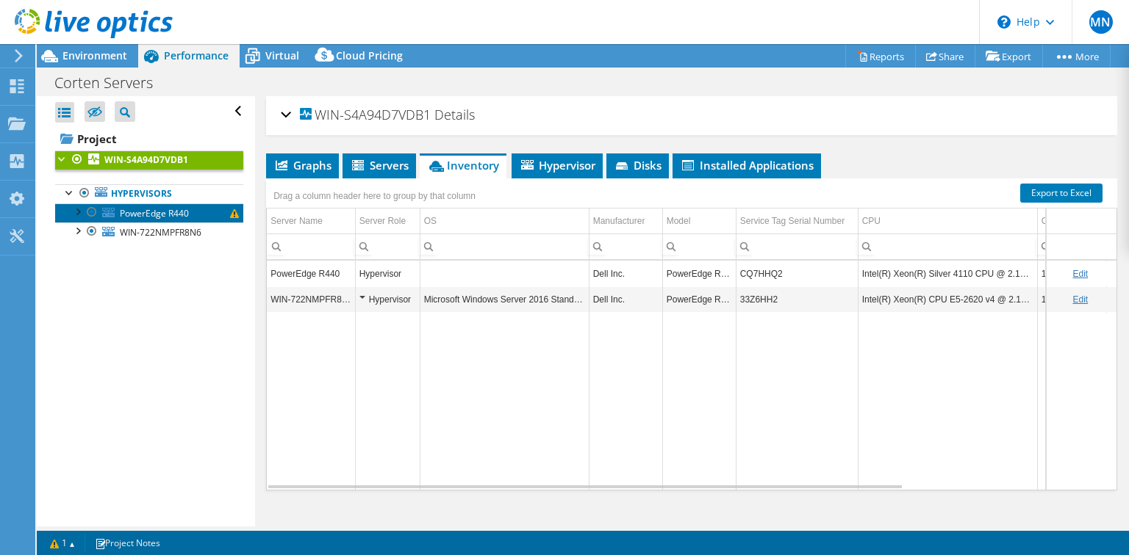
click at [130, 214] on span "PowerEdge R440" at bounding box center [154, 213] width 69 height 12
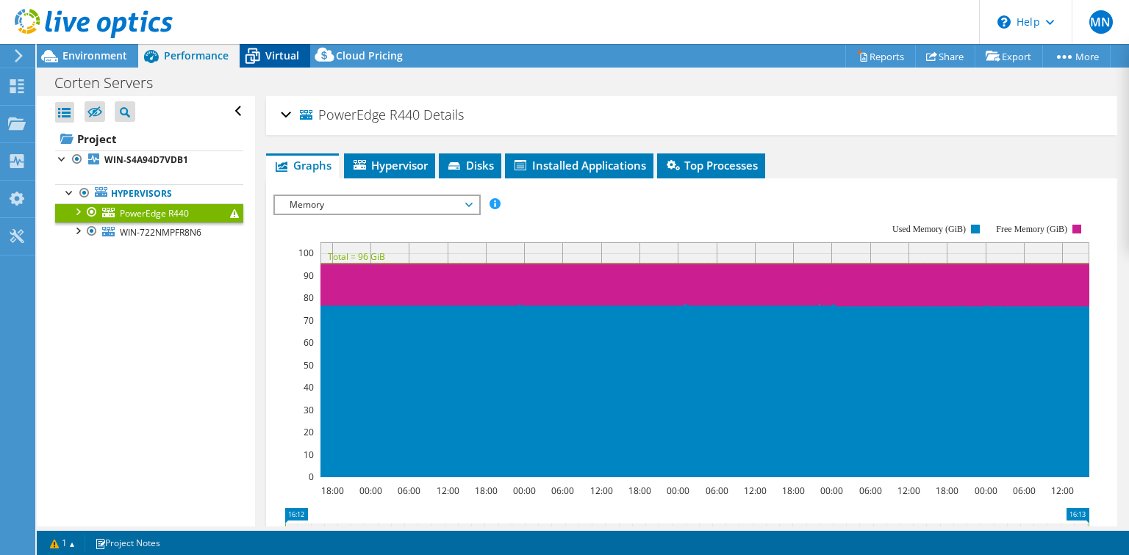
click at [262, 62] on icon at bounding box center [253, 56] width 26 height 26
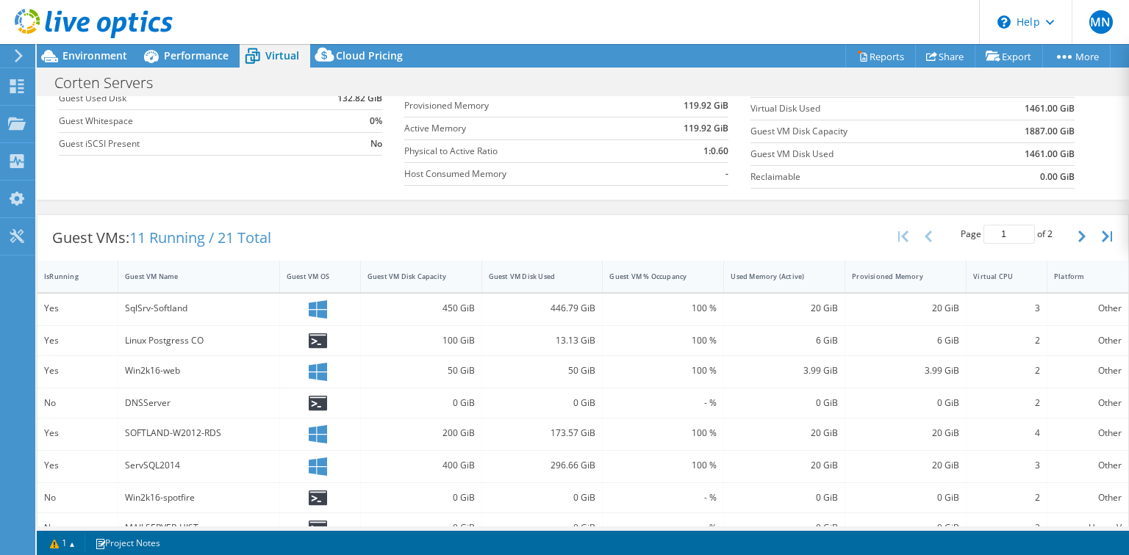
scroll to position [170, 0]
click at [181, 57] on span "Performance" at bounding box center [196, 55] width 65 height 14
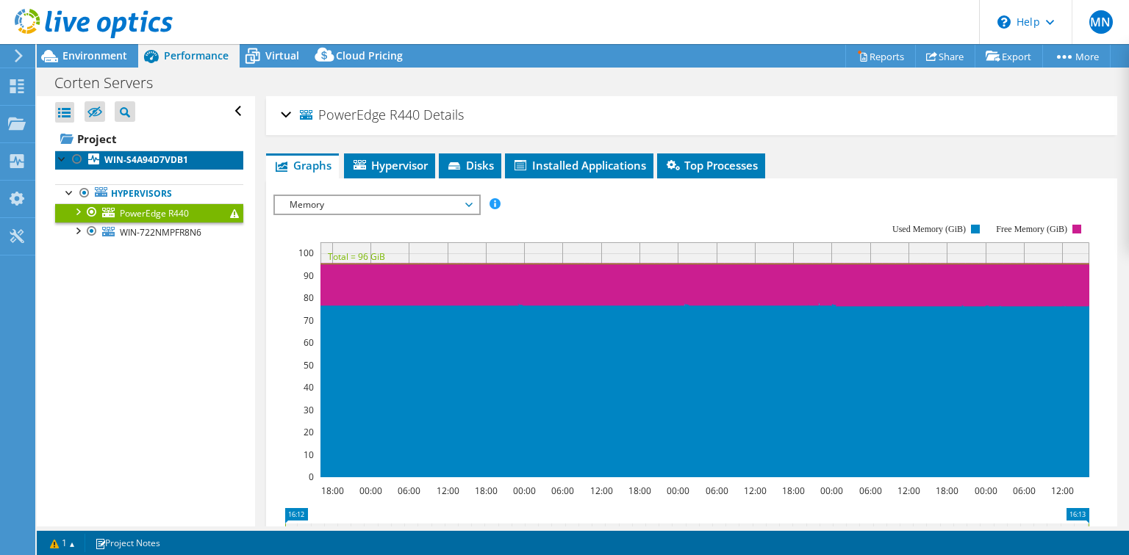
click at [170, 161] on b "WIN-S4A94D7VDB1" at bounding box center [146, 160] width 84 height 12
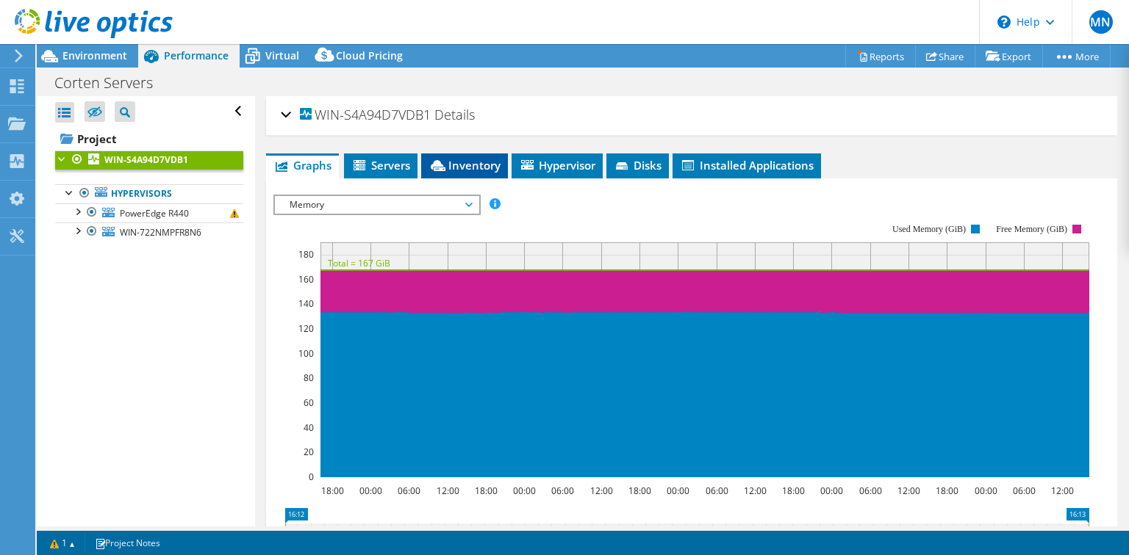
click at [467, 165] on span "Inventory" at bounding box center [464, 165] width 72 height 15
